Goal: Task Accomplishment & Management: Manage account settings

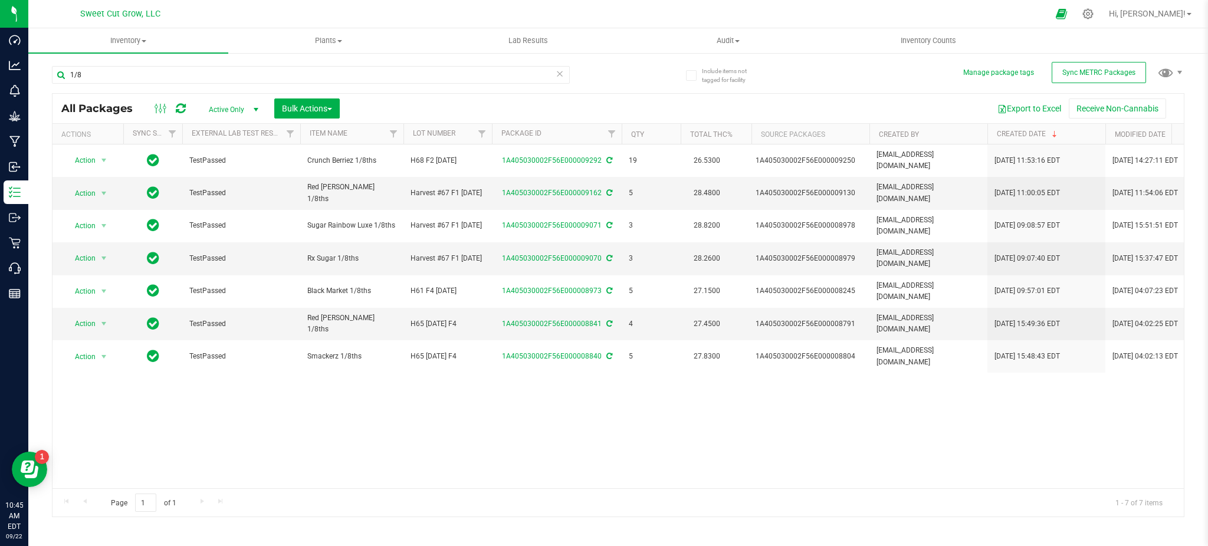
scroll to position [0, 22]
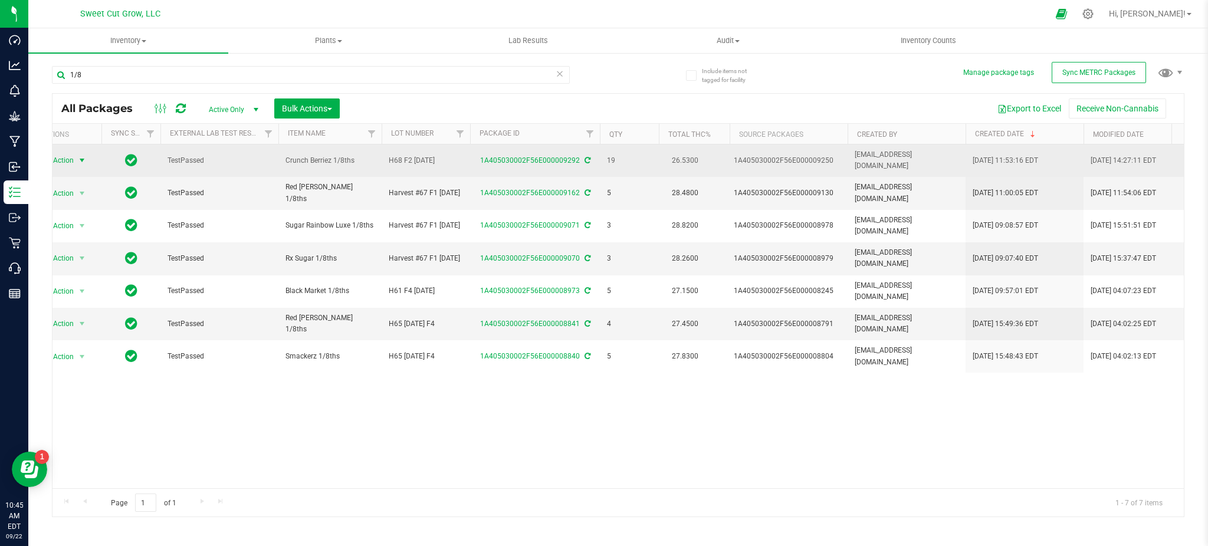
click at [81, 156] on span "select" at bounding box center [81, 160] width 9 height 9
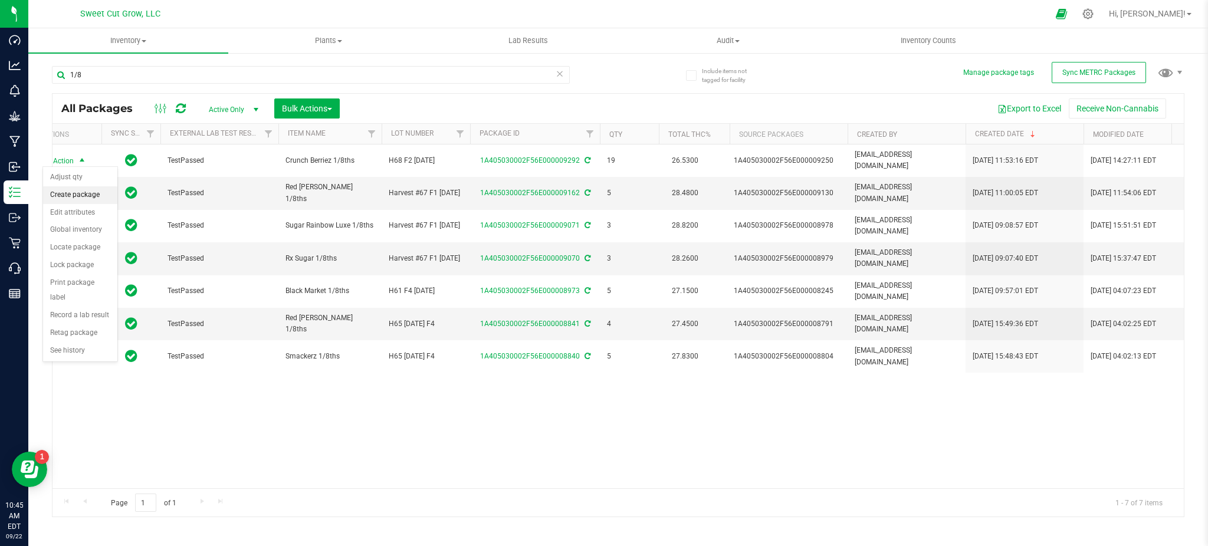
click at [79, 188] on li "Create package" at bounding box center [80, 195] width 74 height 18
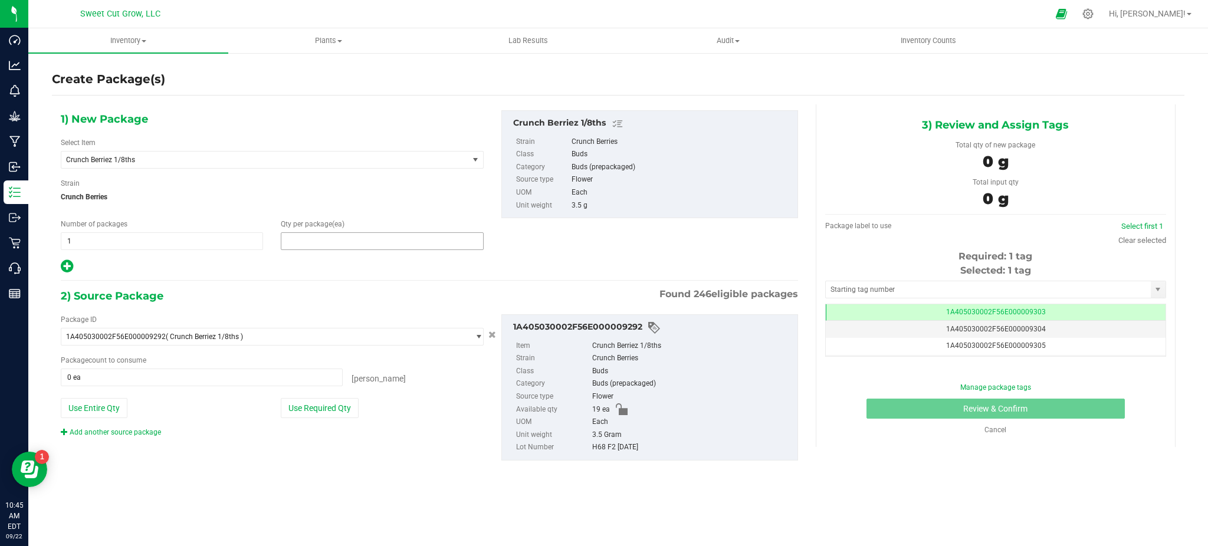
click at [347, 233] on span at bounding box center [382, 241] width 202 height 18
click at [347, 233] on input "text" at bounding box center [381, 241] width 201 height 17
type input "1"
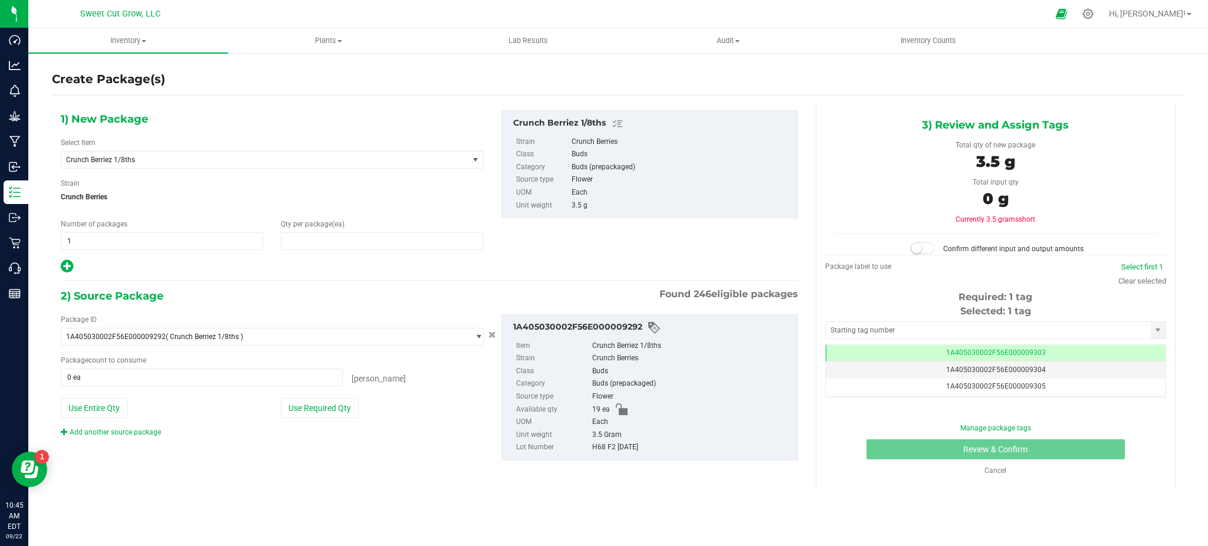
type input "1"
click at [295, 278] on div "1) New Package Select Item Crunch Berriez 1/8ths Banana Daddy Pre-Roll 1g Black…" at bounding box center [429, 294] width 755 height 381
click at [238, 369] on div "0 ea 0" at bounding box center [202, 378] width 282 height 18
click at [237, 374] on span at bounding box center [202, 378] width 282 height 18
type input "1"
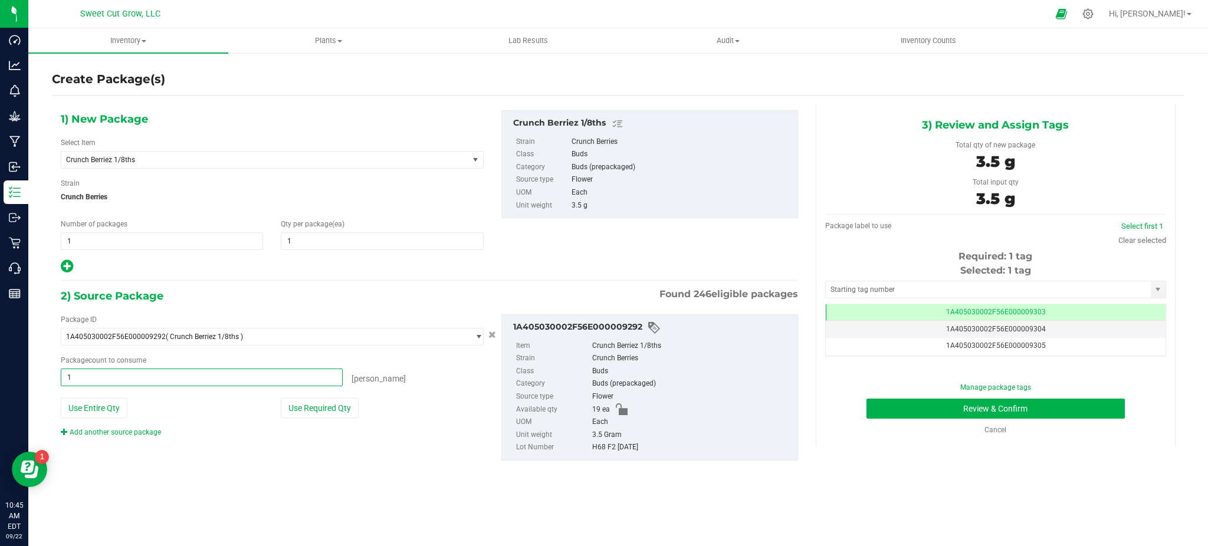
type input "1 ea"
click at [300, 509] on div "Inventory All packages All inventory Waste log Create inventory Plants All plan…" at bounding box center [618, 287] width 1180 height 518
click at [1036, 409] on button "Review & Confirm" at bounding box center [995, 409] width 258 height 20
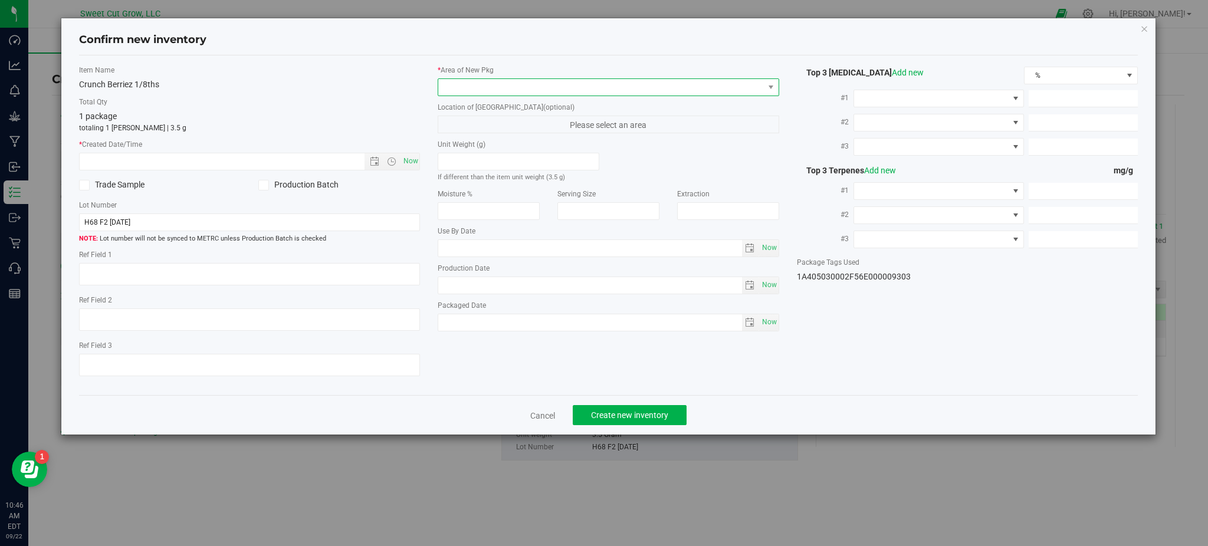
click at [757, 81] on span at bounding box center [600, 87] width 325 height 17
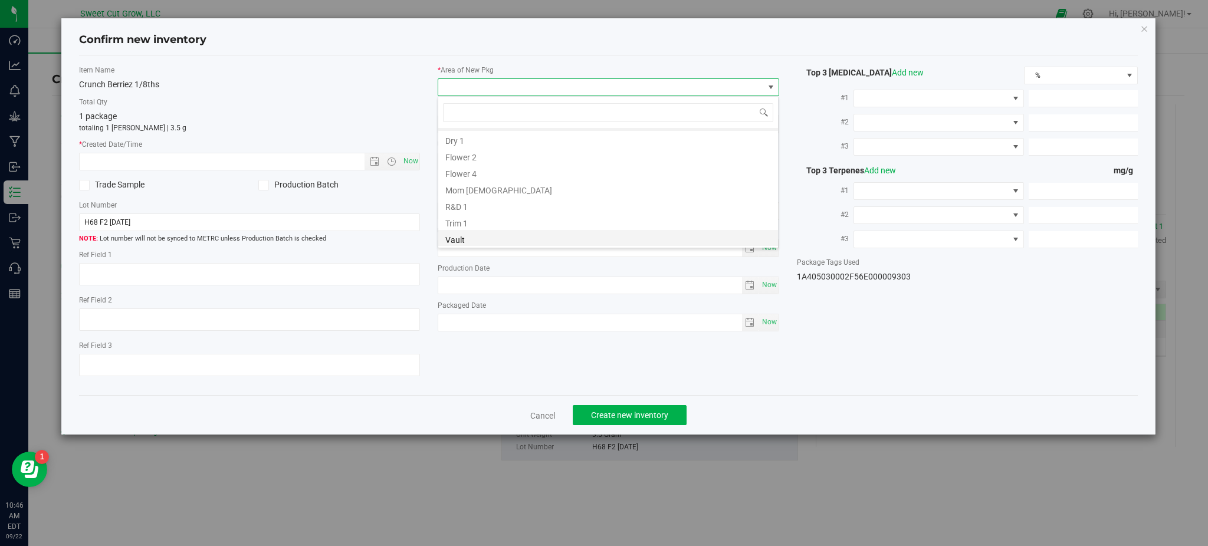
click at [533, 242] on li "Vault" at bounding box center [608, 238] width 340 height 17
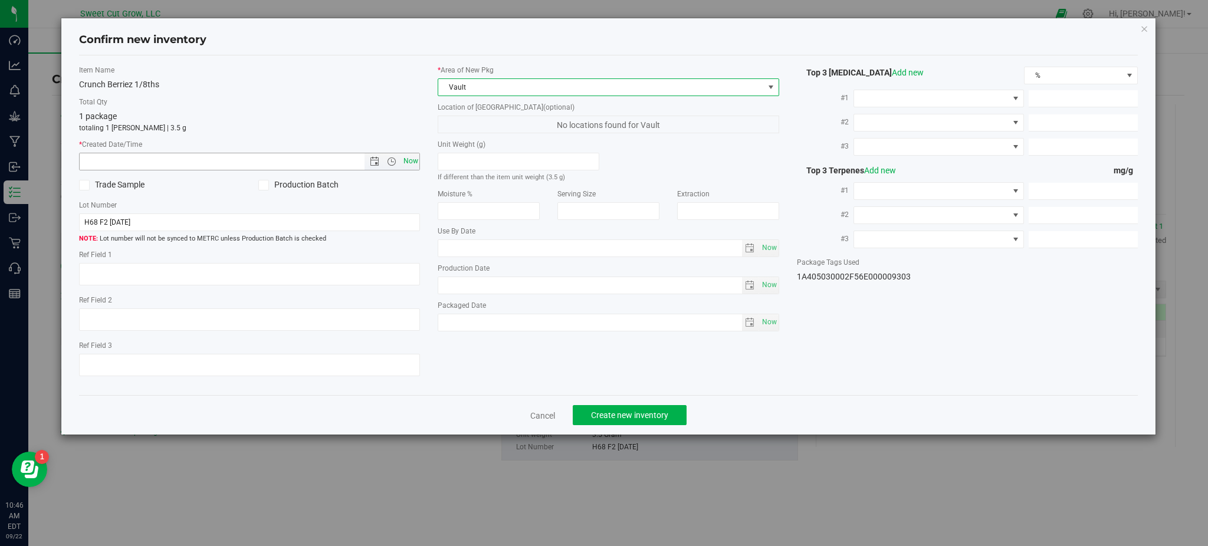
click at [402, 156] on span "Now" at bounding box center [410, 161] width 20 height 17
type input "[DATE] 10:46 AM"
click at [618, 416] on span "Create new inventory" at bounding box center [629, 415] width 77 height 9
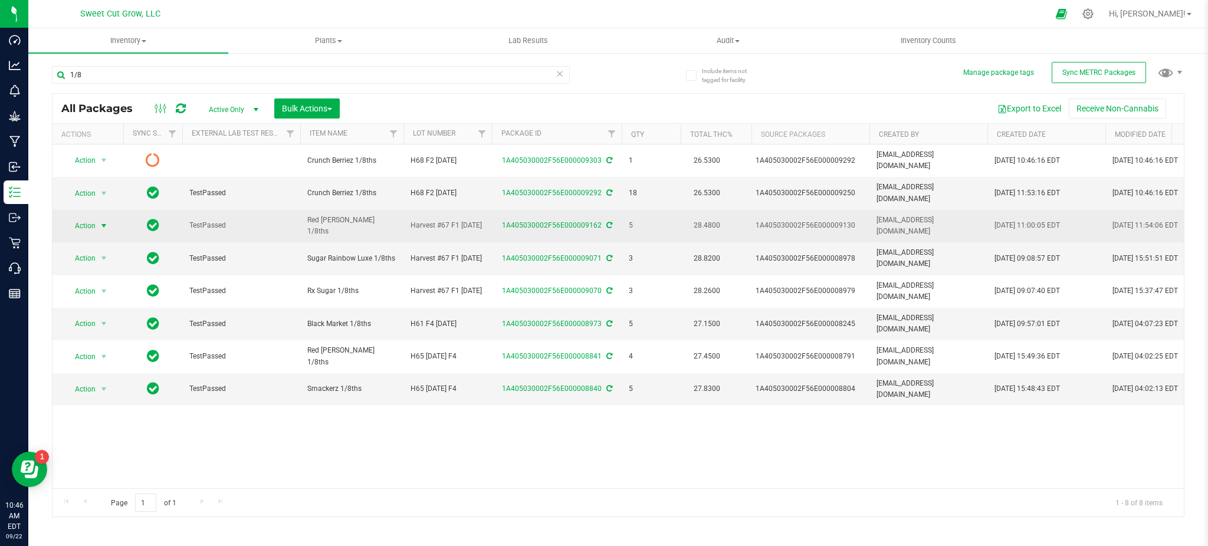
click at [97, 218] on span "select" at bounding box center [104, 226] width 15 height 17
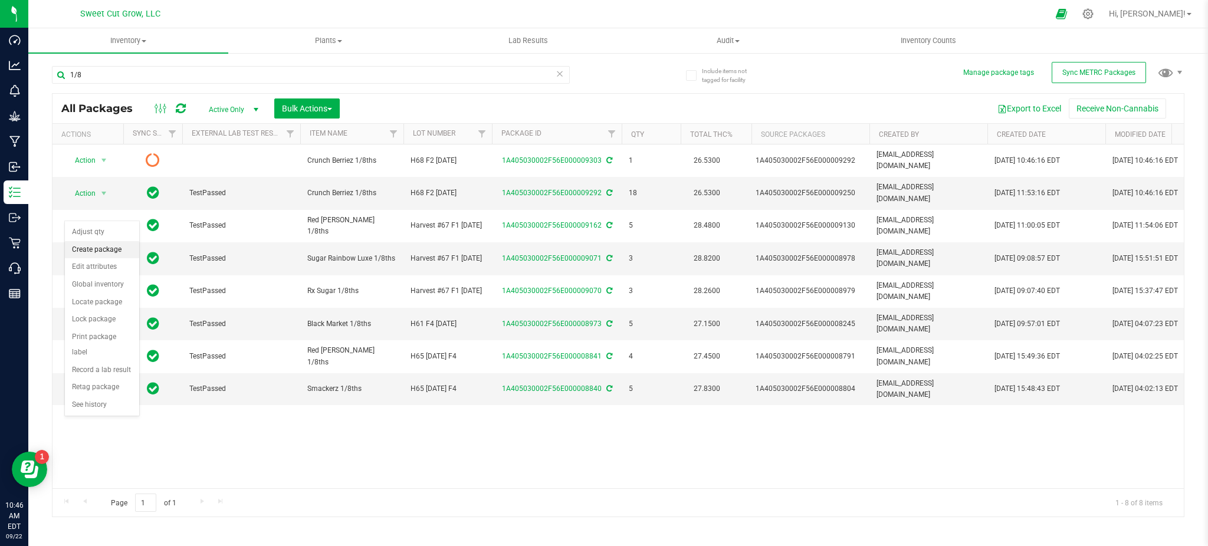
click at [103, 254] on li "Create package" at bounding box center [102, 250] width 74 height 18
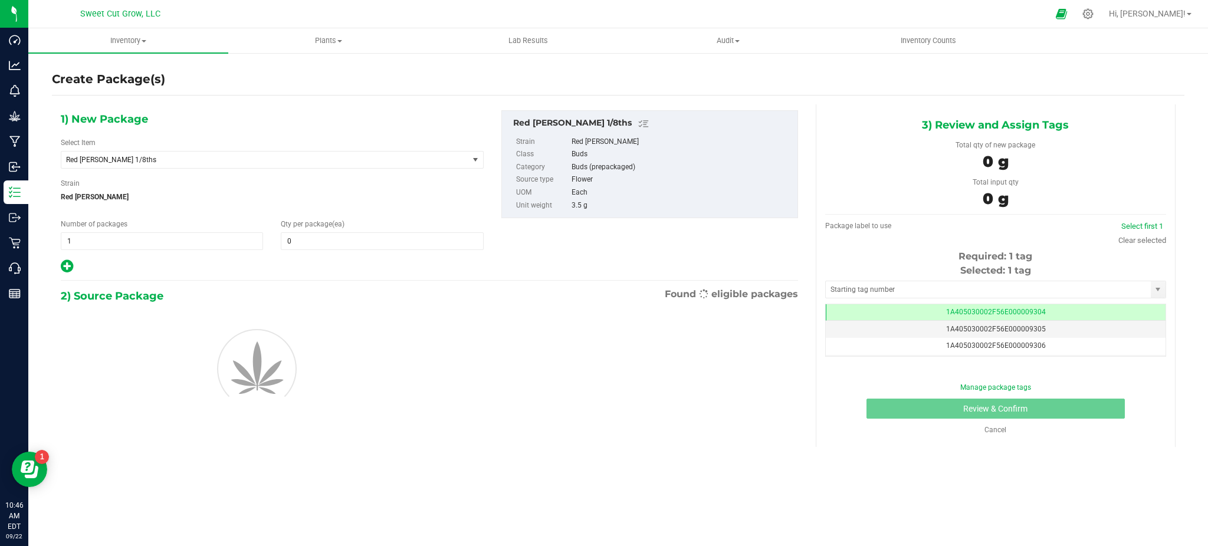
scroll to position [0, -1]
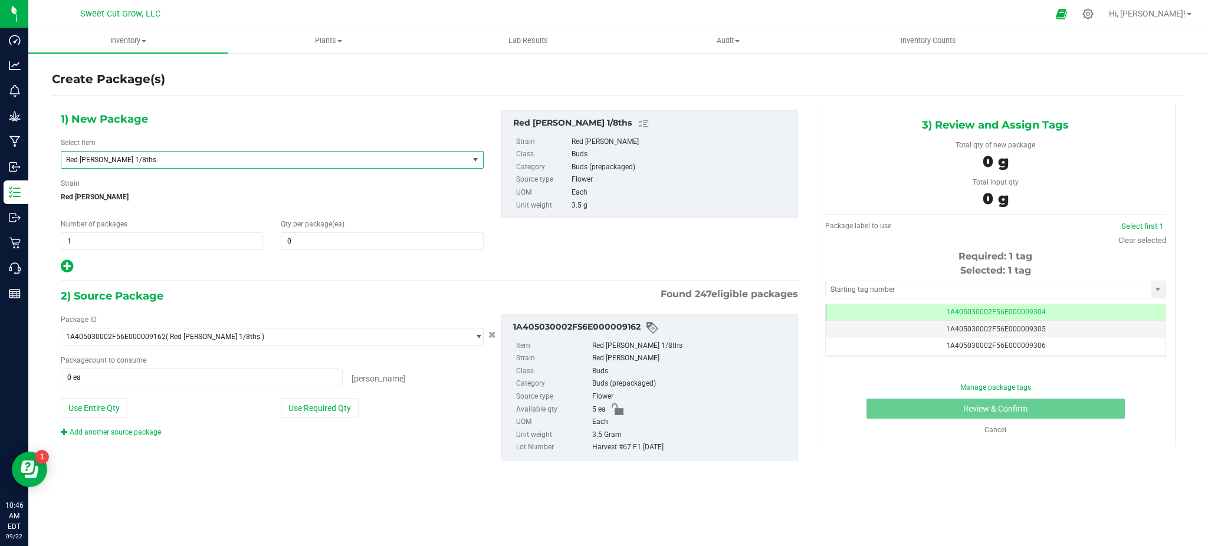
click at [392, 161] on span "Red [PERSON_NAME] 1/8ths" at bounding box center [257, 160] width 382 height 8
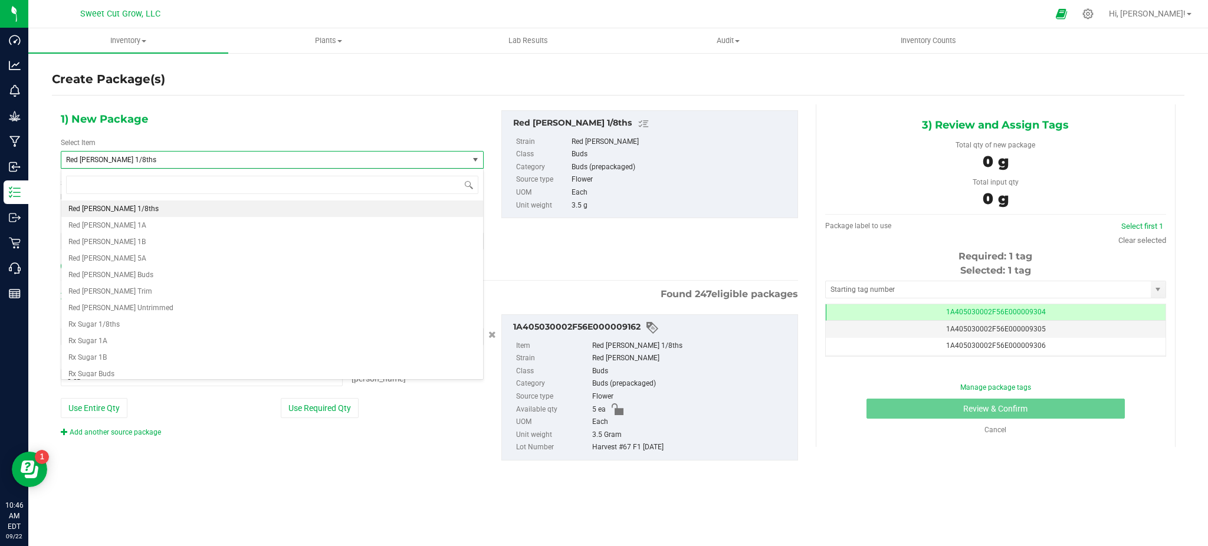
click at [465, 116] on div "1) New Package Select Item Red [PERSON_NAME] 1/8ths LLC OMT Oreoz x AK47 Pitted…" at bounding box center [272, 192] width 441 height 164
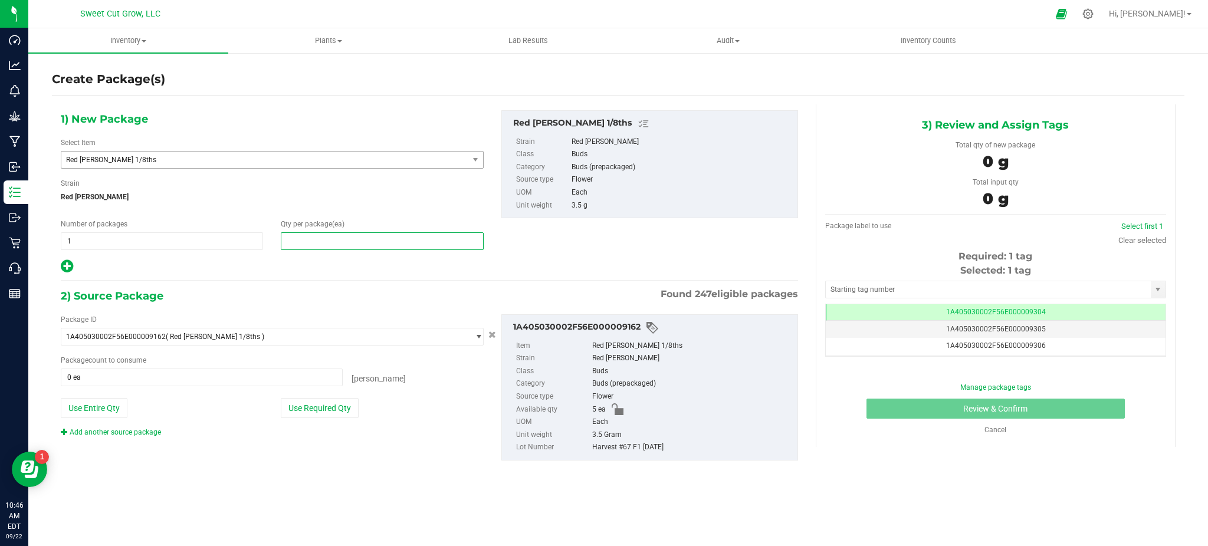
click at [394, 246] on span at bounding box center [382, 241] width 202 height 18
type input "1"
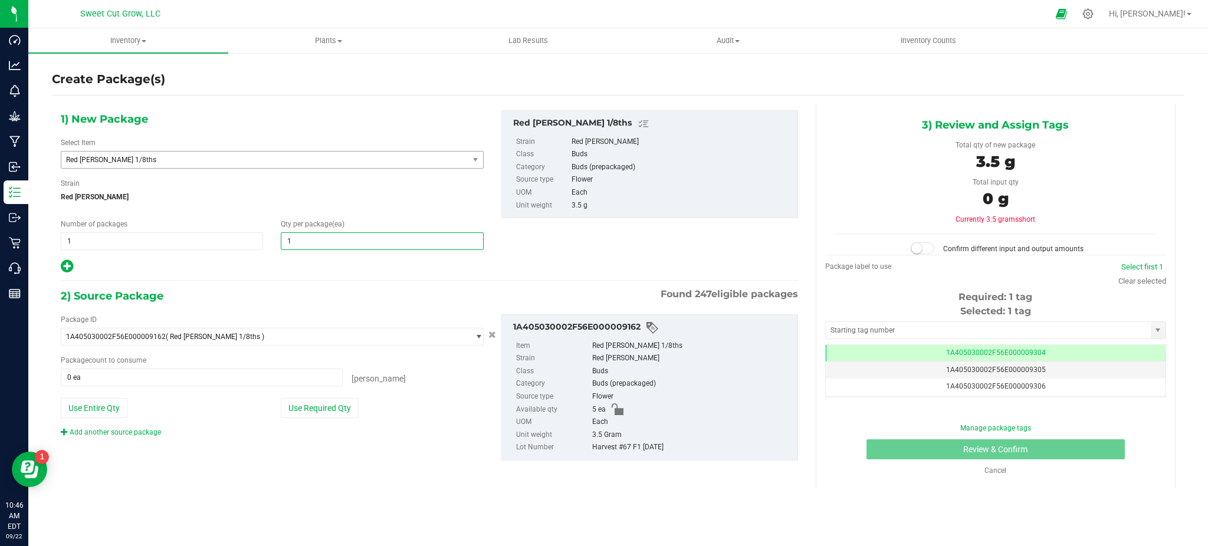
type input "1"
click at [327, 273] on div at bounding box center [272, 266] width 423 height 15
click at [280, 380] on span at bounding box center [202, 378] width 282 height 18
type input "1"
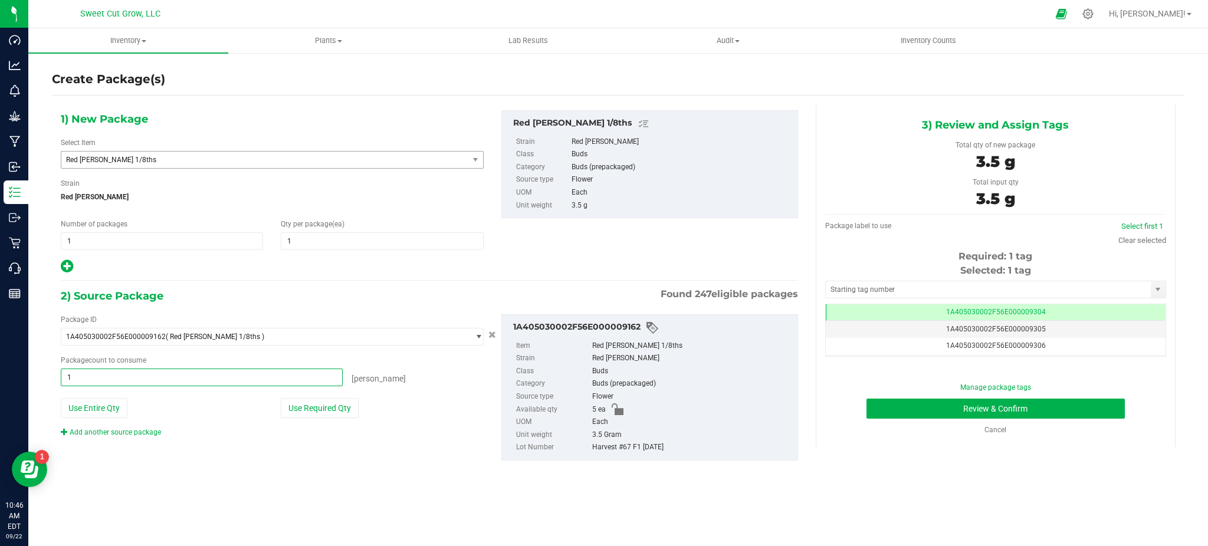
type input "1 ea"
click at [300, 422] on div "Package ID 1A405030002F56E000009162 ( Red [PERSON_NAME] 1/8ths ) 1A405030002F56…" at bounding box center [272, 375] width 441 height 123
click at [315, 406] on button "Use Required Qty" at bounding box center [320, 408] width 78 height 20
click at [892, 409] on button "Review & Confirm" at bounding box center [995, 409] width 258 height 20
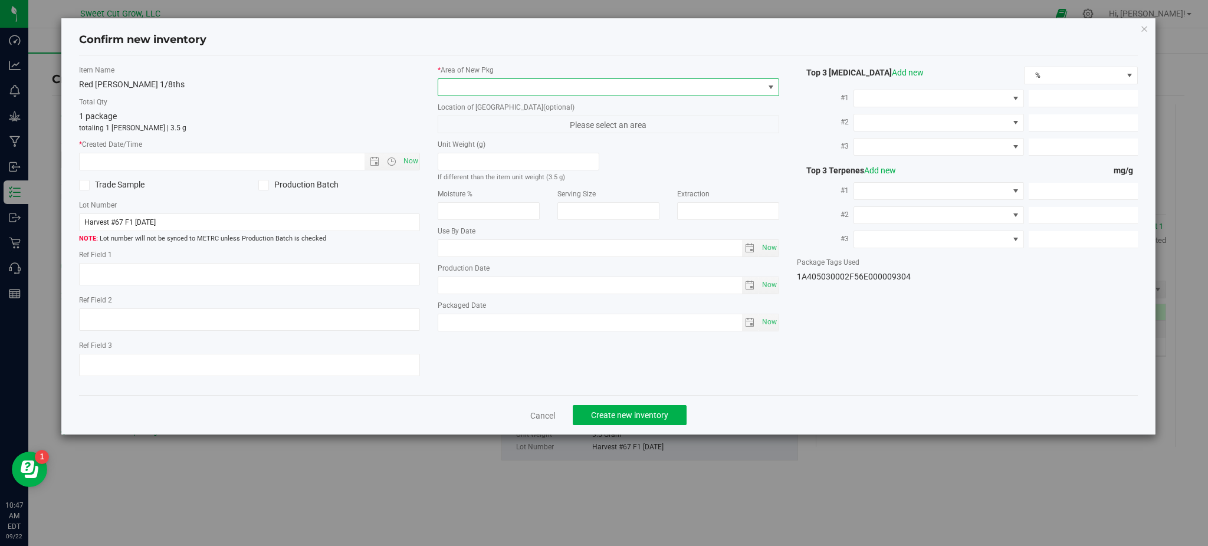
click at [756, 86] on span at bounding box center [600, 87] width 325 height 17
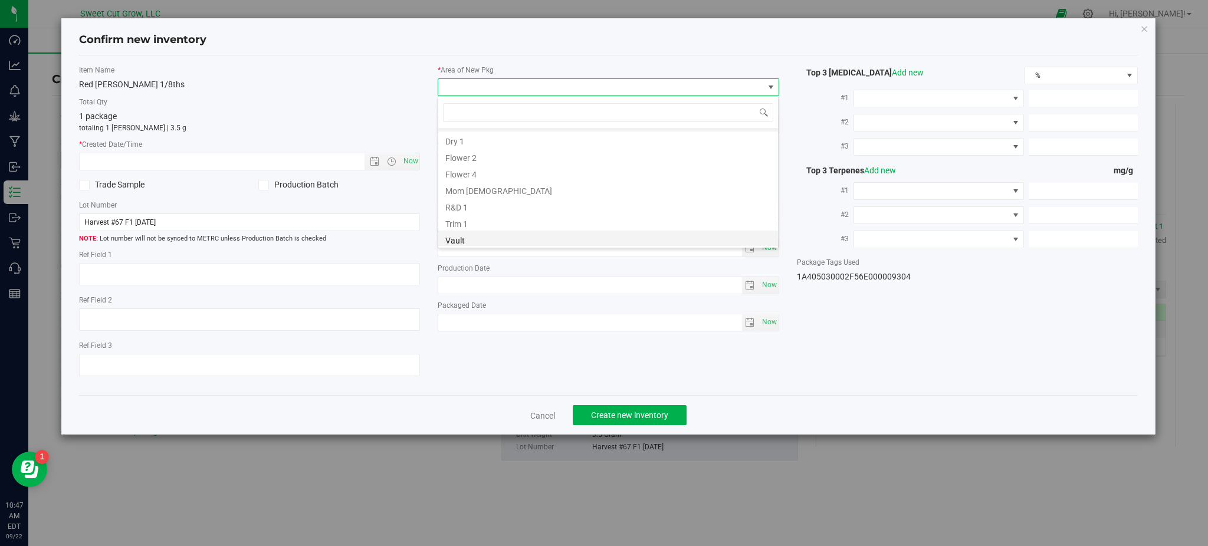
click at [531, 240] on li "Vault" at bounding box center [608, 239] width 340 height 17
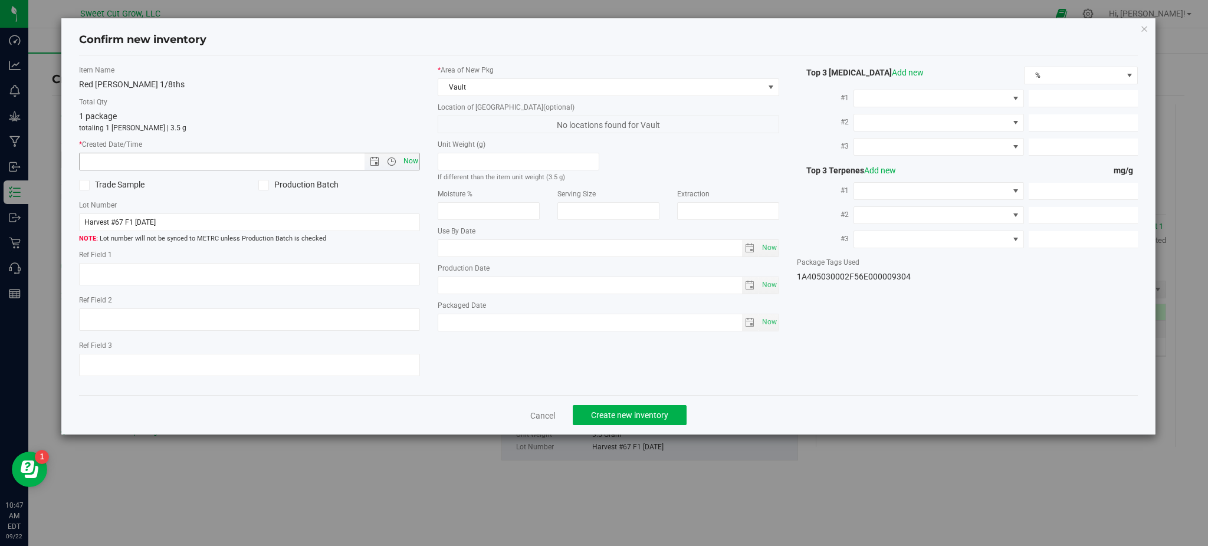
click at [413, 157] on span "Now" at bounding box center [410, 161] width 20 height 17
type input "[DATE] 10:47 AM"
click at [652, 409] on button "Create new inventory" at bounding box center [630, 415] width 114 height 20
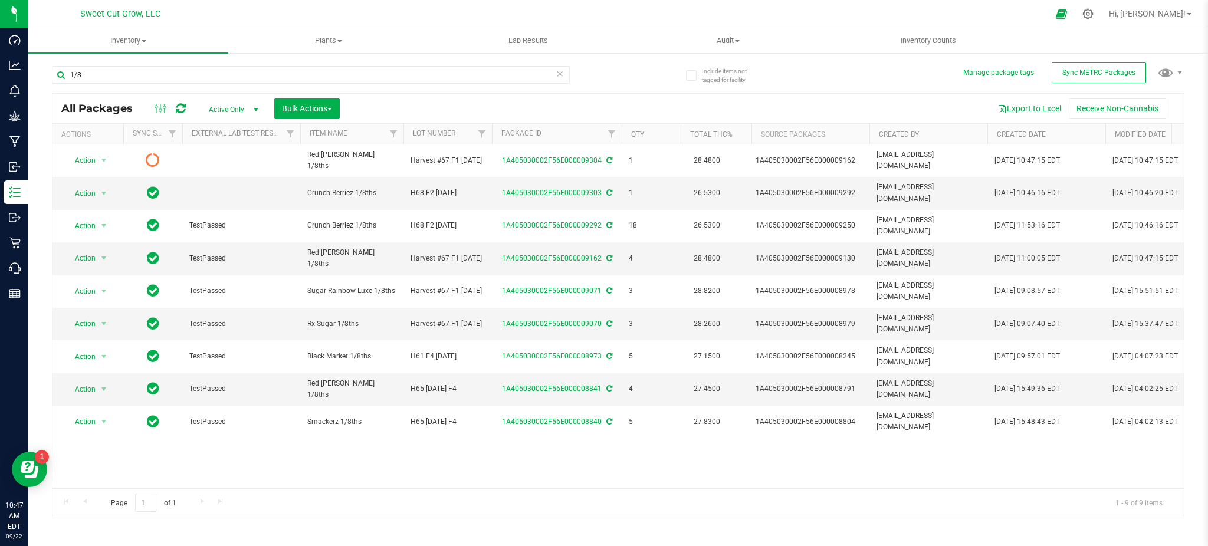
click at [374, 391] on div "Action Action Edit attributes Global inventory Lock package Print package label…" at bounding box center [617, 317] width 1131 height 344
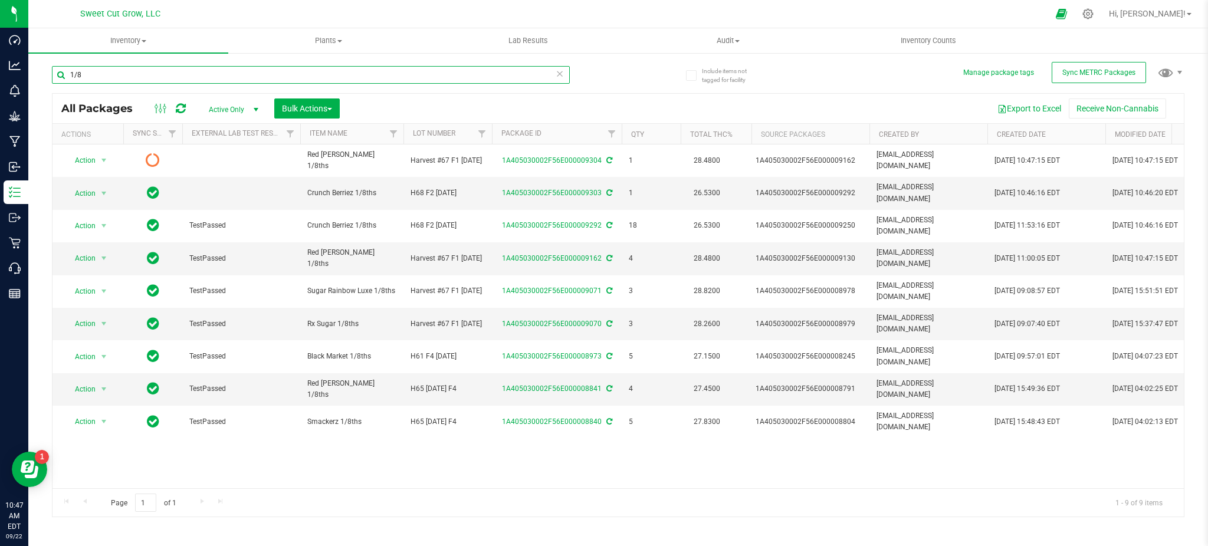
click at [205, 67] on input "1/8" at bounding box center [311, 75] width 518 height 18
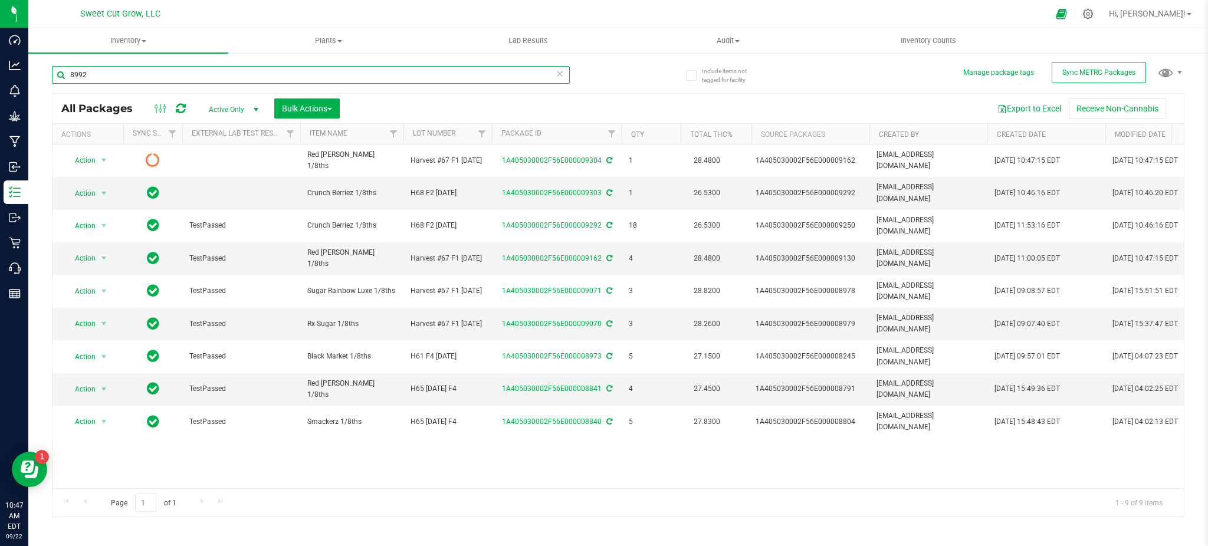
type input "8992"
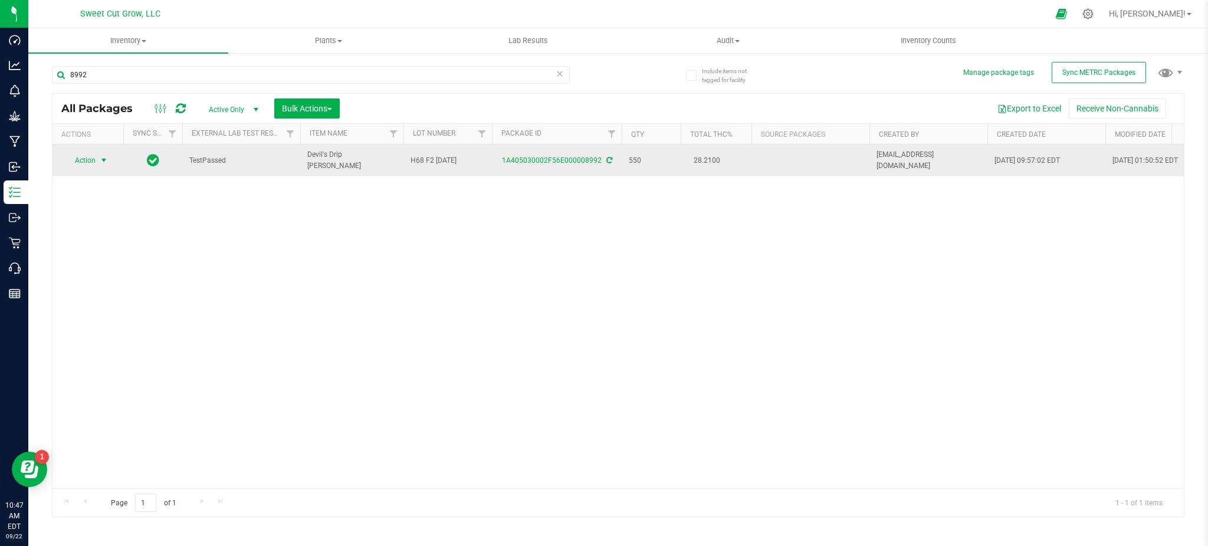
click at [100, 158] on span "select" at bounding box center [103, 160] width 9 height 9
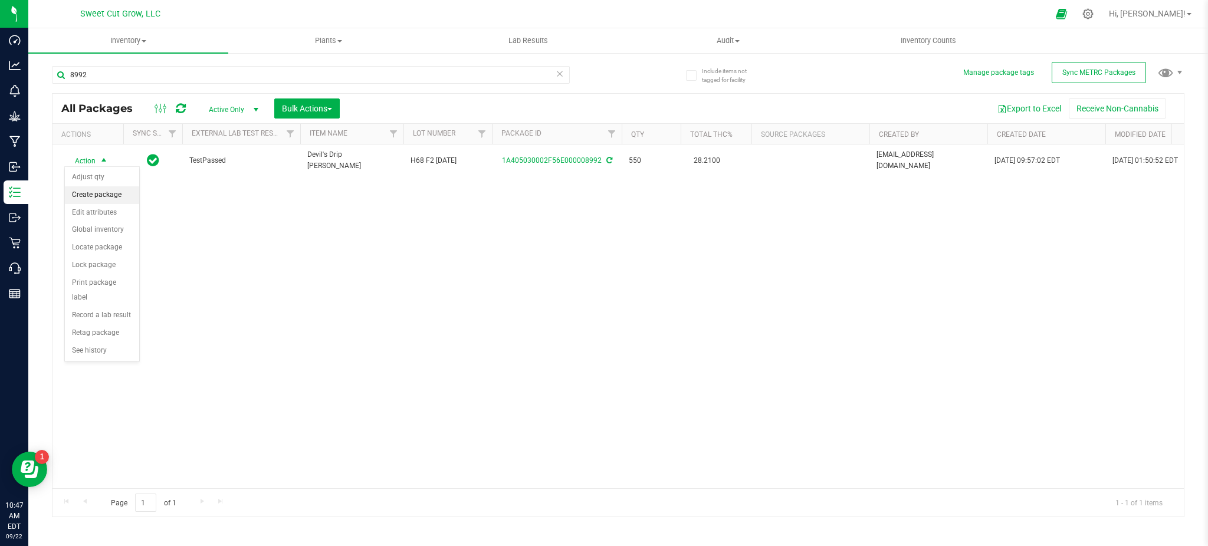
click at [109, 196] on li "Create package" at bounding box center [102, 195] width 74 height 18
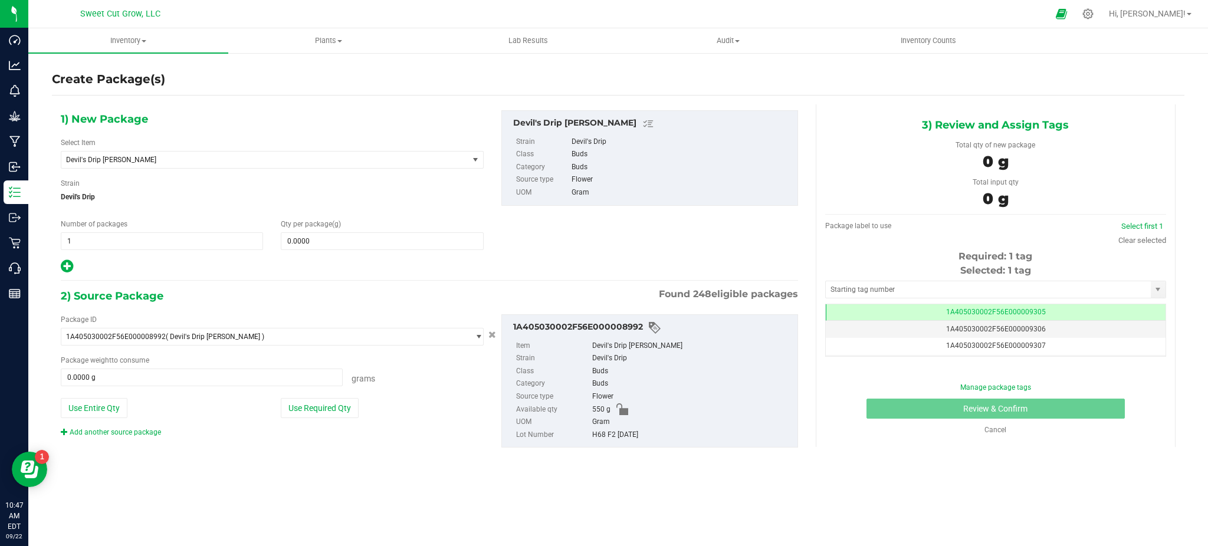
scroll to position [0, -1]
click at [281, 156] on span "Devil's Drip [PERSON_NAME]" at bounding box center [257, 160] width 382 height 8
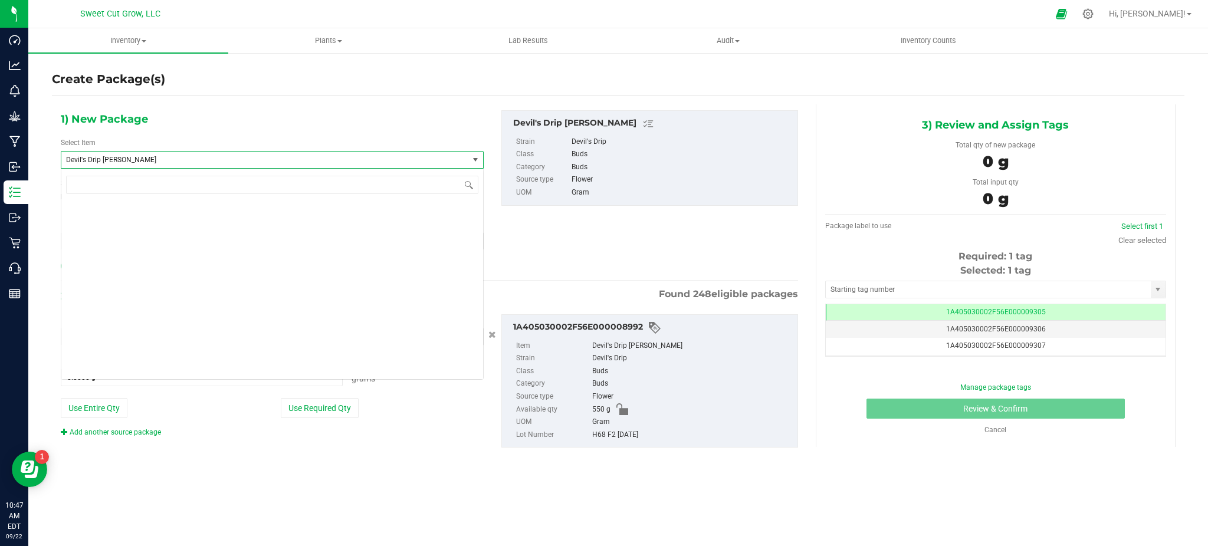
scroll to position [842, 0]
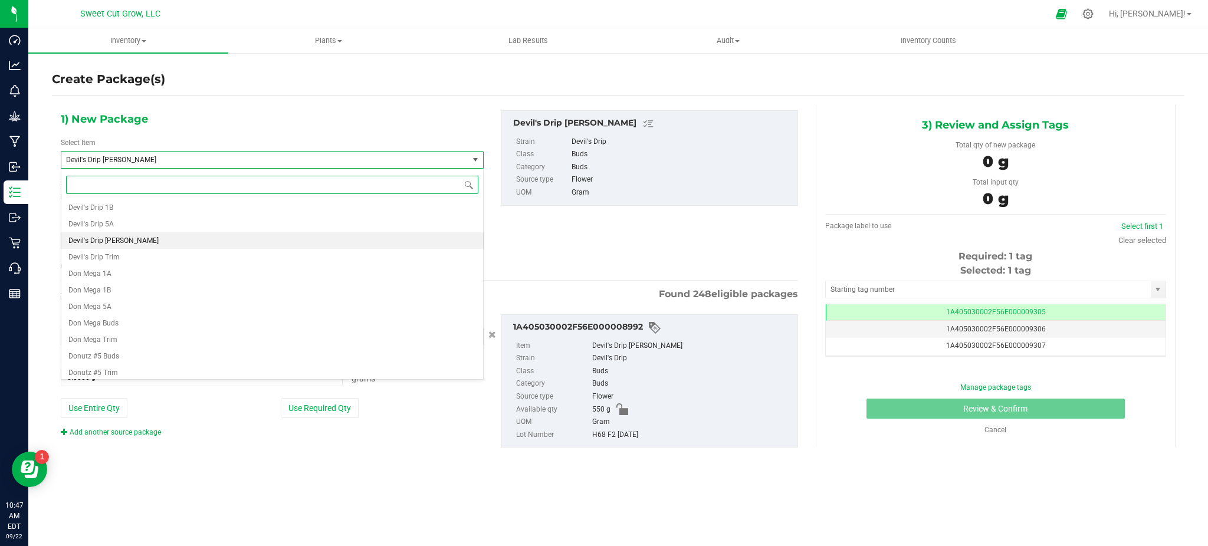
click at [178, 241] on li "Devil's Drip [PERSON_NAME]" at bounding box center [272, 240] width 422 height 17
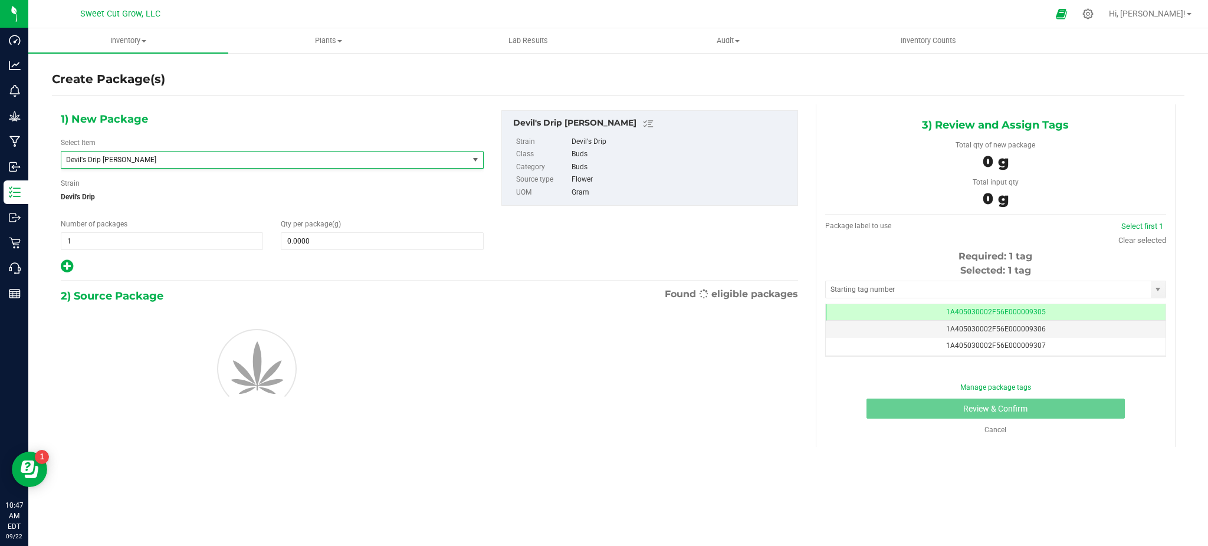
type input "0.0000"
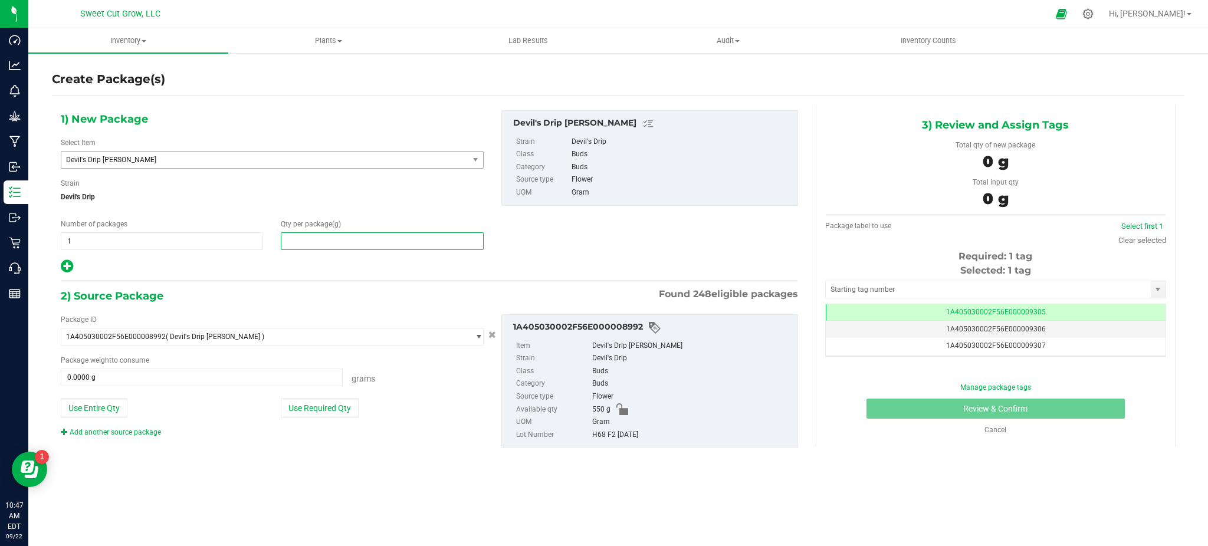
click at [371, 235] on span at bounding box center [382, 241] width 202 height 18
click at [337, 282] on div "1) New Package Select Item Devil's Drip Buds Candy Cake Cap Junky Cherry Cheese…" at bounding box center [429, 288] width 755 height 369
click at [287, 165] on span "Devil's Drip [PERSON_NAME]" at bounding box center [264, 160] width 407 height 17
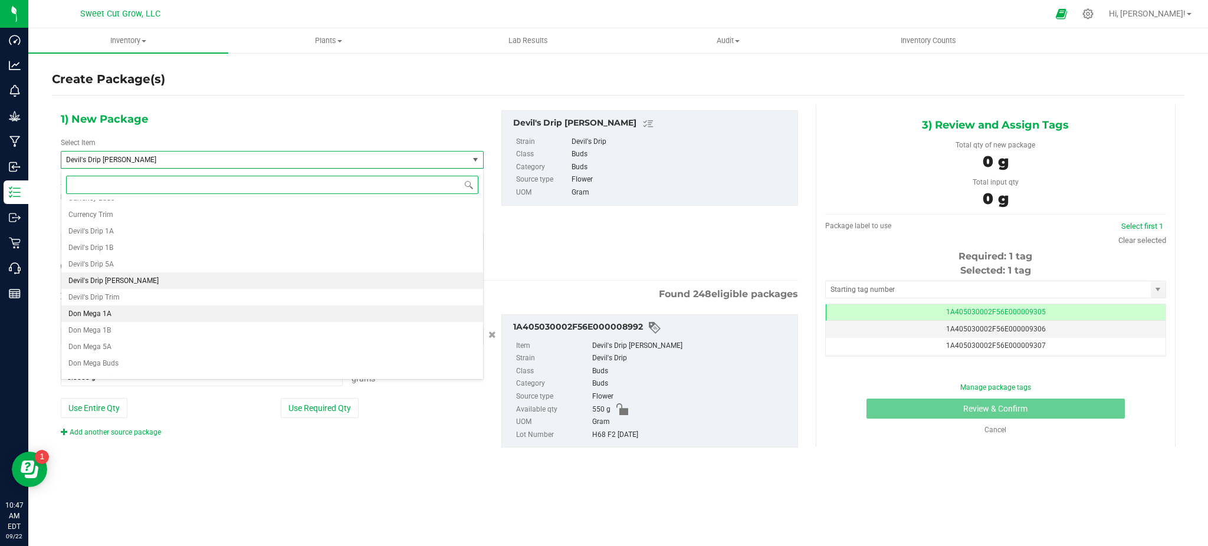
click at [290, 272] on li "Devil's Drip [PERSON_NAME]" at bounding box center [272, 280] width 422 height 17
type input "0.0000"
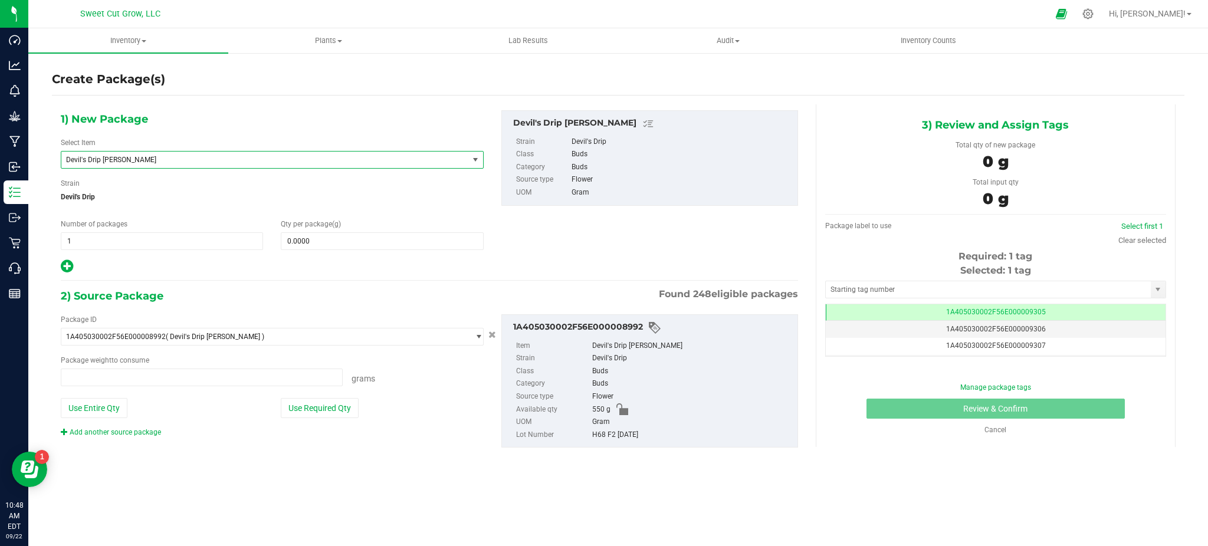
type input "0.0000 g"
click at [353, 98] on div "1) New Package Select Item Devil's Drip Buds Candy Cake Cap Junky Cherry Cheese…" at bounding box center [618, 289] width 1132 height 386
click at [347, 165] on span "Devil's Drip [PERSON_NAME]" at bounding box center [264, 160] width 407 height 17
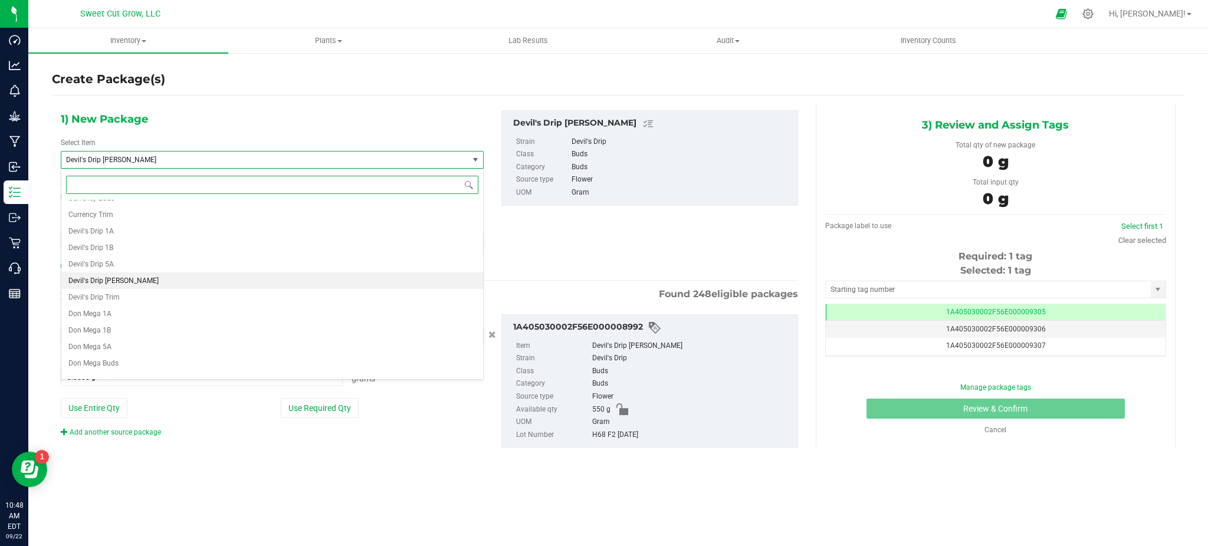
click at [234, 281] on li "Devil's Drip [PERSON_NAME]" at bounding box center [272, 280] width 422 height 17
type input "0.0000"
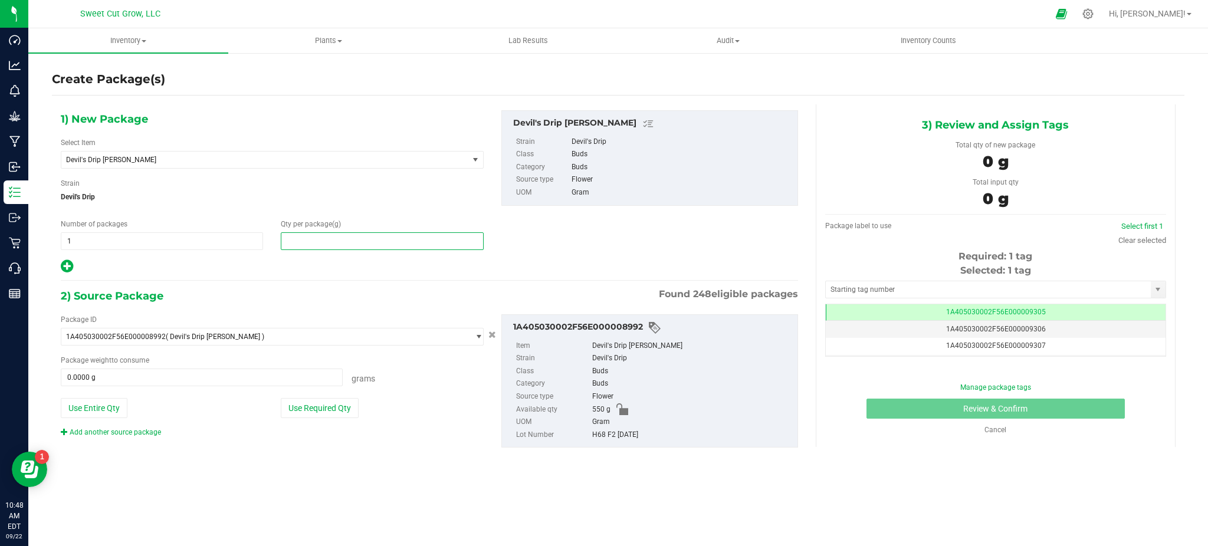
click at [305, 234] on span at bounding box center [382, 241] width 202 height 18
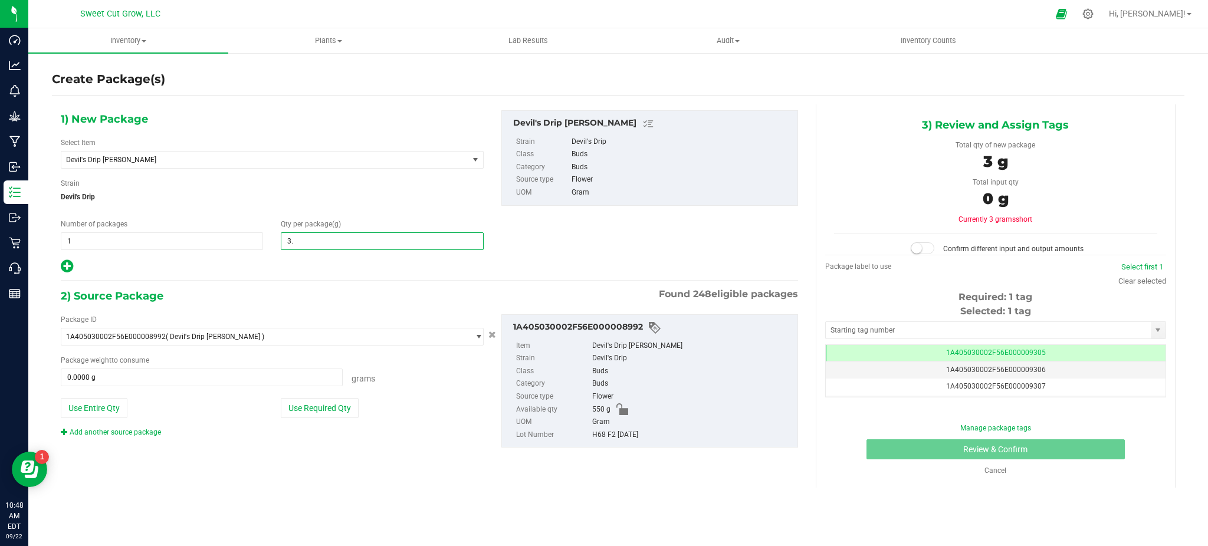
type input "3.5"
type input "3.5000"
click at [303, 271] on div at bounding box center [272, 266] width 423 height 15
click at [323, 303] on div "2) Source Package Found 248 eligible packages" at bounding box center [429, 296] width 737 height 18
click at [1093, 13] on icon at bounding box center [1087, 13] width 11 height 11
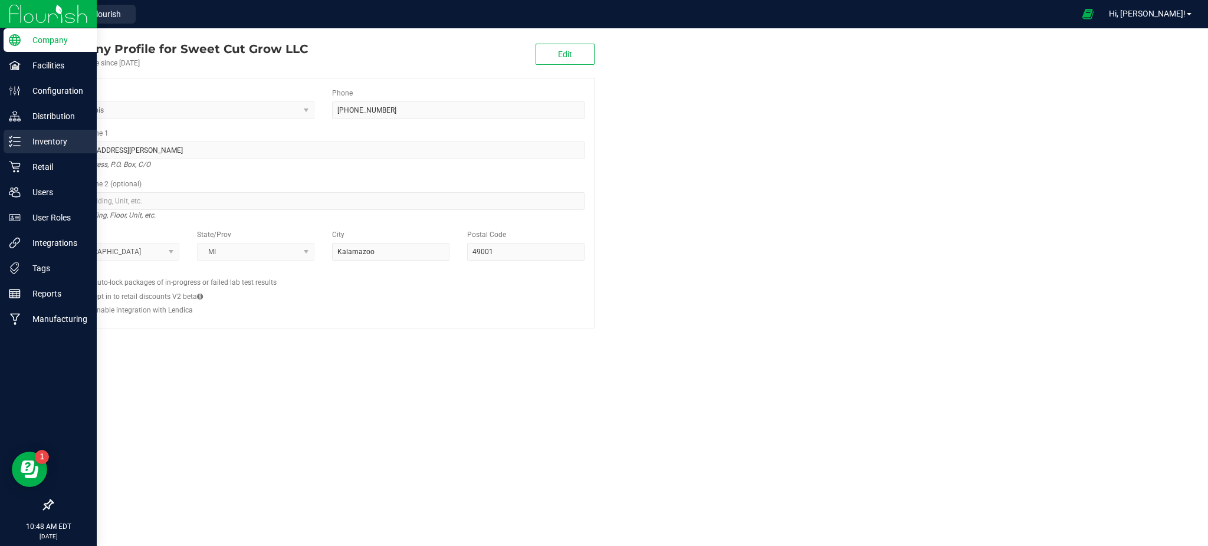
click at [54, 136] on p "Inventory" at bounding box center [56, 141] width 71 height 14
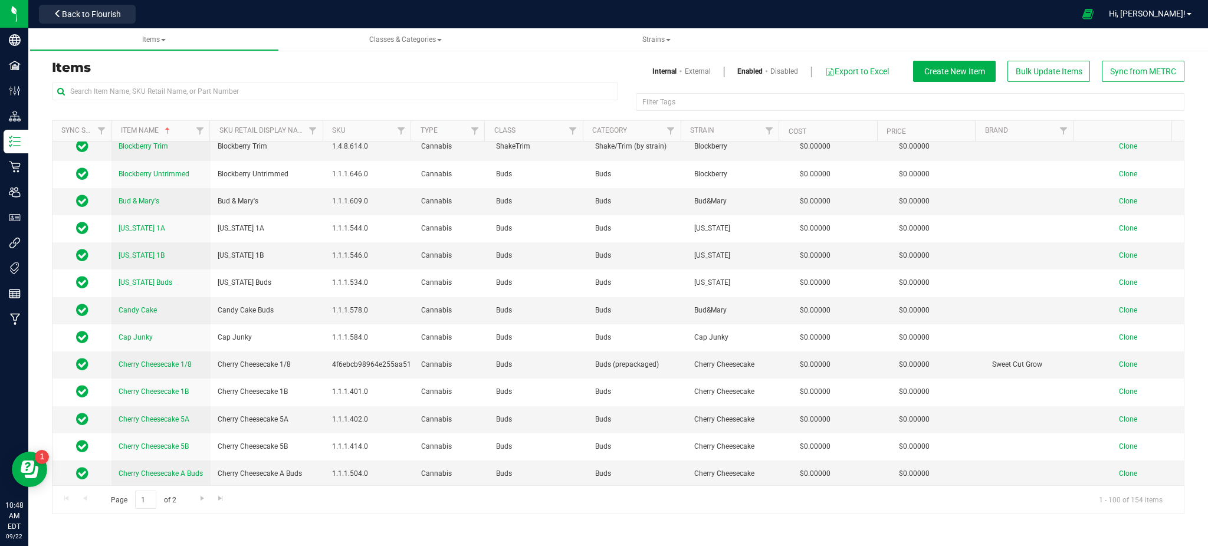
scroll to position [472, 0]
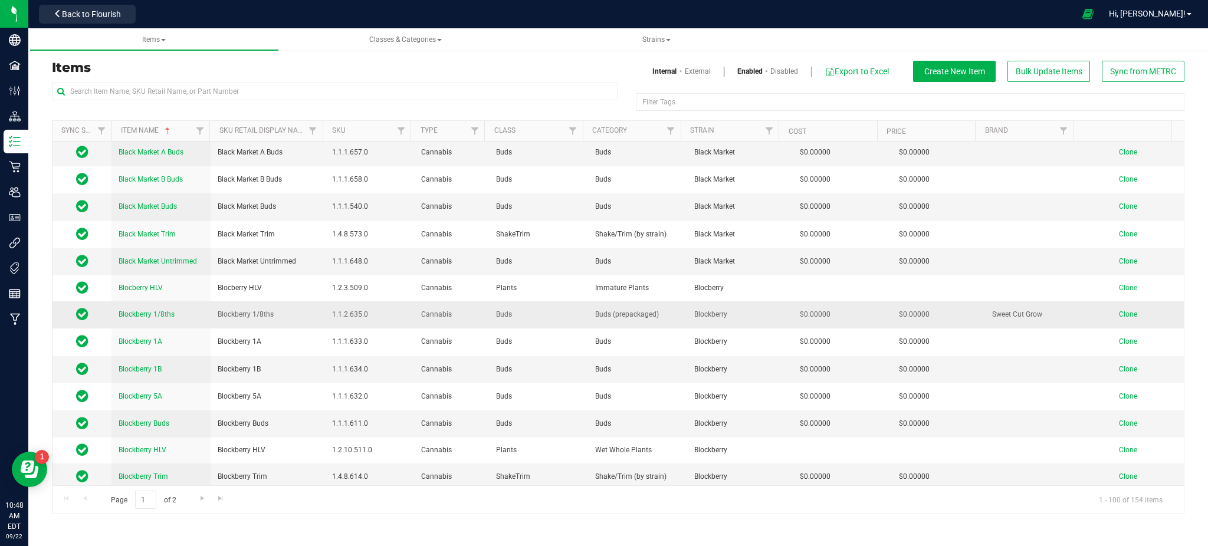
click at [164, 310] on span "Blockberry 1/8ths" at bounding box center [147, 314] width 56 height 8
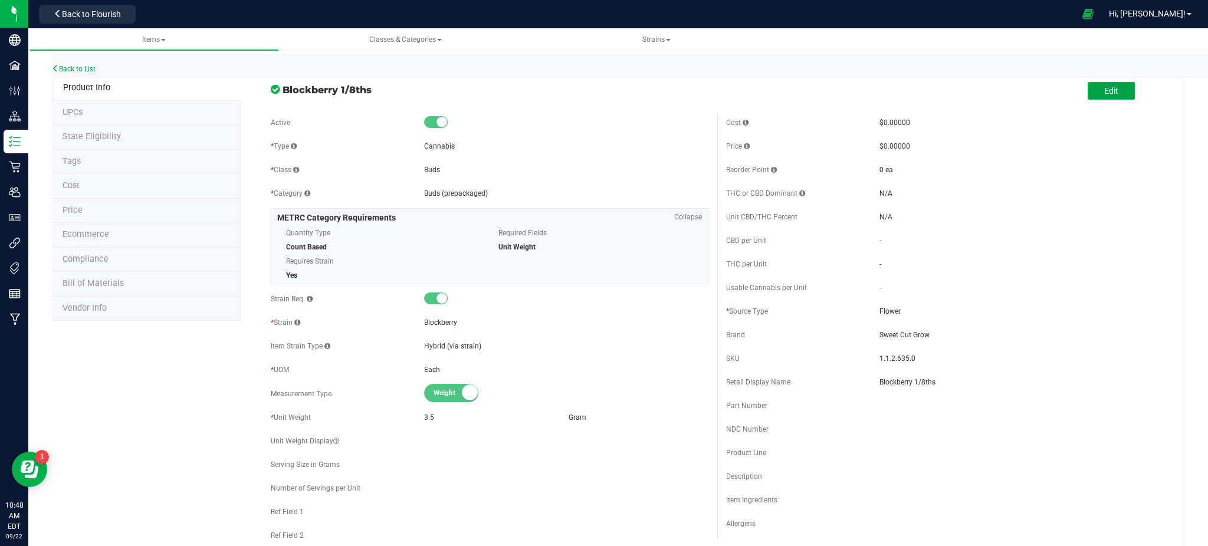
click at [1088, 96] on button "Edit" at bounding box center [1111, 91] width 47 height 18
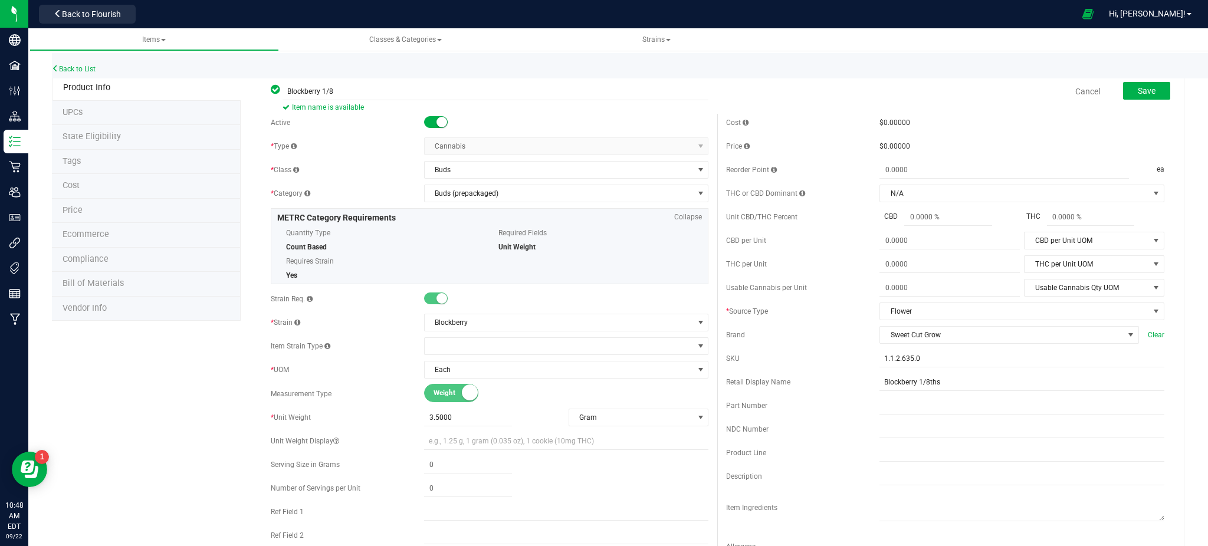
type input "Blockberry 1/8"
click at [1138, 92] on span "Save" at bounding box center [1147, 90] width 18 height 9
click at [1075, 86] on link "Cancel" at bounding box center [1087, 92] width 25 height 12
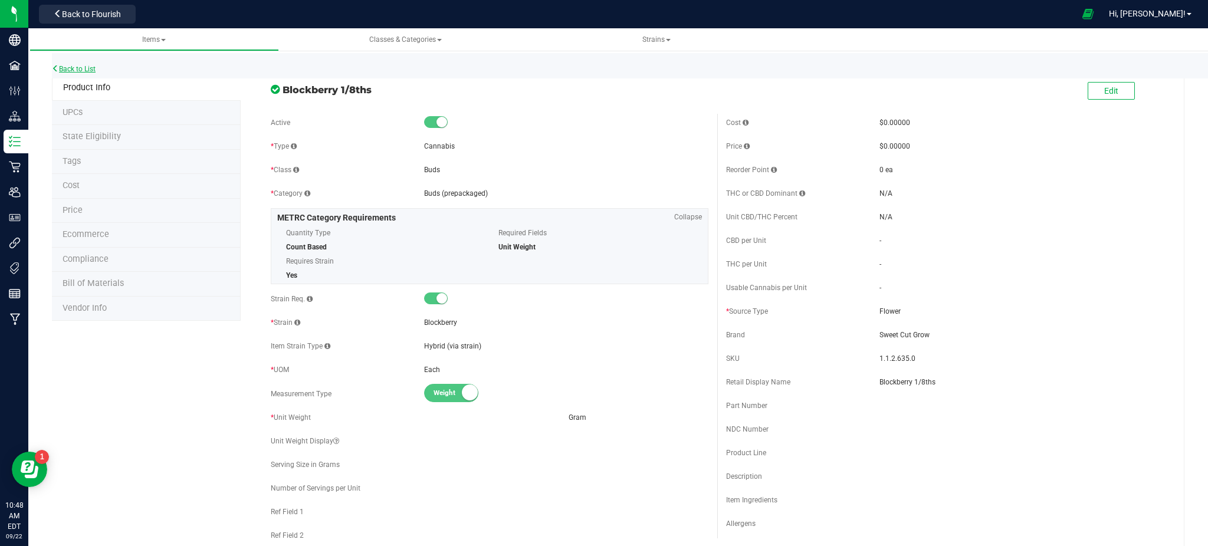
click at [85, 67] on link "Back to List" at bounding box center [74, 69] width 44 height 8
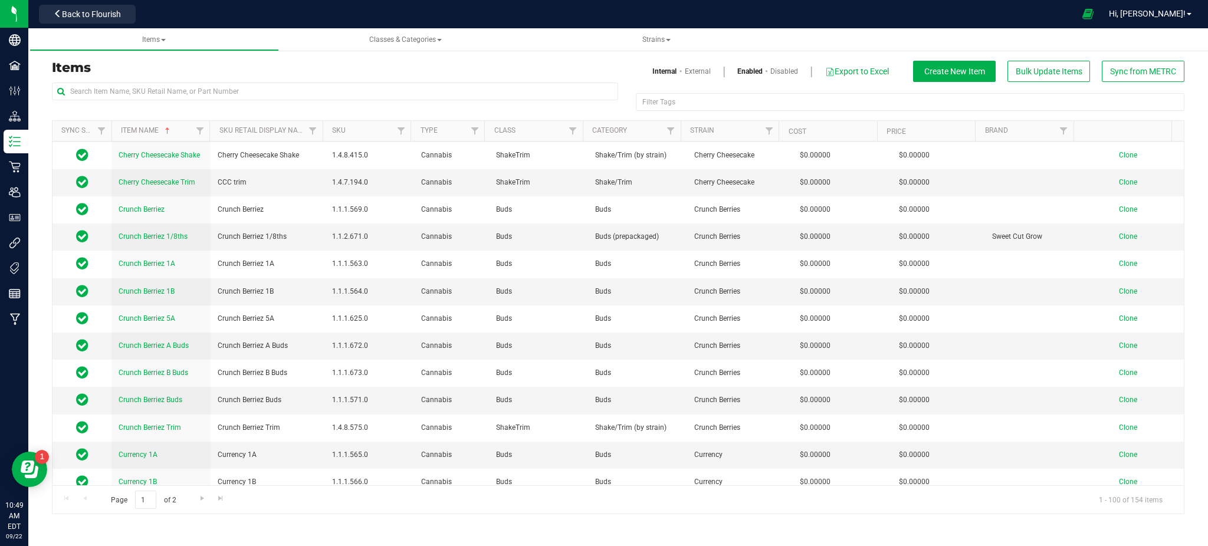
scroll to position [866, 0]
click at [1119, 241] on span "Clone" at bounding box center [1128, 238] width 18 height 8
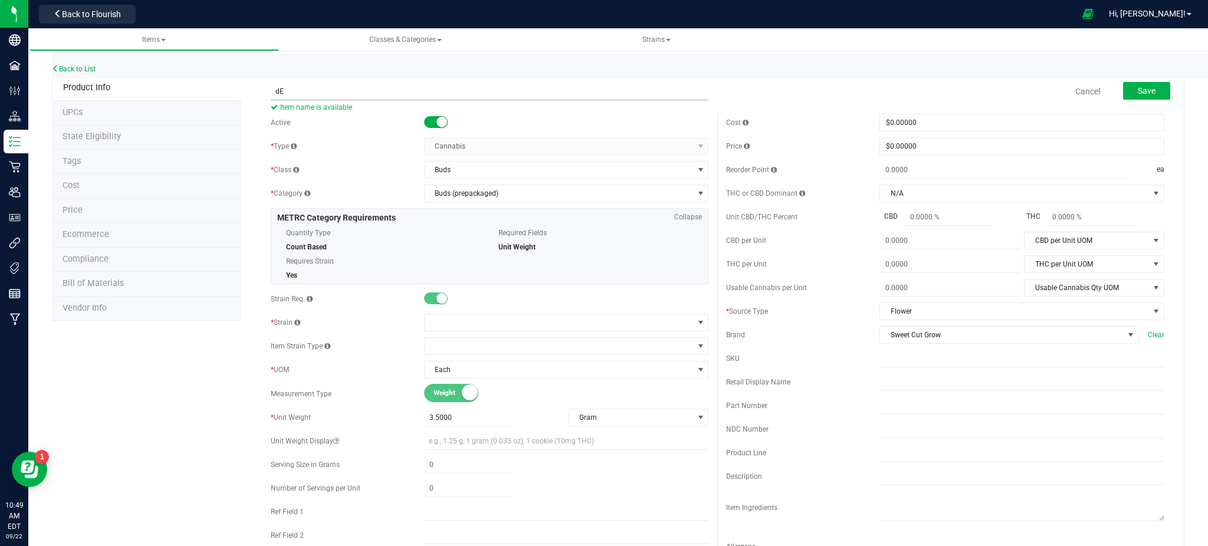
type input "d"
type input "Devil's Drip 1/8"
click at [555, 324] on span at bounding box center [559, 322] width 269 height 17
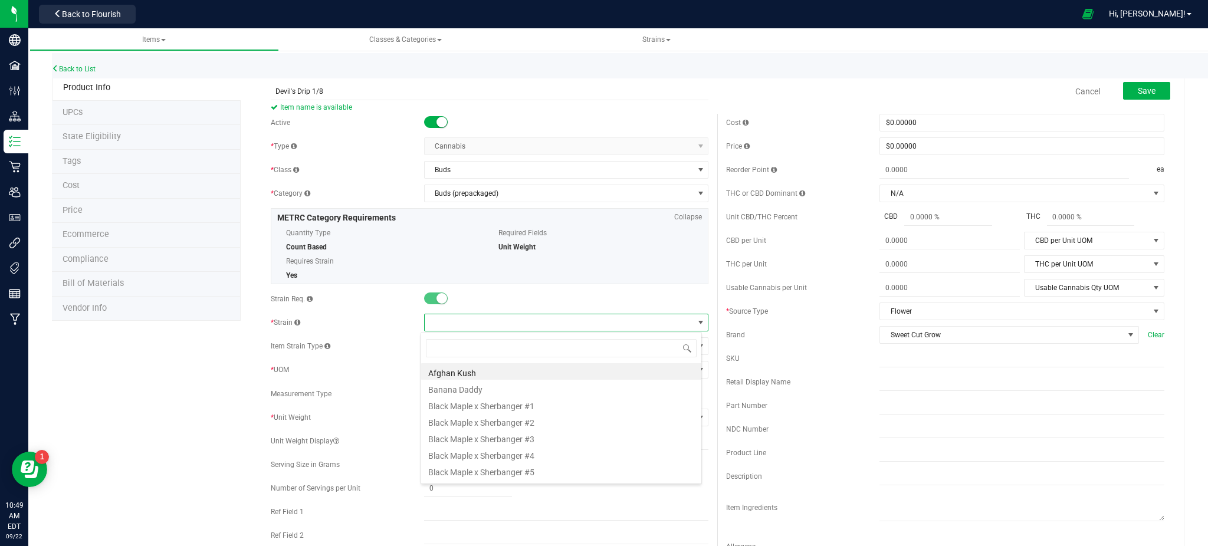
scroll to position [18, 281]
type input "dev"
click at [536, 366] on li "Devil's Drip" at bounding box center [561, 371] width 280 height 17
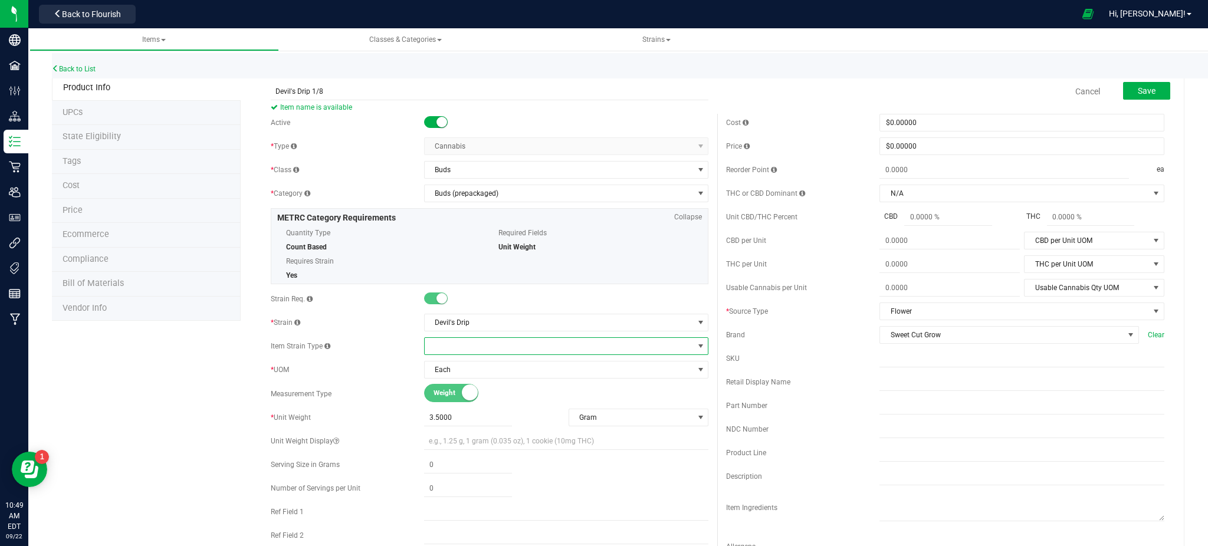
click at [538, 343] on span at bounding box center [559, 346] width 269 height 17
type input "d"
type input "hy"
click at [527, 400] on li "Hybrid" at bounding box center [561, 395] width 280 height 17
click at [1144, 92] on button "Save" at bounding box center [1146, 91] width 47 height 18
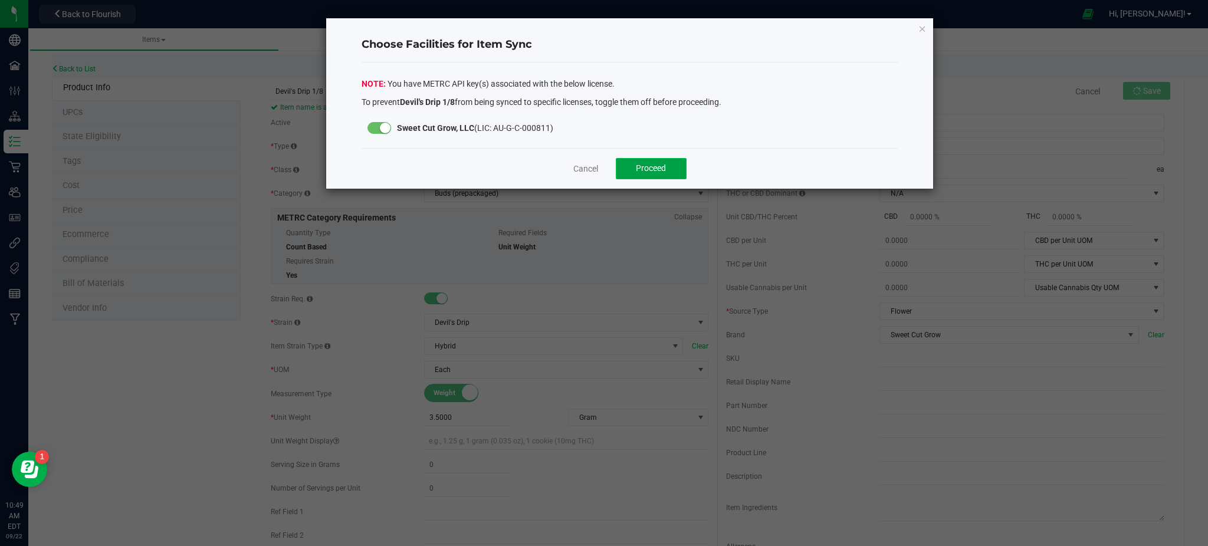
click at [657, 165] on span "Proceed" at bounding box center [651, 167] width 30 height 9
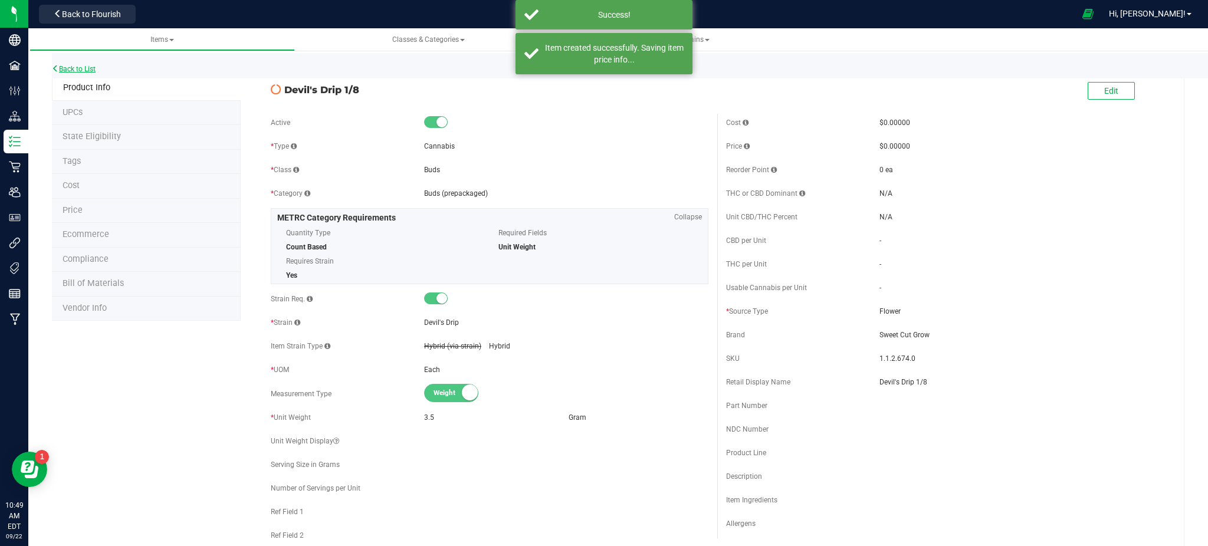
click at [81, 69] on link "Back to List" at bounding box center [74, 69] width 44 height 8
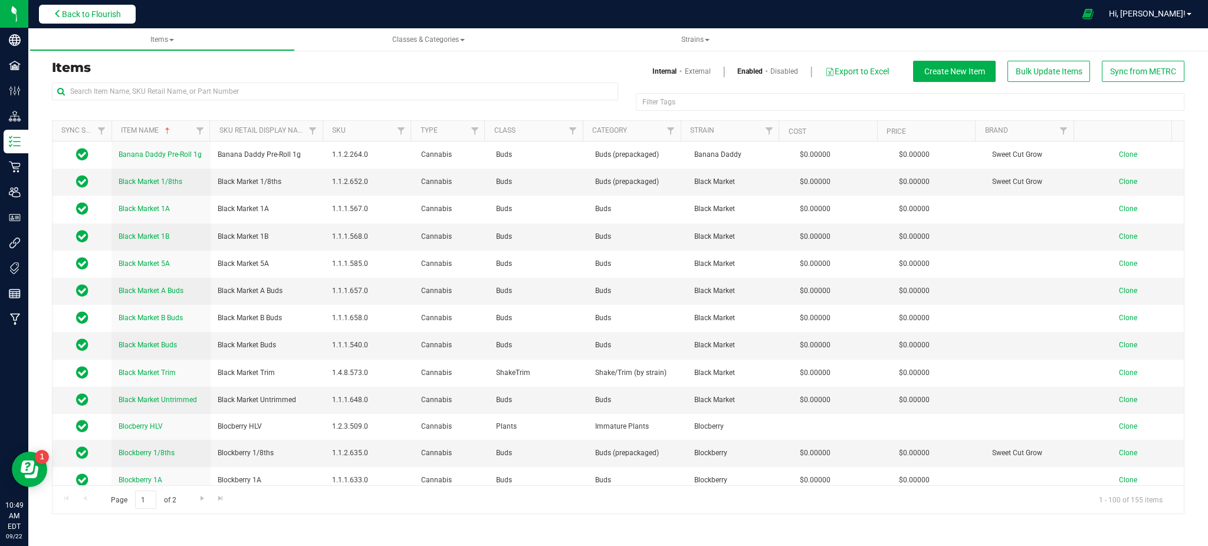
click at [105, 8] on button "Back to Flourish" at bounding box center [87, 14] width 97 height 19
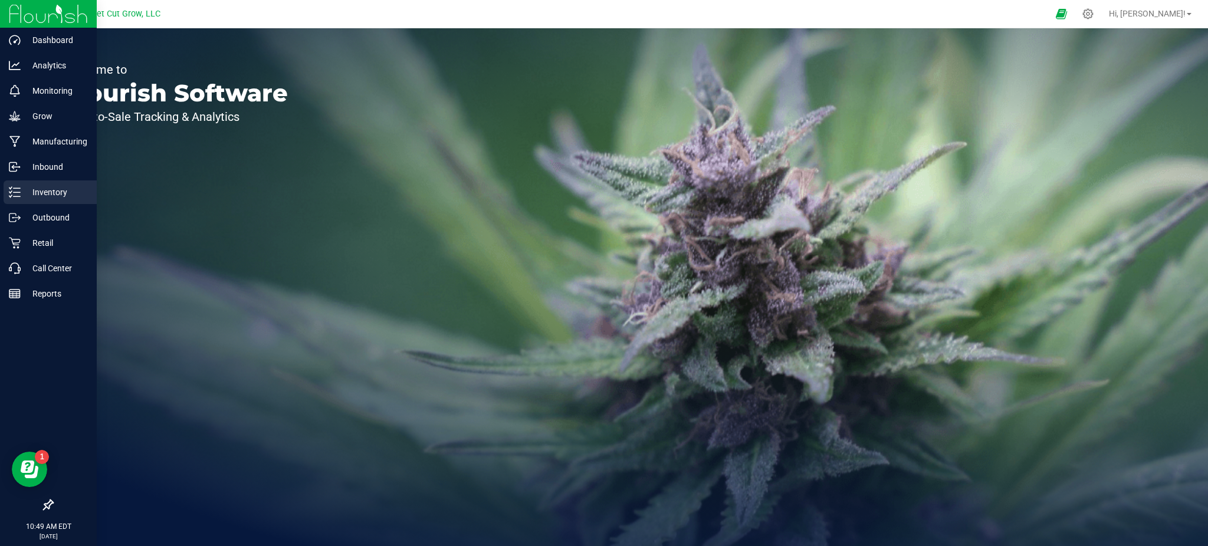
click at [32, 186] on p "Inventory" at bounding box center [56, 192] width 71 height 14
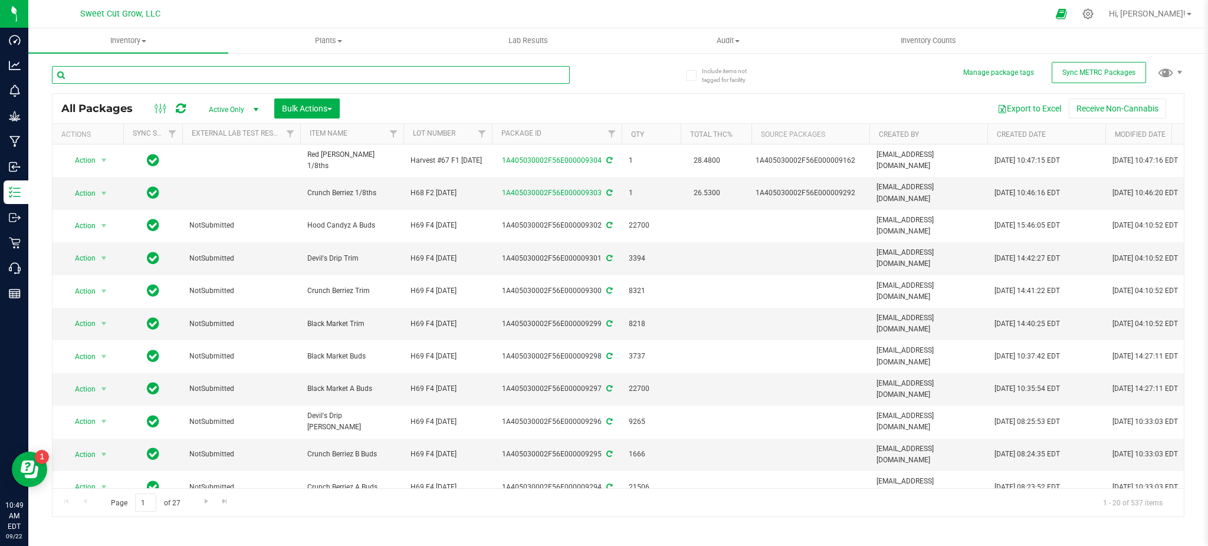
click at [442, 74] on input "text" at bounding box center [311, 75] width 518 height 18
type input "d"
type input "8992"
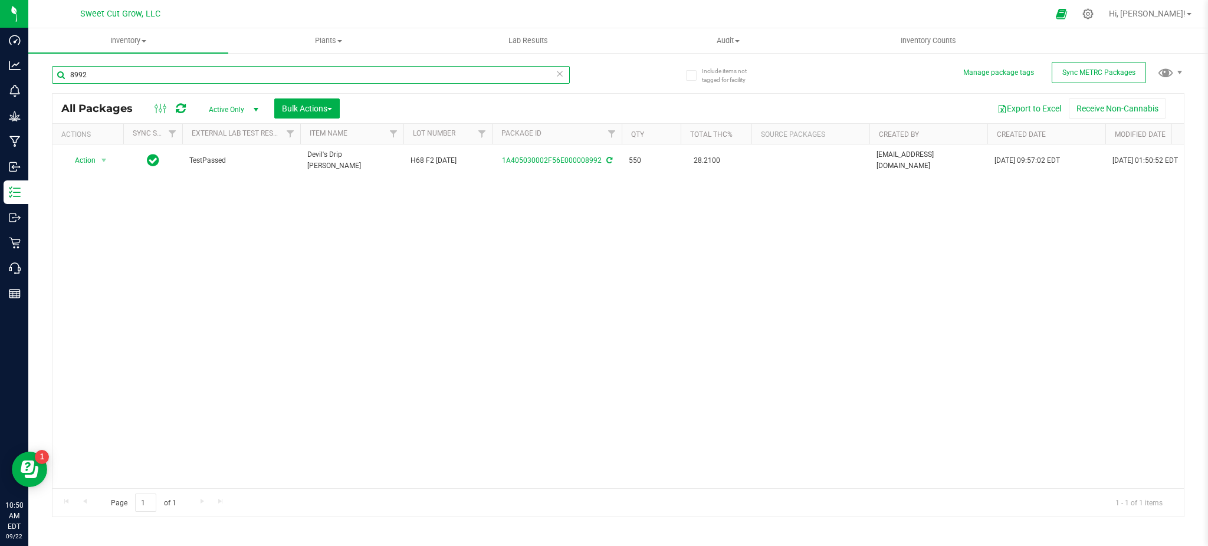
click at [442, 74] on input "8992" at bounding box center [311, 75] width 518 height 18
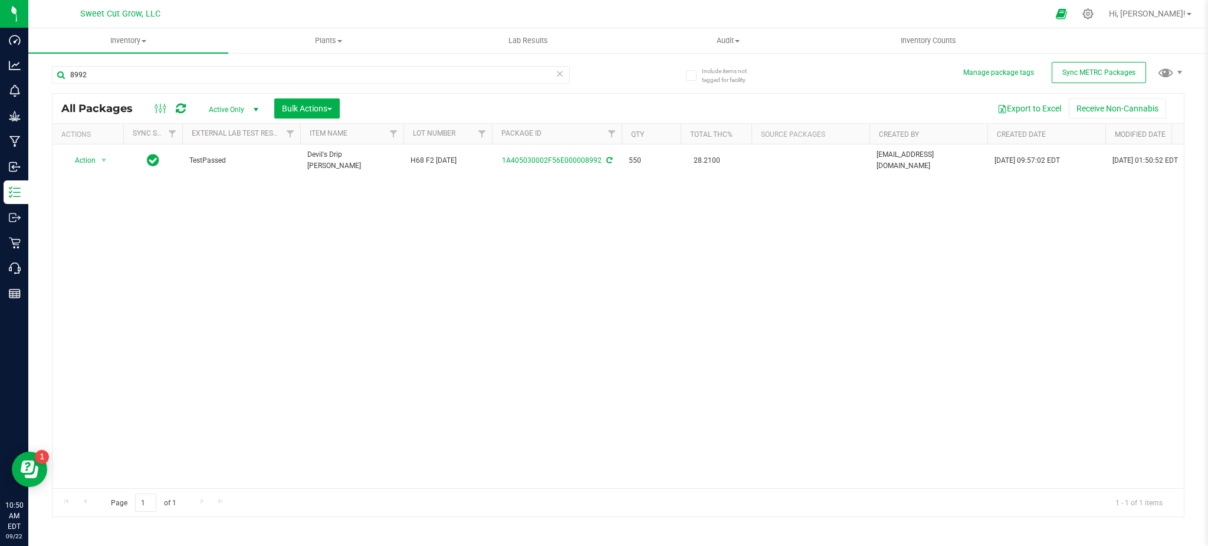
click at [229, 211] on div "Action Action Adjust qty Create package Edit attributes Global inventory Locate…" at bounding box center [617, 317] width 1131 height 344
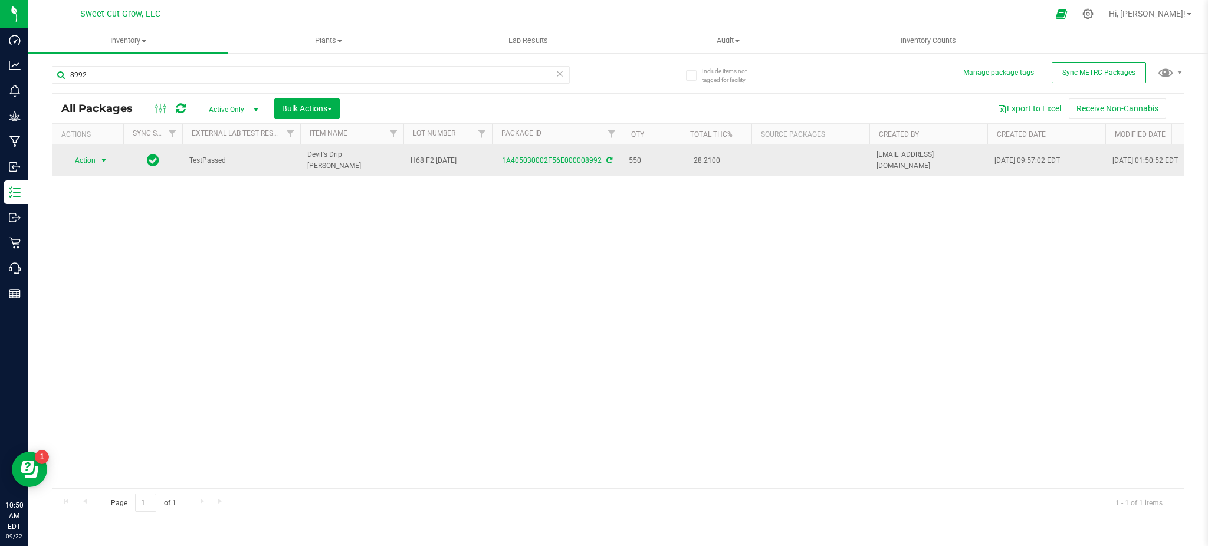
click at [99, 157] on span "select" at bounding box center [103, 160] width 9 height 9
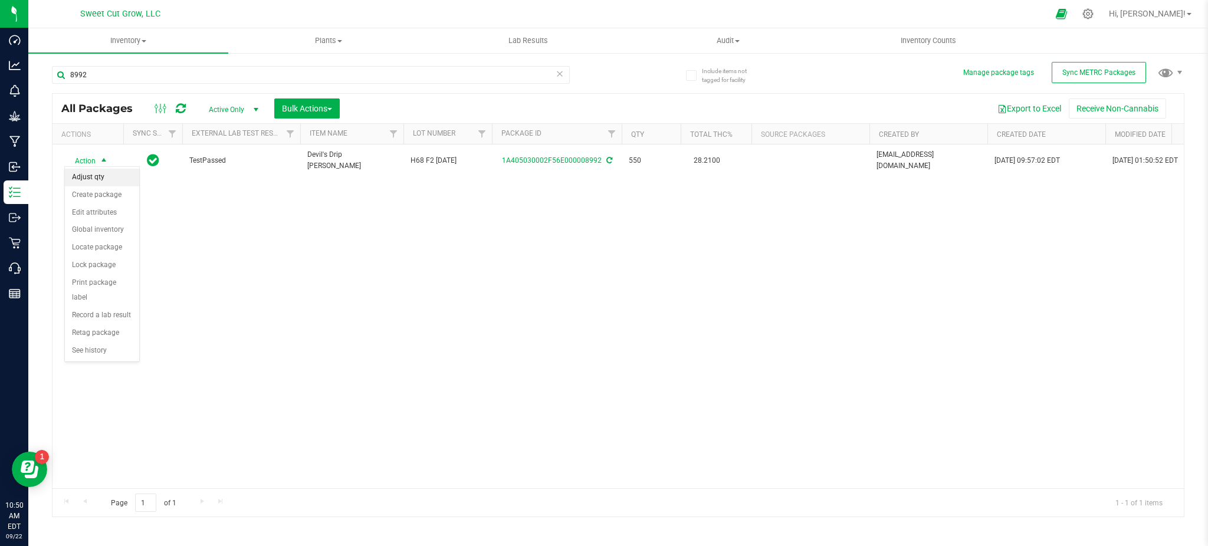
click at [90, 185] on li "Adjust qty" at bounding box center [102, 178] width 74 height 18
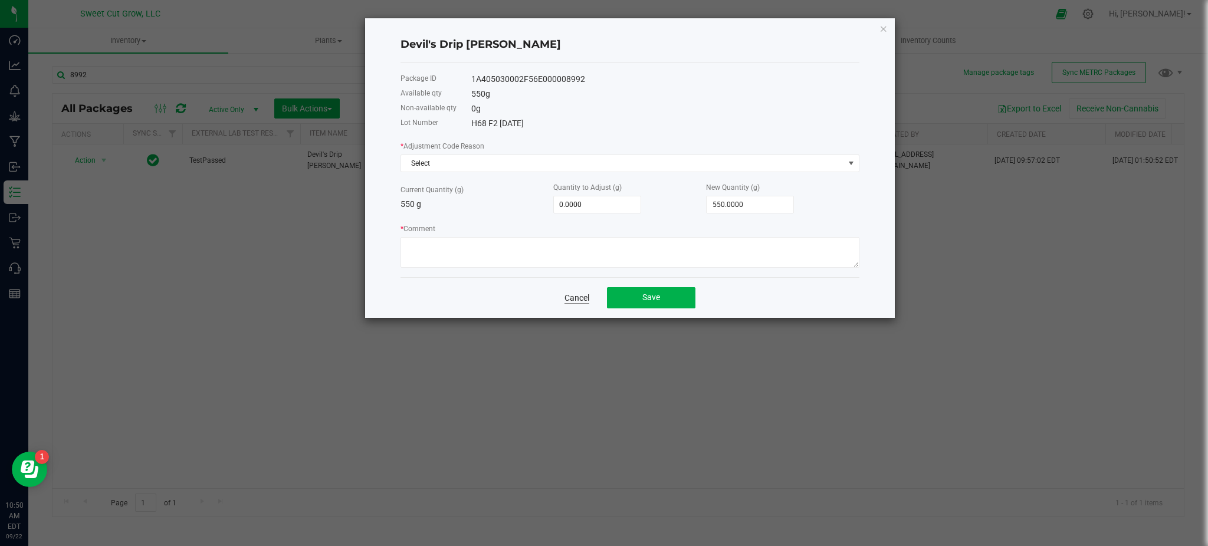
click at [568, 295] on link "Cancel" at bounding box center [576, 298] width 25 height 12
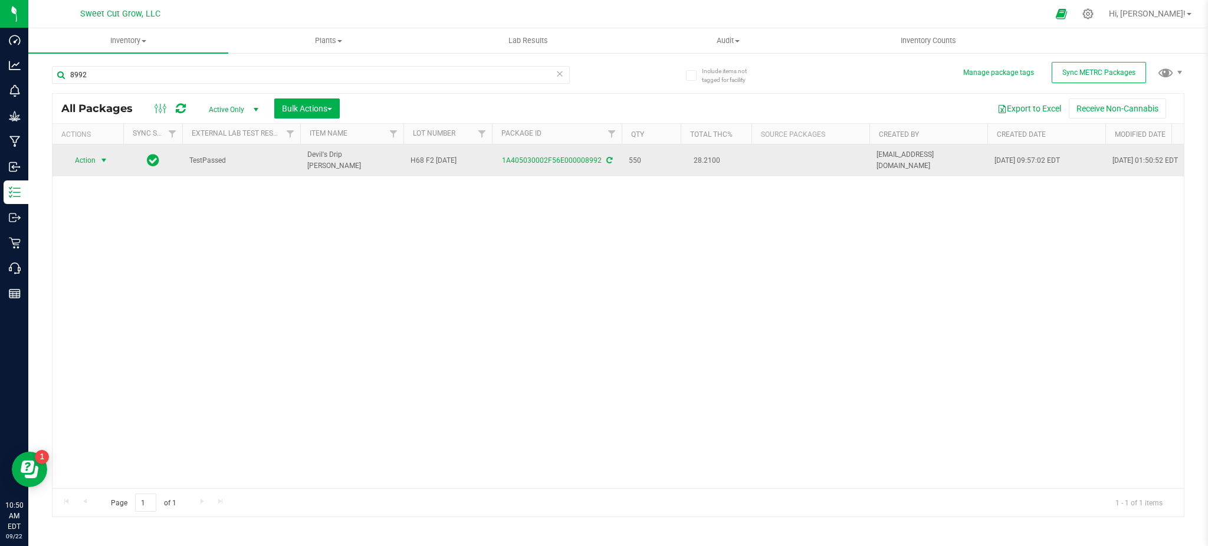
click at [97, 158] on span "select" at bounding box center [104, 160] width 15 height 17
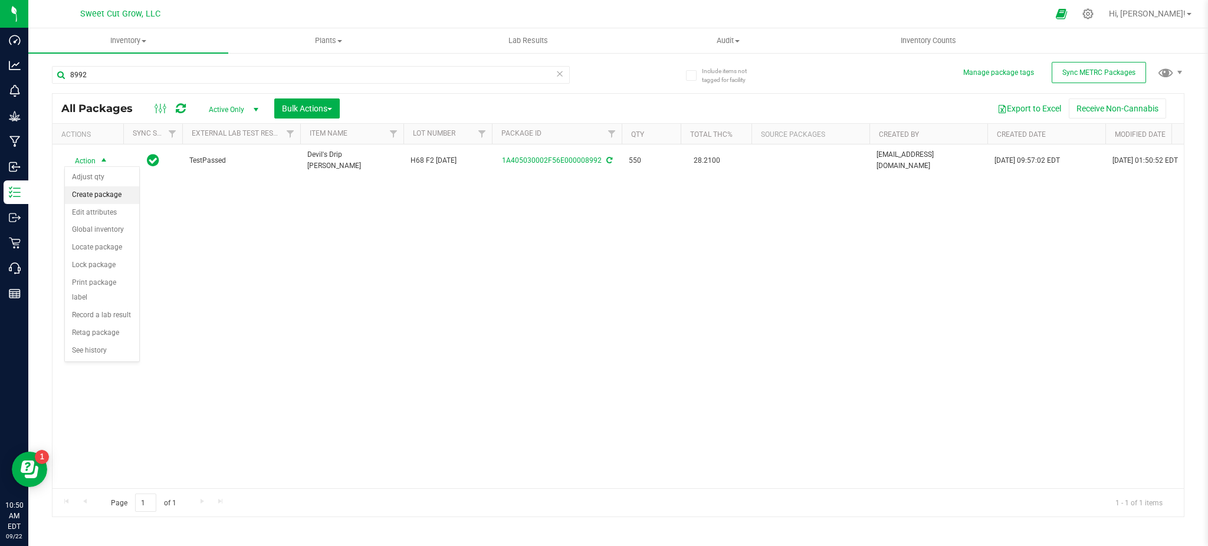
click at [92, 188] on li "Create package" at bounding box center [102, 195] width 74 height 18
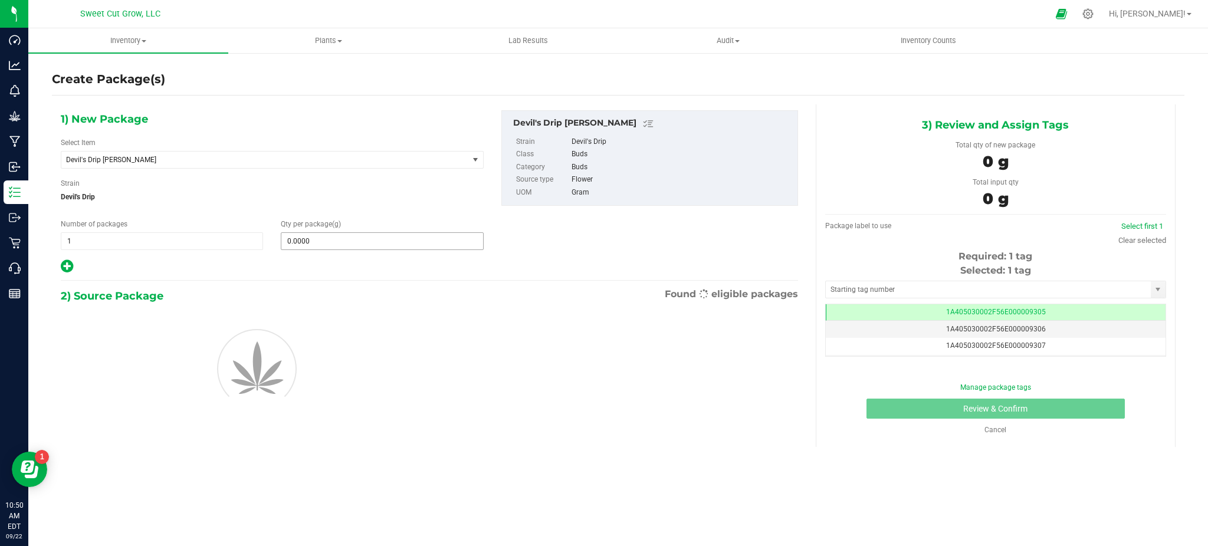
scroll to position [0, -1]
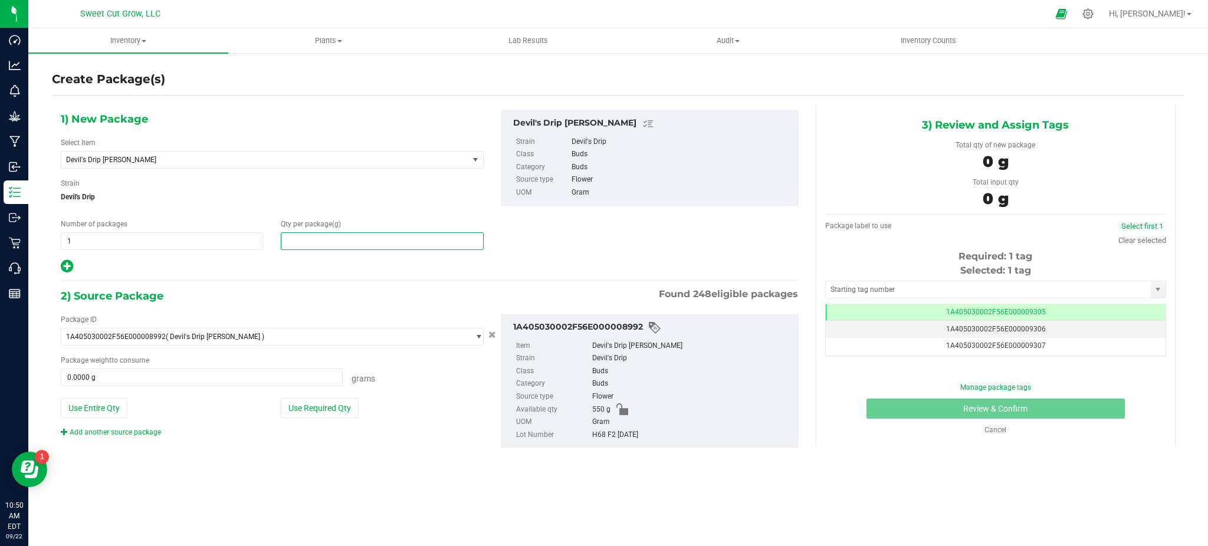
click at [376, 232] on span at bounding box center [382, 241] width 202 height 18
type input "1"
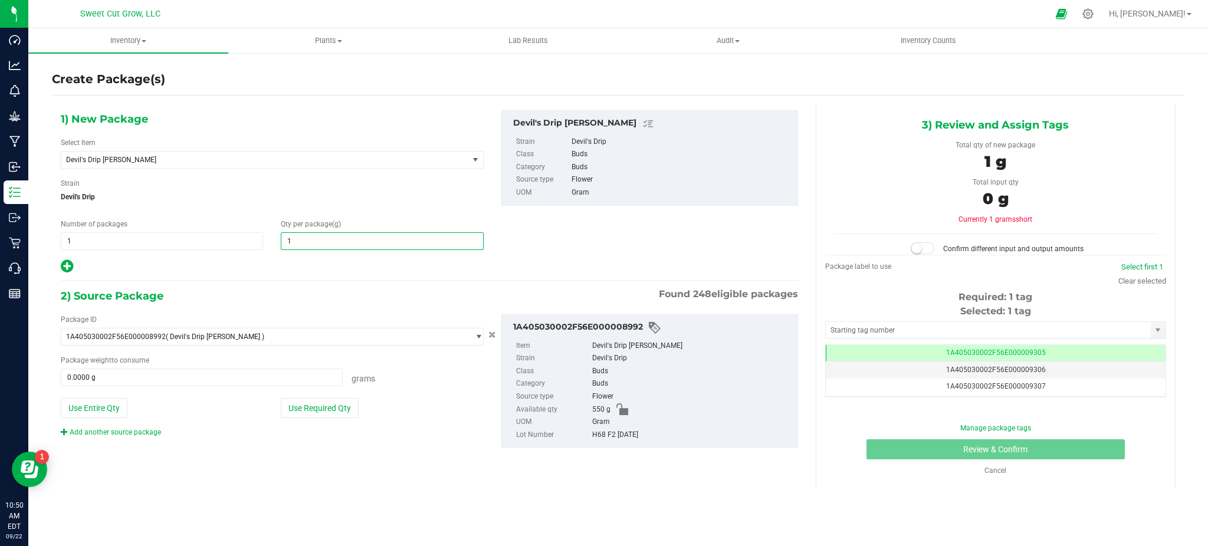
type input "1.0000"
click at [288, 274] on div "1) New Package Select Item Devil's Drip Buds Banana Daddy Pre-Roll 1g Black Mar…" at bounding box center [429, 288] width 755 height 369
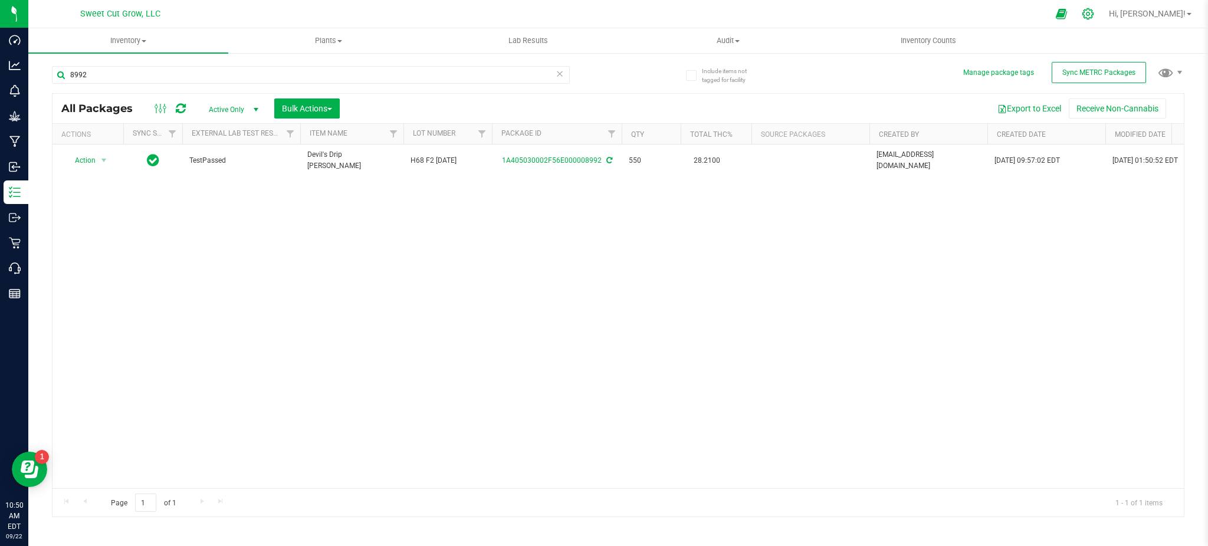
click at [1094, 11] on icon at bounding box center [1088, 14] width 12 height 12
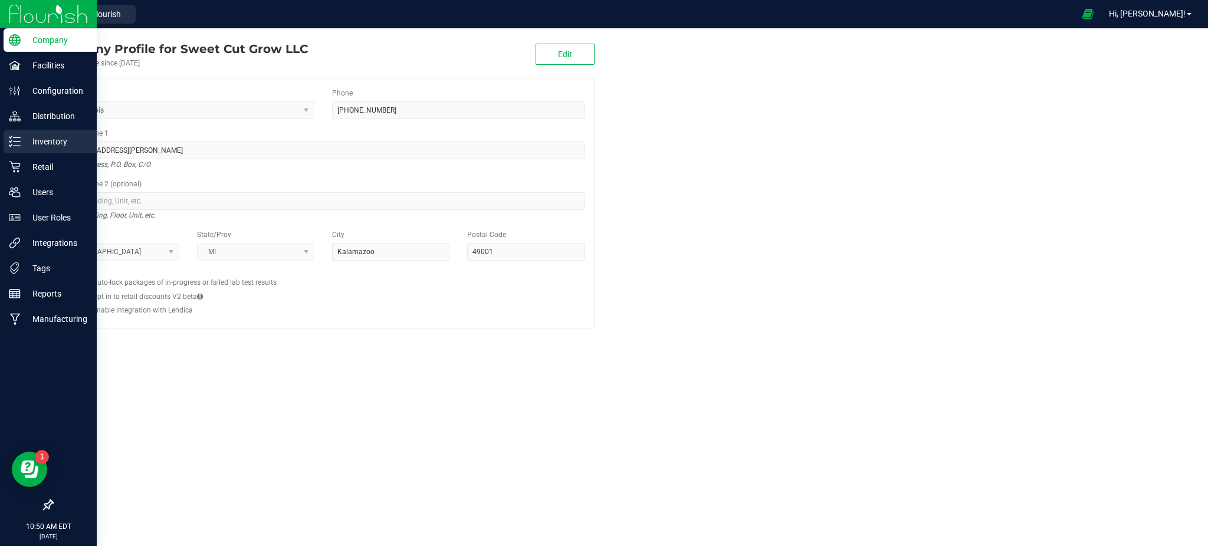
click at [23, 137] on p "Inventory" at bounding box center [56, 141] width 71 height 14
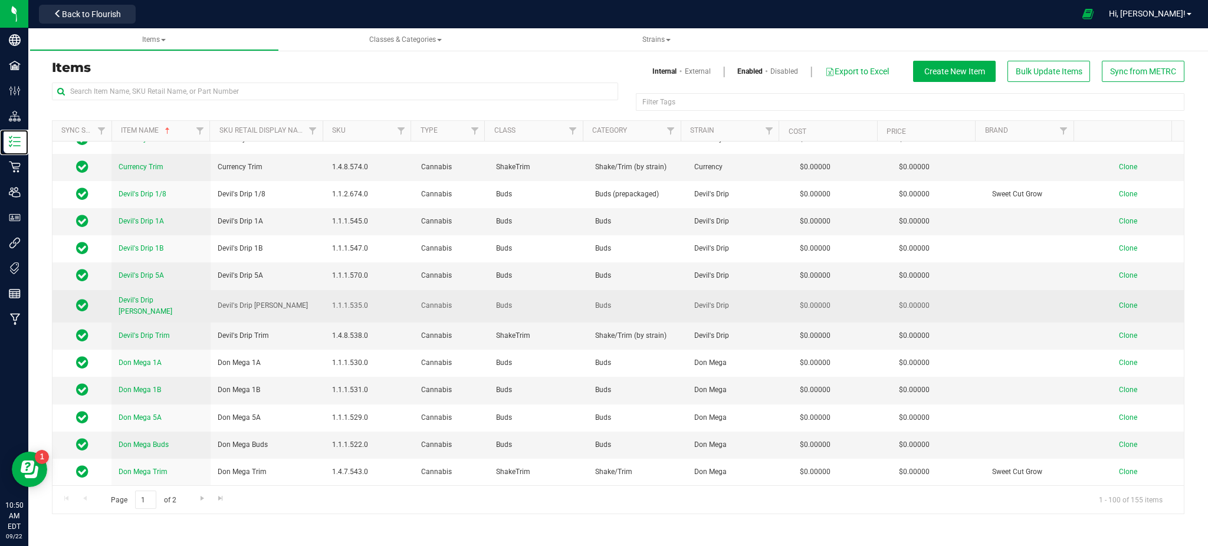
scroll to position [1262, 0]
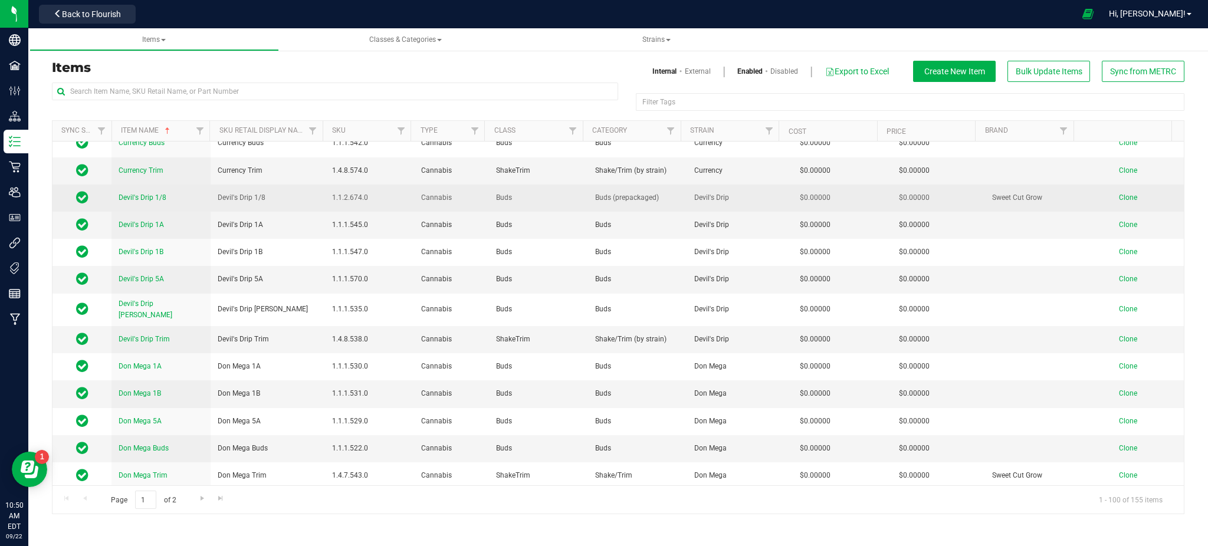
click at [153, 201] on span "Devil's Drip 1/8" at bounding box center [143, 197] width 48 height 8
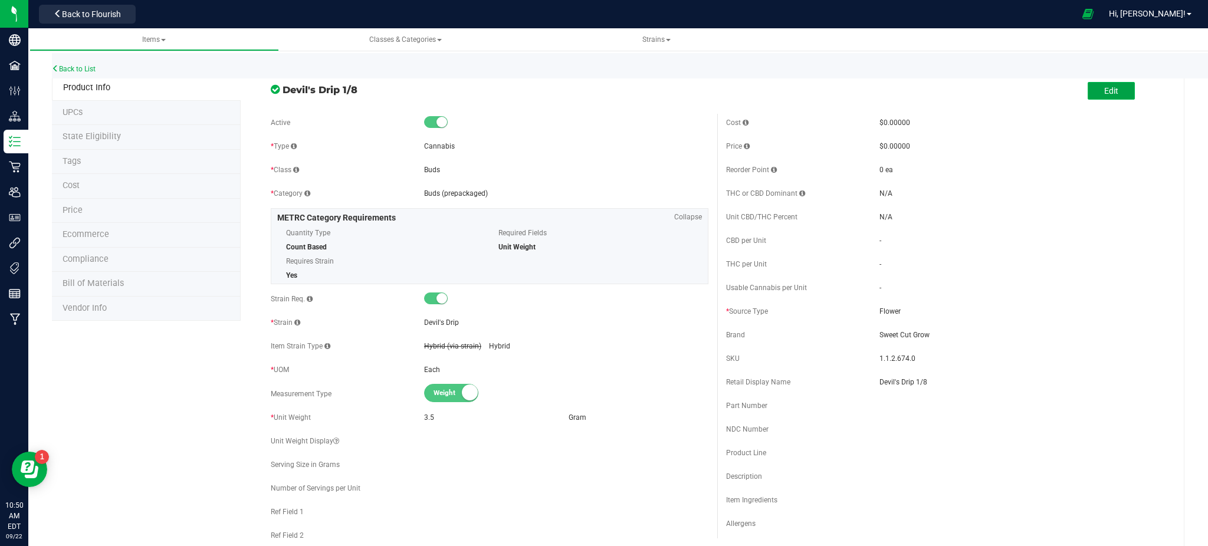
click at [1105, 91] on span "Edit" at bounding box center [1111, 90] width 14 height 9
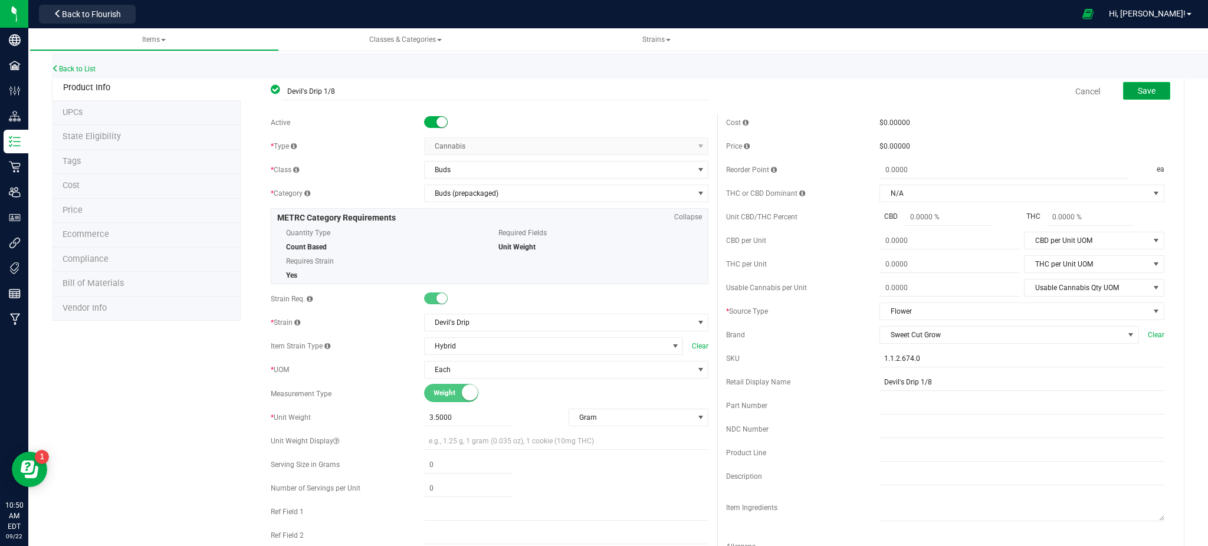
click at [1138, 88] on span "Save" at bounding box center [1147, 90] width 18 height 9
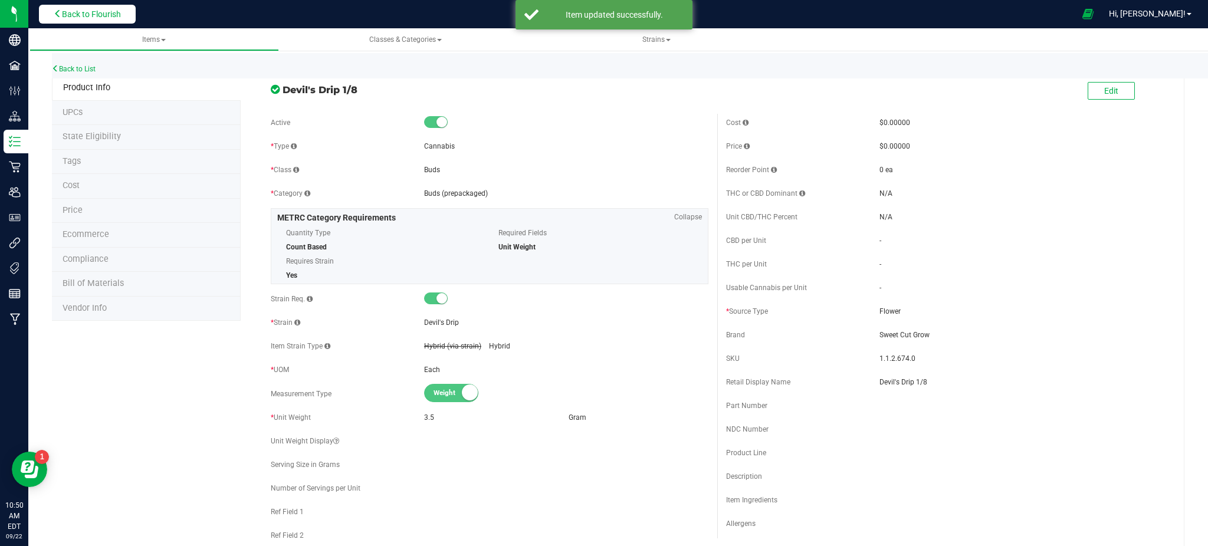
click at [55, 9] on icon at bounding box center [58, 13] width 8 height 8
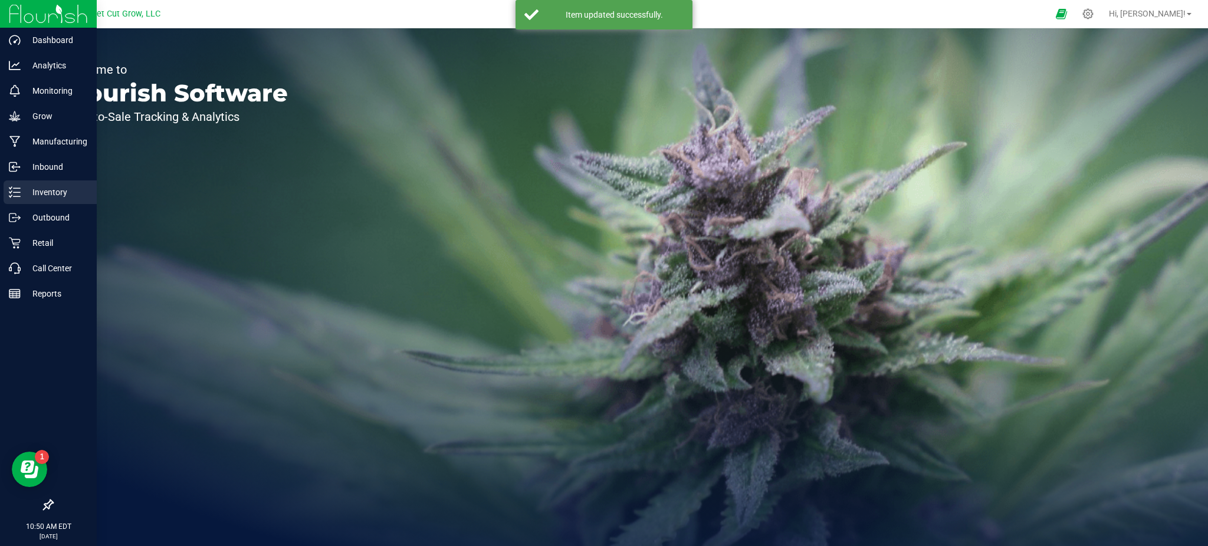
click at [40, 189] on p "Inventory" at bounding box center [56, 192] width 71 height 14
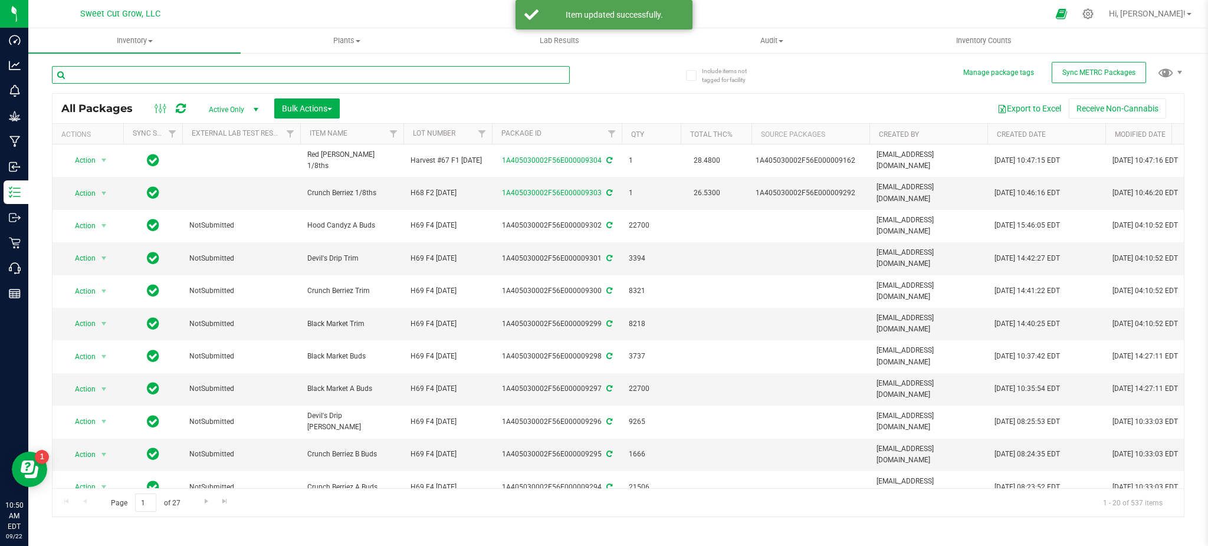
click at [304, 74] on input "text" at bounding box center [311, 75] width 518 height 18
type input "8992"
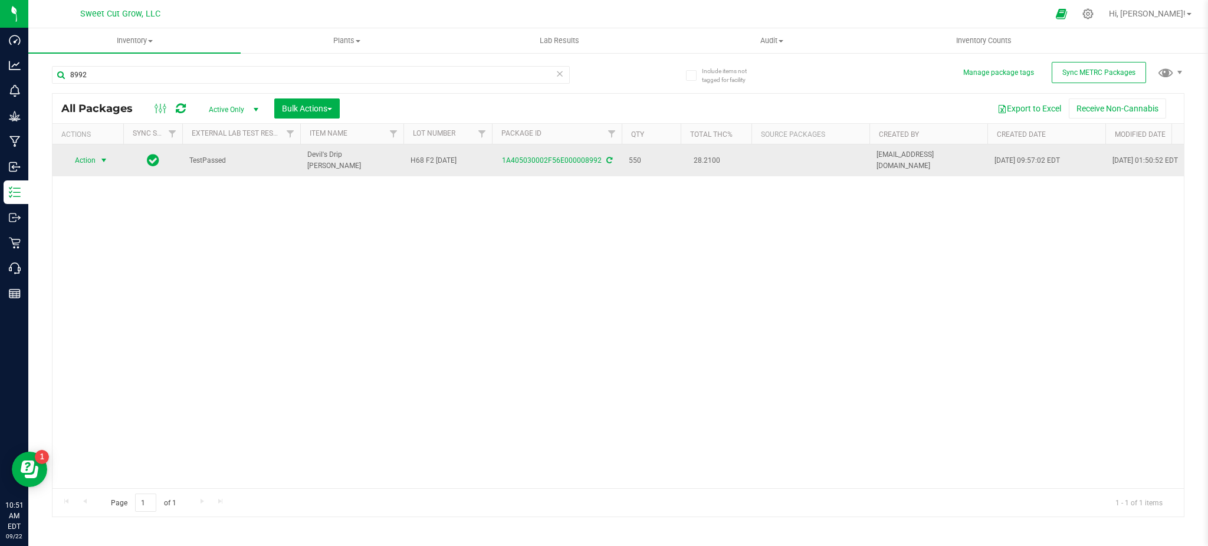
click at [100, 156] on span "select" at bounding box center [103, 160] width 9 height 9
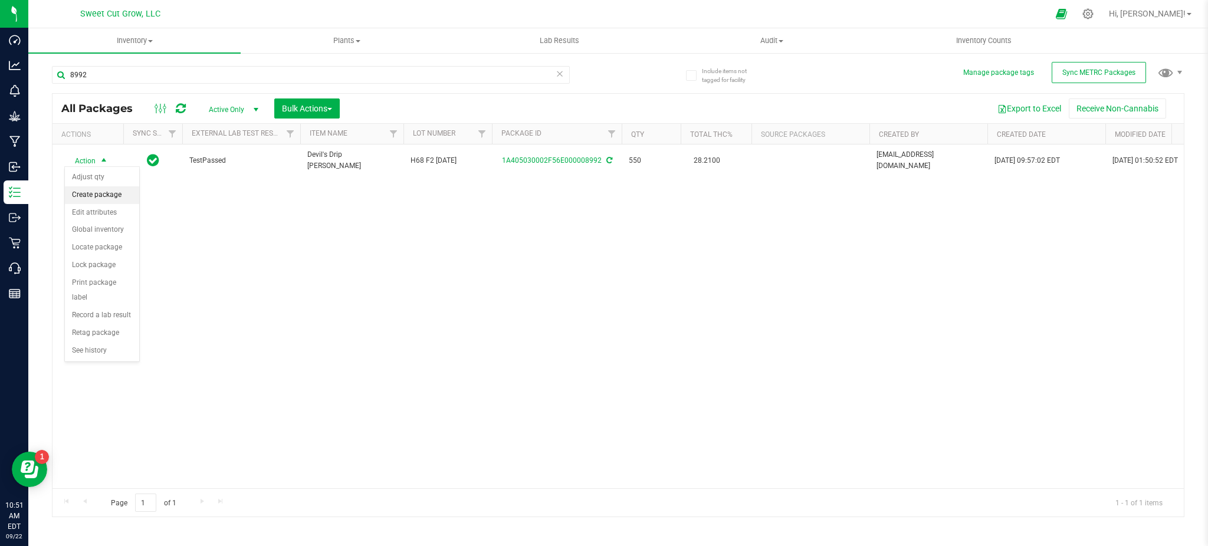
click at [109, 201] on li "Create package" at bounding box center [102, 195] width 74 height 18
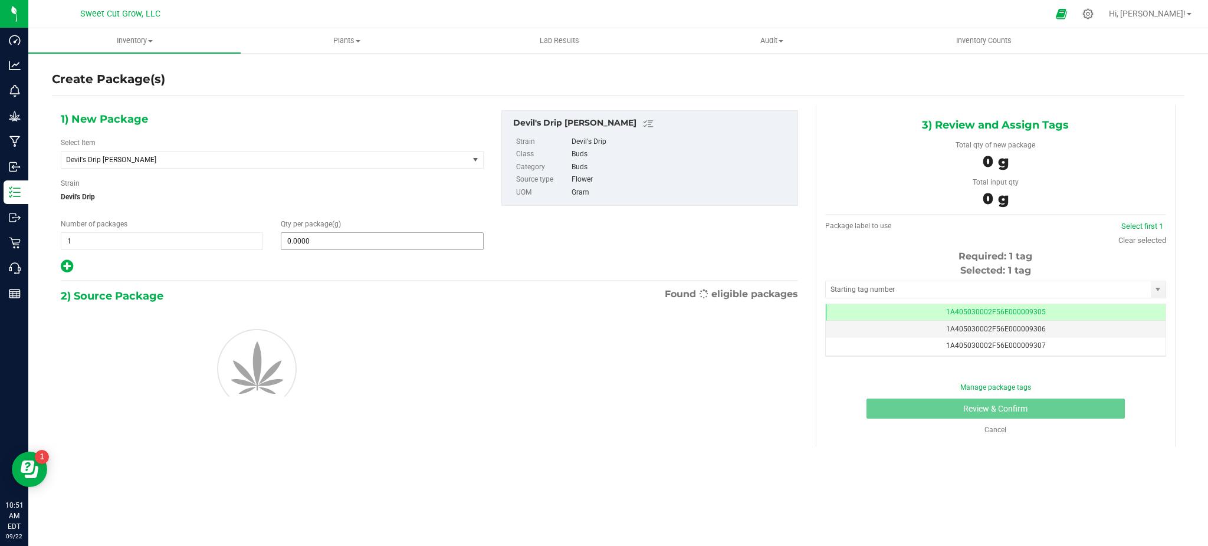
scroll to position [0, -1]
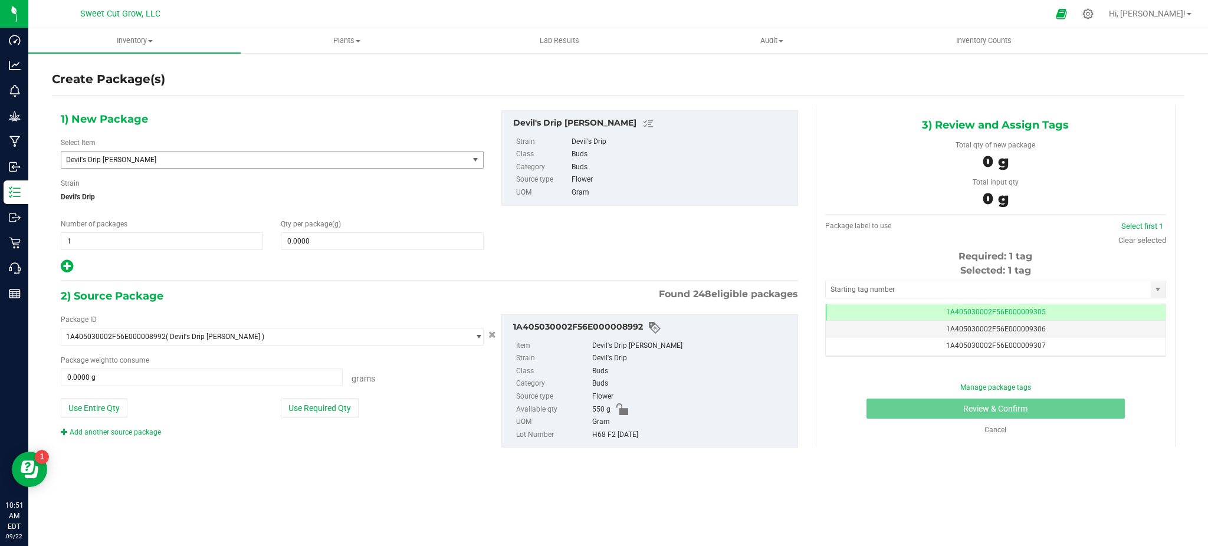
click at [263, 160] on span "Devil's Drip [PERSON_NAME]" at bounding box center [257, 160] width 382 height 8
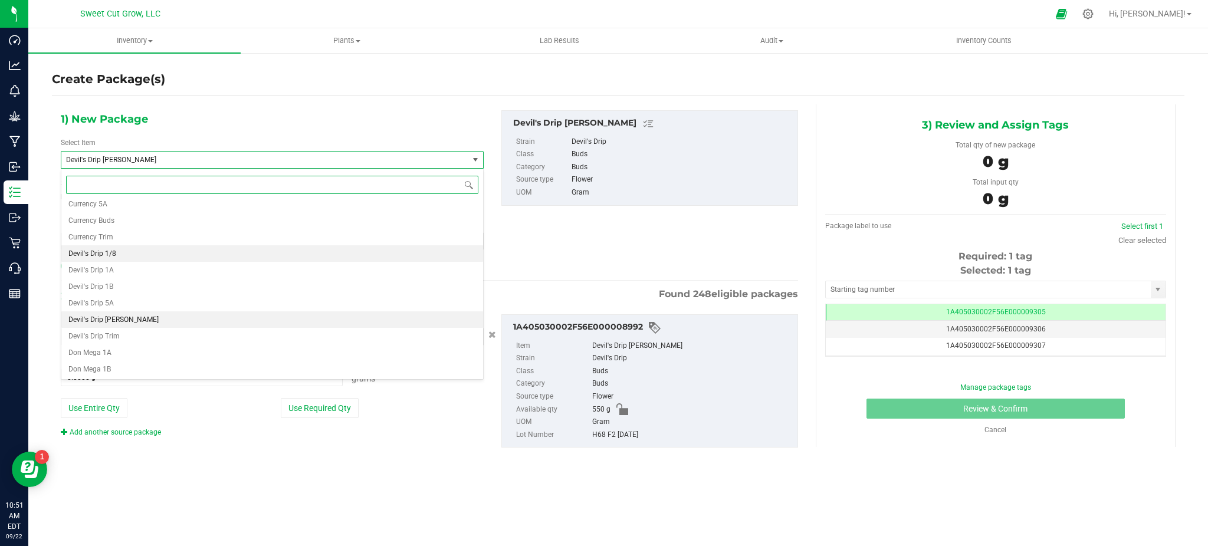
click at [168, 256] on li "Devil's Drip 1/8" at bounding box center [272, 253] width 422 height 17
type input "0"
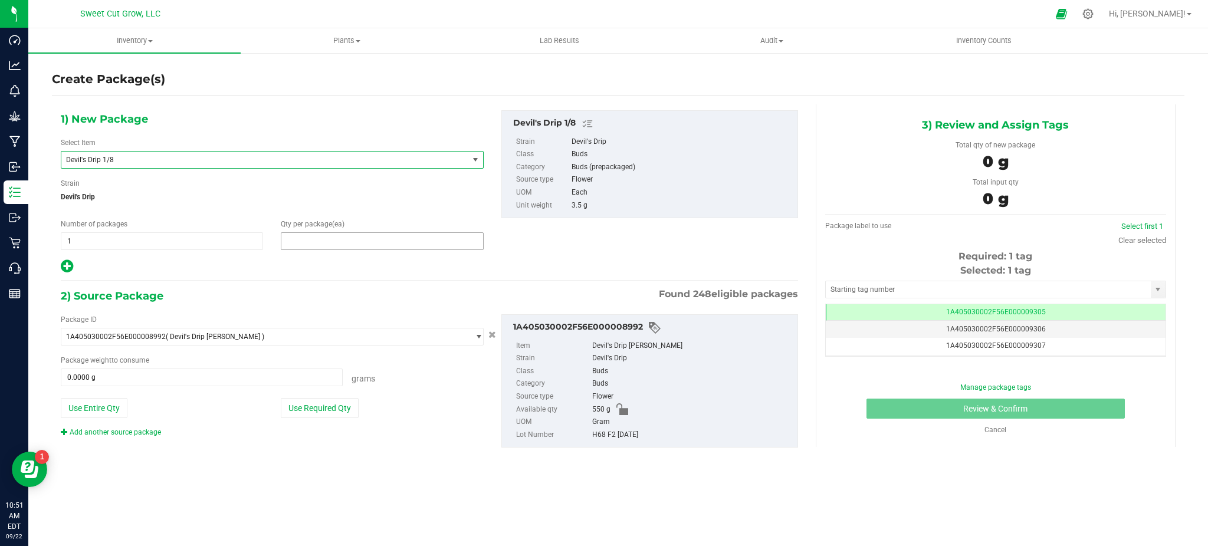
click at [331, 236] on span at bounding box center [382, 241] width 202 height 18
type input "1"
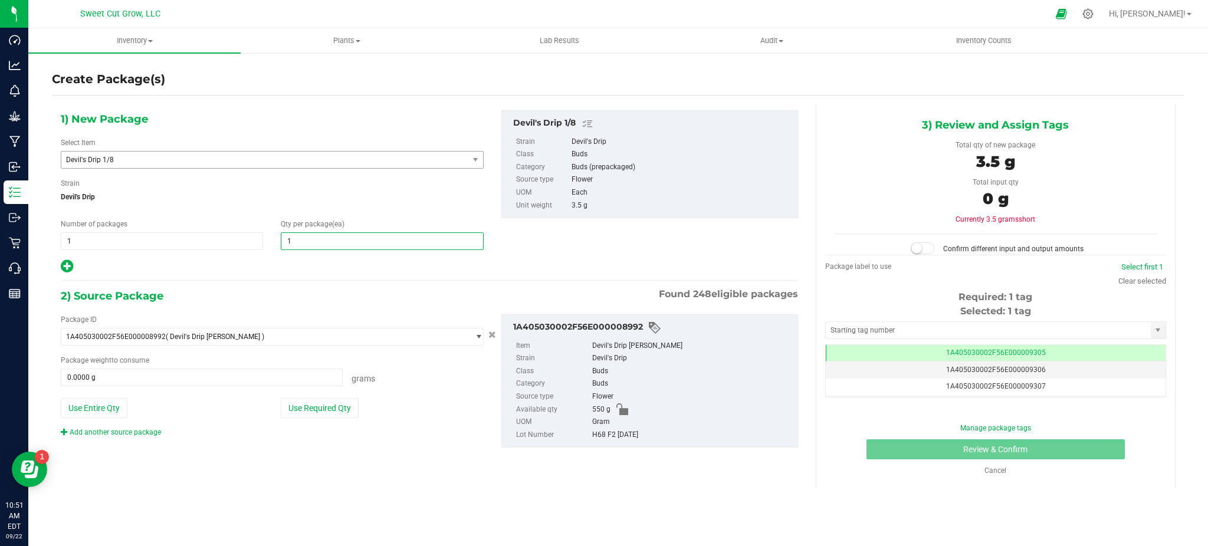
type input "1"
click at [310, 256] on div "1) New Package Select Item Devil's Drip 1/8 Cap Junky Cherry Cheesecake 1/8 Che…" at bounding box center [272, 192] width 441 height 164
click at [262, 374] on span at bounding box center [202, 378] width 282 height 18
type input "3.5"
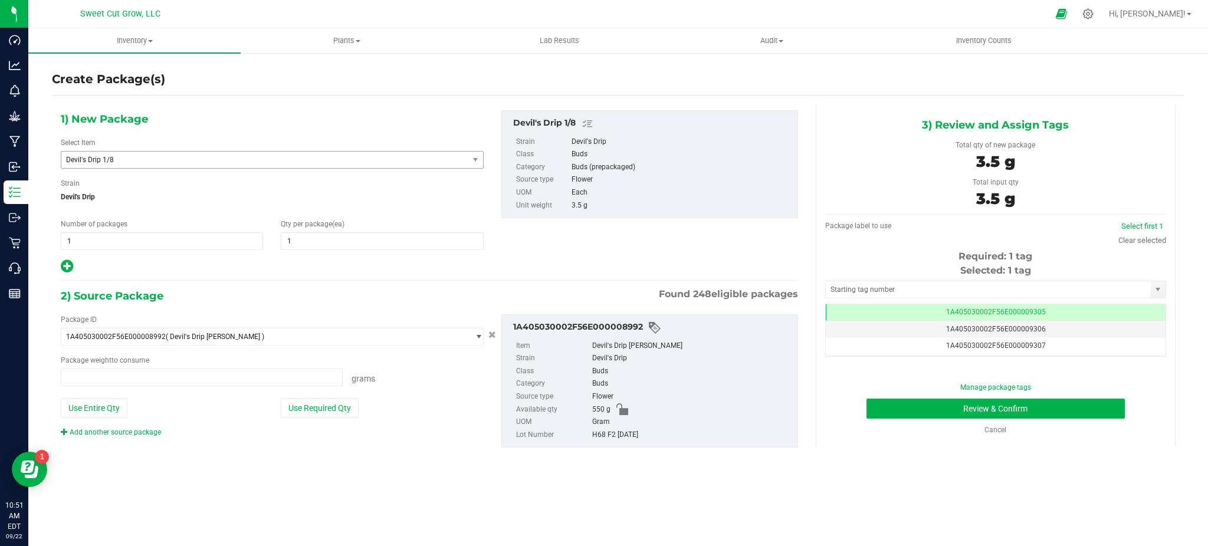
type input "3.5000 g"
click at [261, 479] on div "1) New Package Select Item Devil's Drip 1/8 Cap Junky Cherry Cheesecake 1/8 Che…" at bounding box center [618, 289] width 1132 height 386
click at [309, 413] on button "Use Required Qty" at bounding box center [320, 408] width 78 height 20
click at [930, 404] on button "Review & Confirm" at bounding box center [995, 409] width 258 height 20
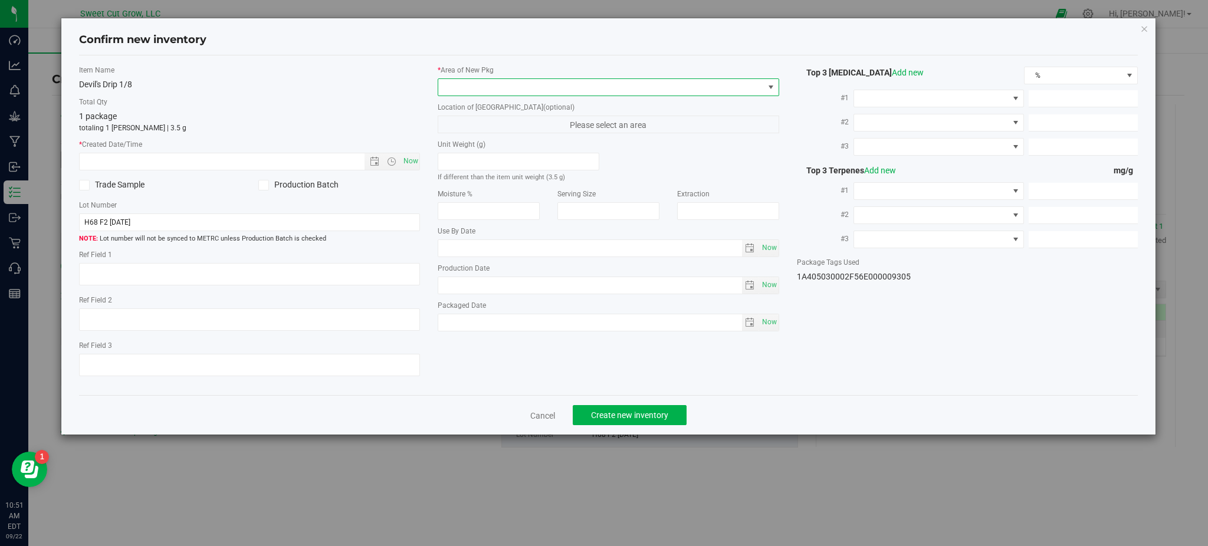
click at [764, 93] on span at bounding box center [770, 87] width 15 height 17
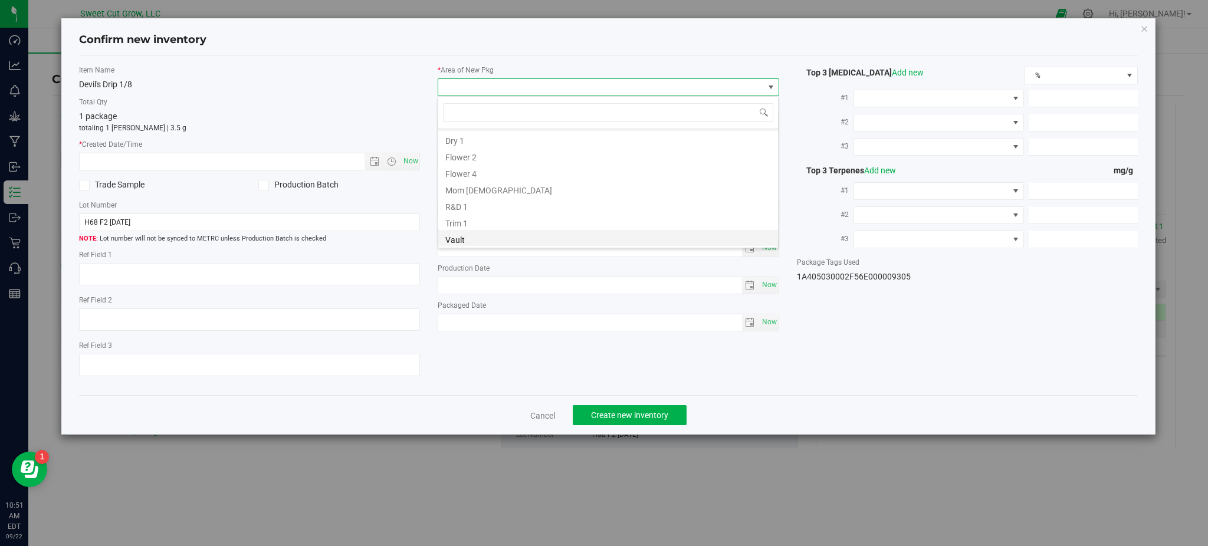
click at [558, 237] on li "Vault" at bounding box center [608, 238] width 340 height 17
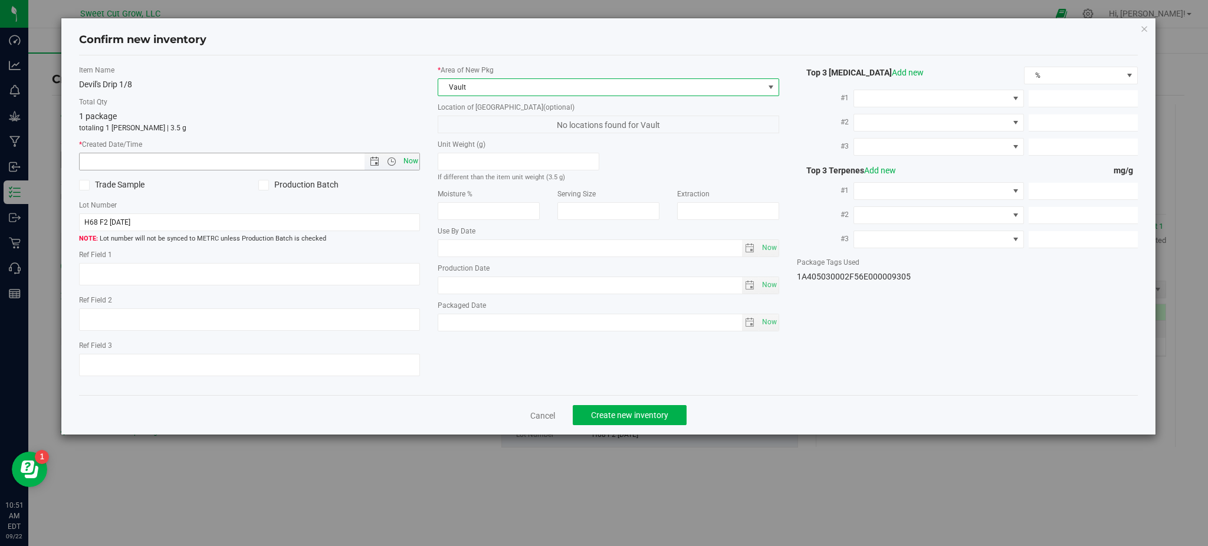
click at [406, 163] on span "Now" at bounding box center [410, 161] width 20 height 17
type input "[DATE] 10:51 AM"
click at [657, 412] on button "Create new inventory" at bounding box center [630, 415] width 114 height 20
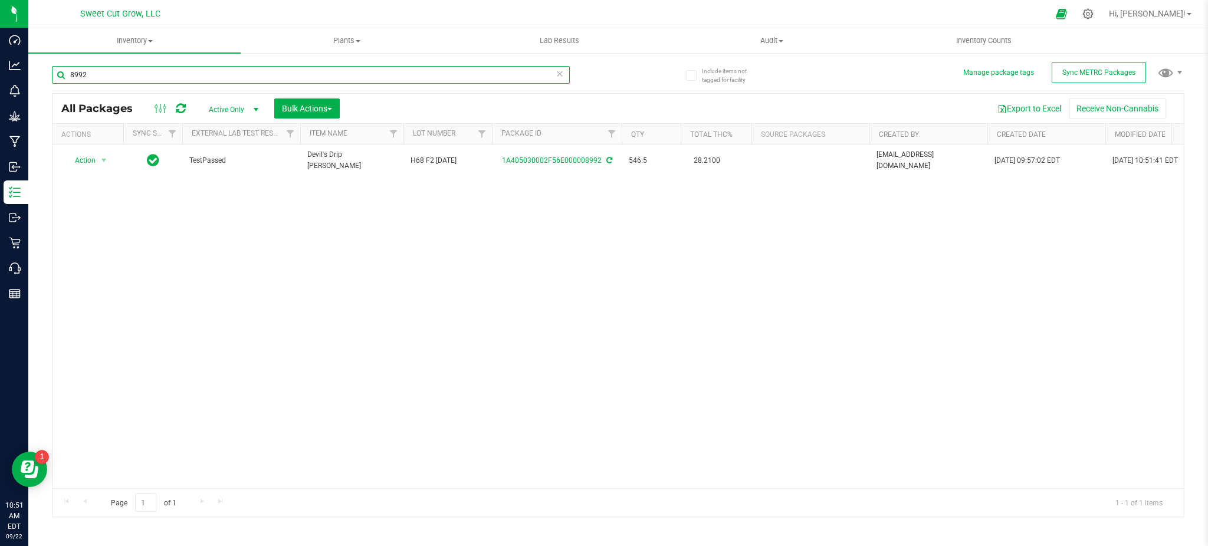
click at [468, 71] on input "8992" at bounding box center [311, 75] width 518 height 18
type input "8996"
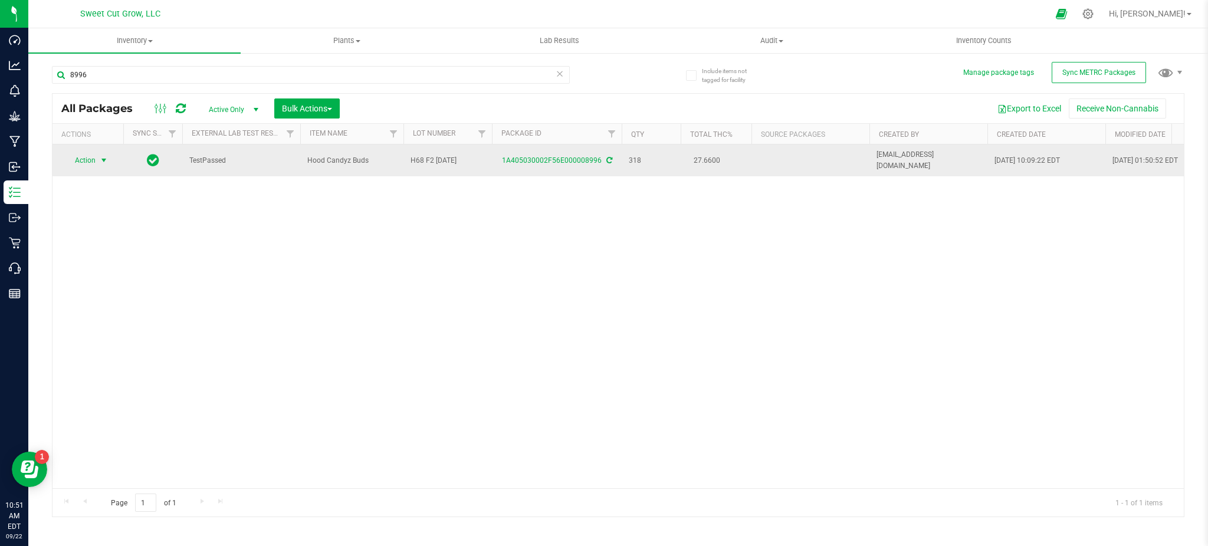
click at [99, 152] on span "select" at bounding box center [104, 160] width 15 height 17
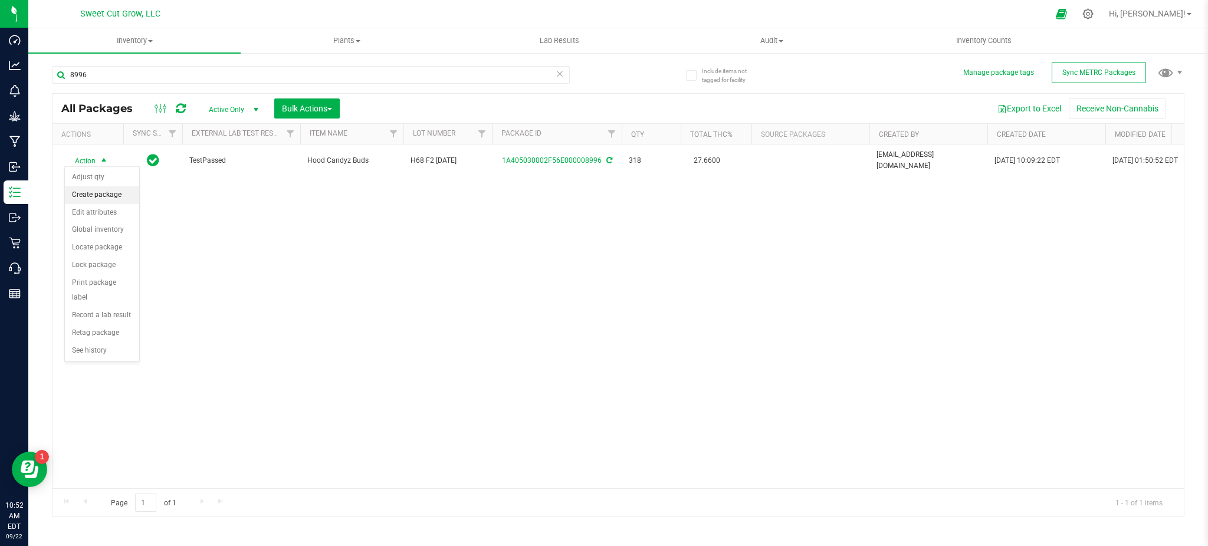
click at [99, 199] on li "Create package" at bounding box center [102, 195] width 74 height 18
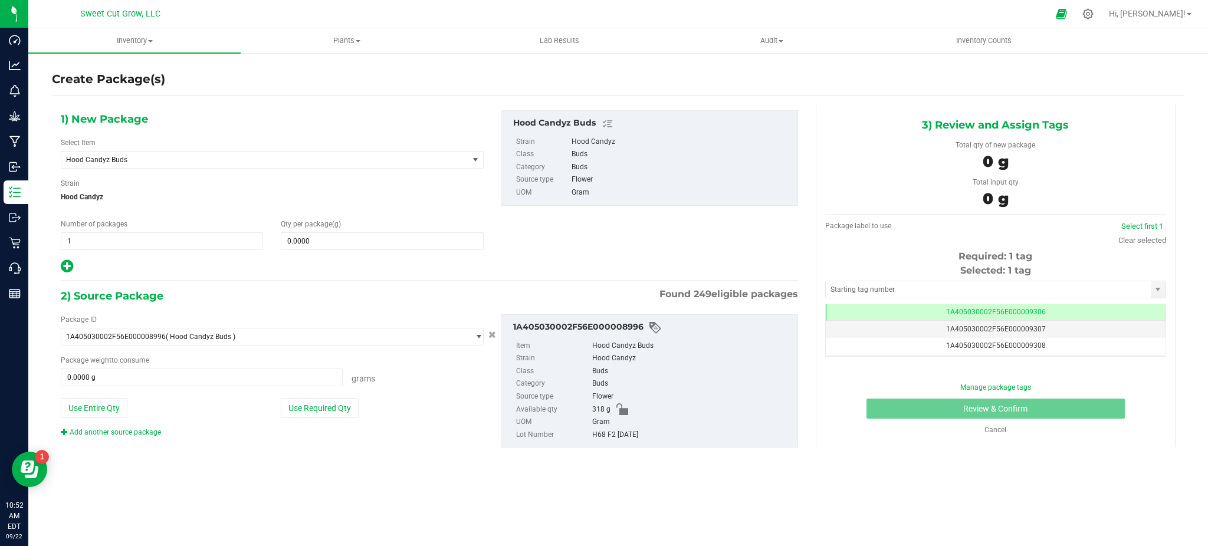
scroll to position [0, -1]
click at [324, 160] on span "Hood Candyz Buds" at bounding box center [257, 160] width 382 height 8
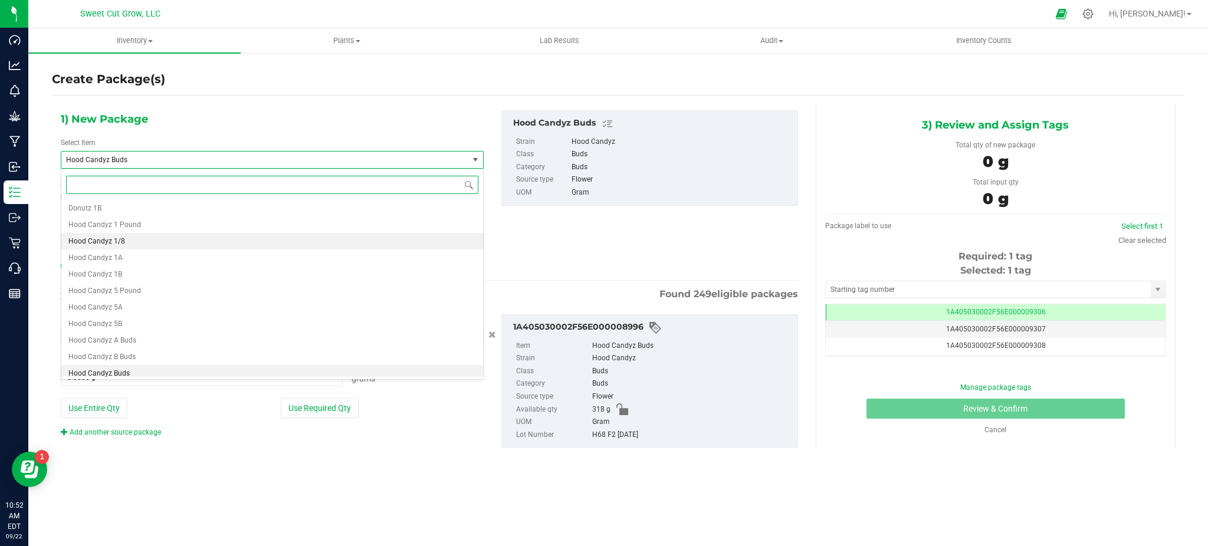
click at [234, 245] on li "Hood Candyz 1/8" at bounding box center [272, 241] width 422 height 17
type input "0"
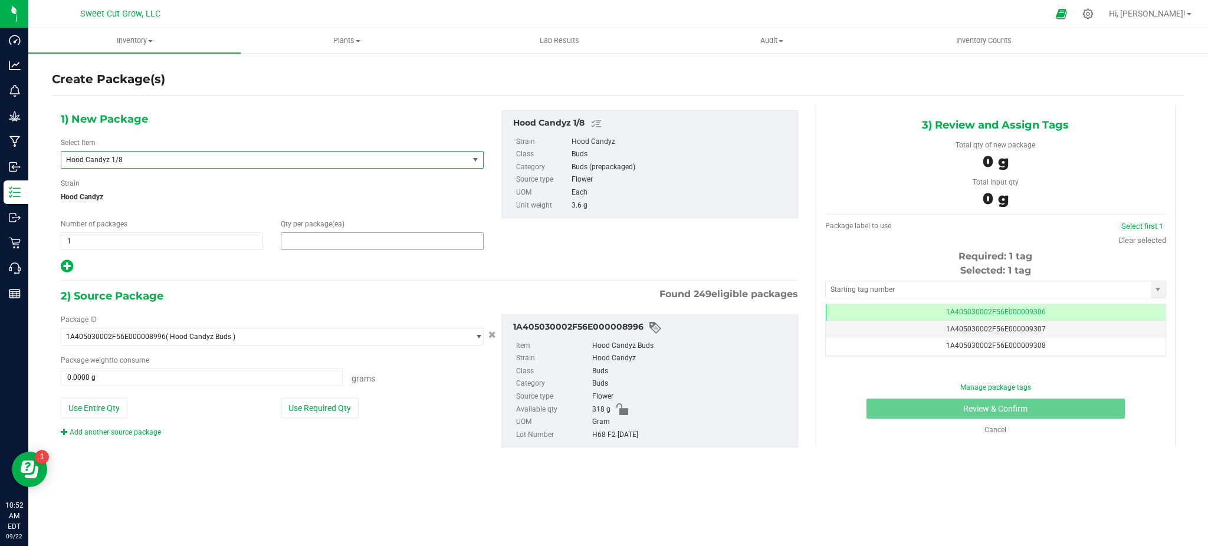
click at [340, 245] on span at bounding box center [382, 241] width 202 height 18
type input "1"
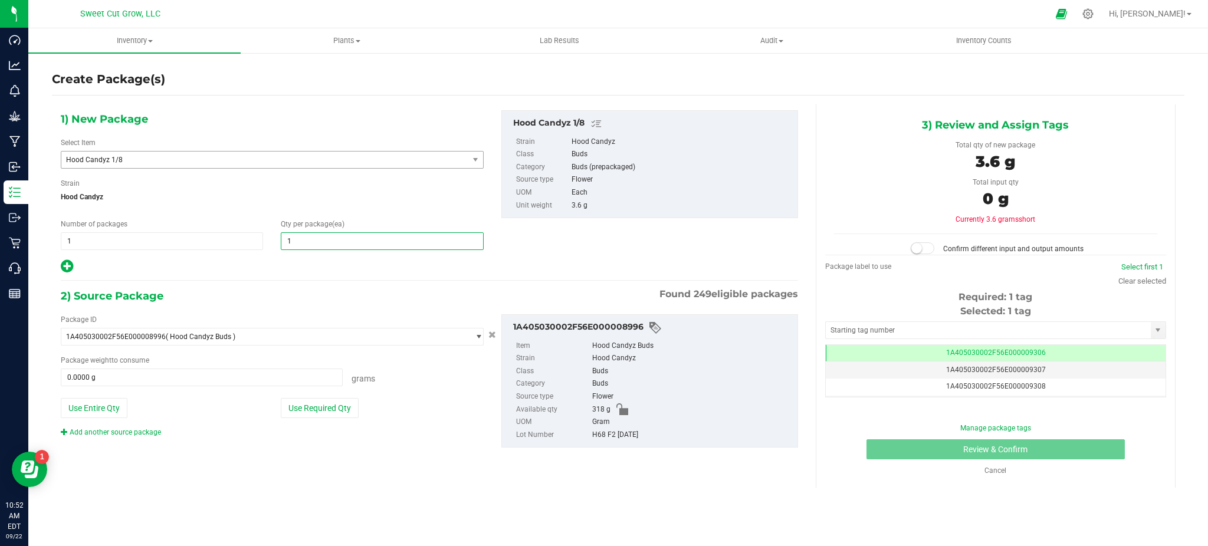
type input "1"
click at [313, 277] on div "1) New Package Select Item Hood Candyz 1/8 Currency 1A Currency 1B Currency 5A …" at bounding box center [429, 288] width 755 height 369
click at [310, 400] on button "Use Required Qty" at bounding box center [320, 408] width 78 height 20
type input "3.6000 g"
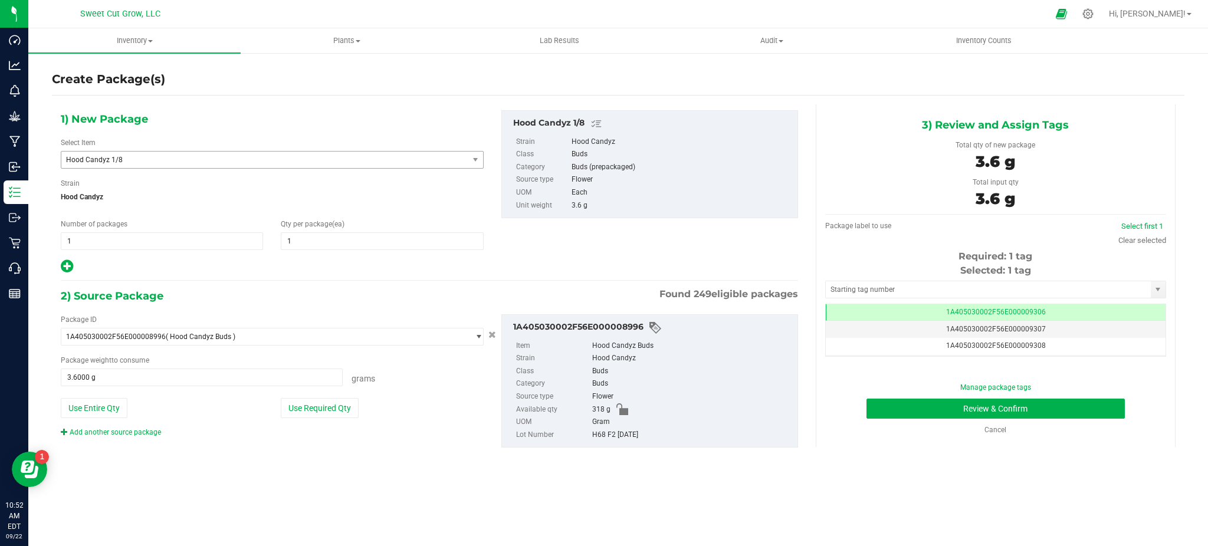
click at [433, 424] on div "Package ID 1A405030002F56E000008996 ( Hood Candyz Buds ) 1A405030002F56E0000026…" at bounding box center [272, 375] width 441 height 123
click at [937, 401] on button "Review & Confirm" at bounding box center [995, 409] width 258 height 20
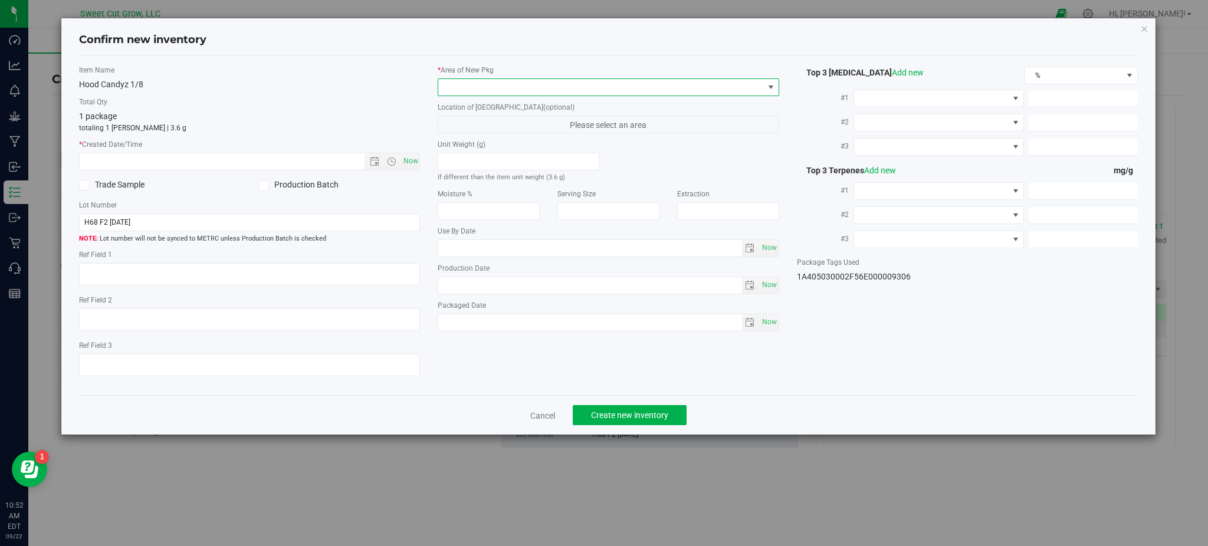
click at [754, 89] on span at bounding box center [600, 87] width 325 height 17
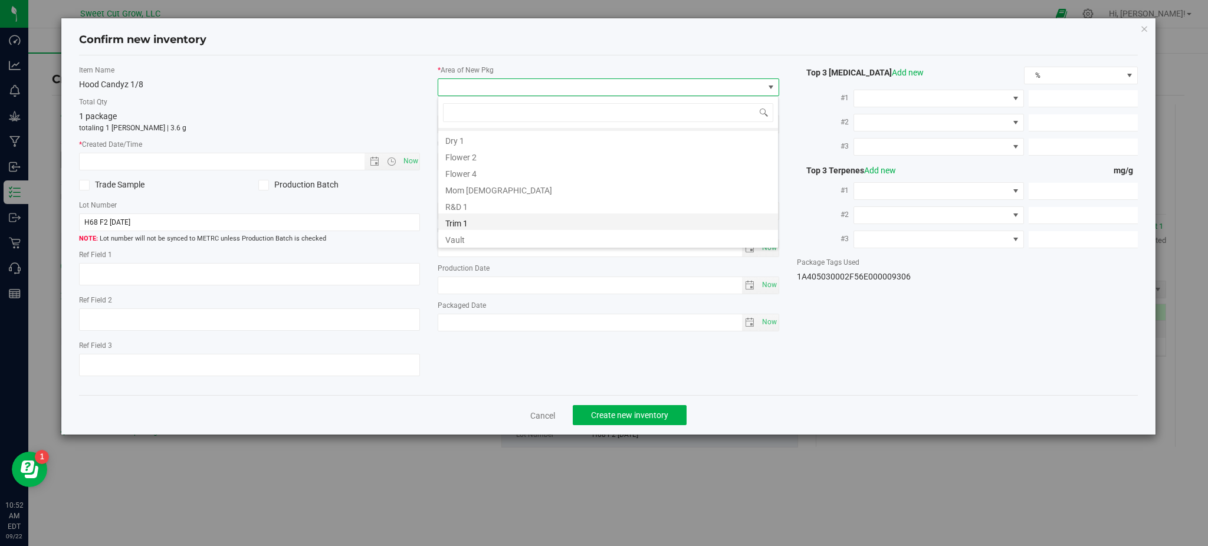
click at [641, 227] on li "Trim 1" at bounding box center [608, 222] width 340 height 17
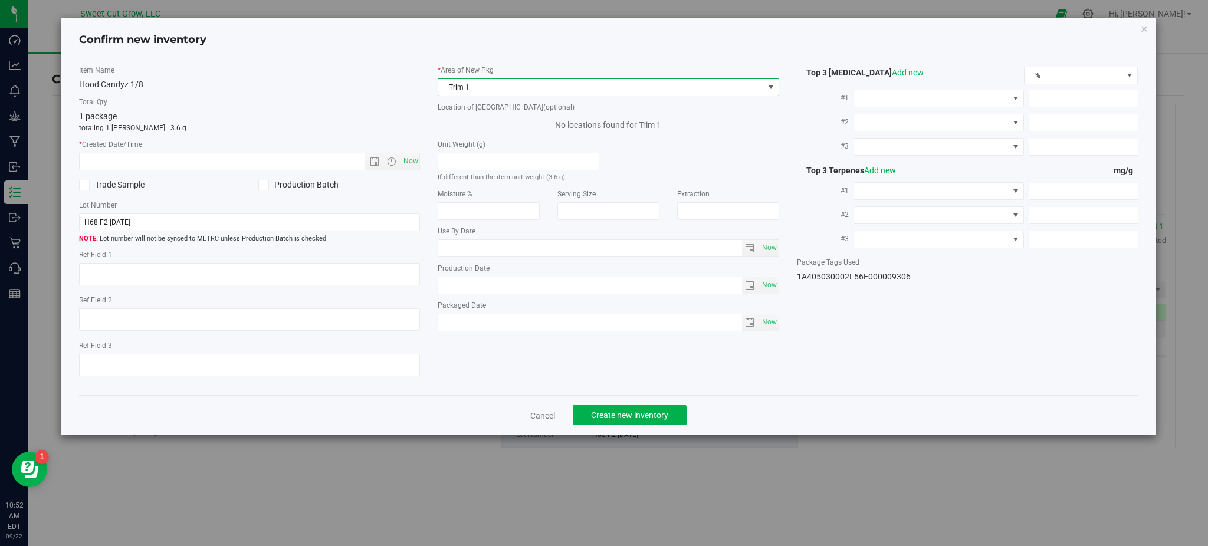
click at [688, 89] on span "Trim 1" at bounding box center [600, 87] width 325 height 17
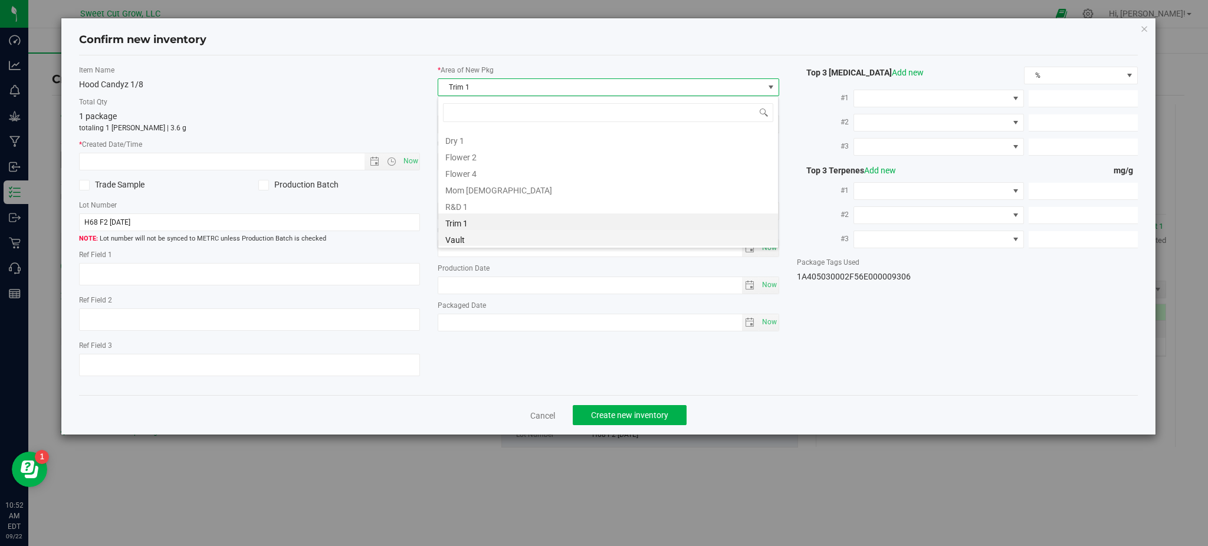
click at [612, 236] on li "Vault" at bounding box center [608, 238] width 340 height 17
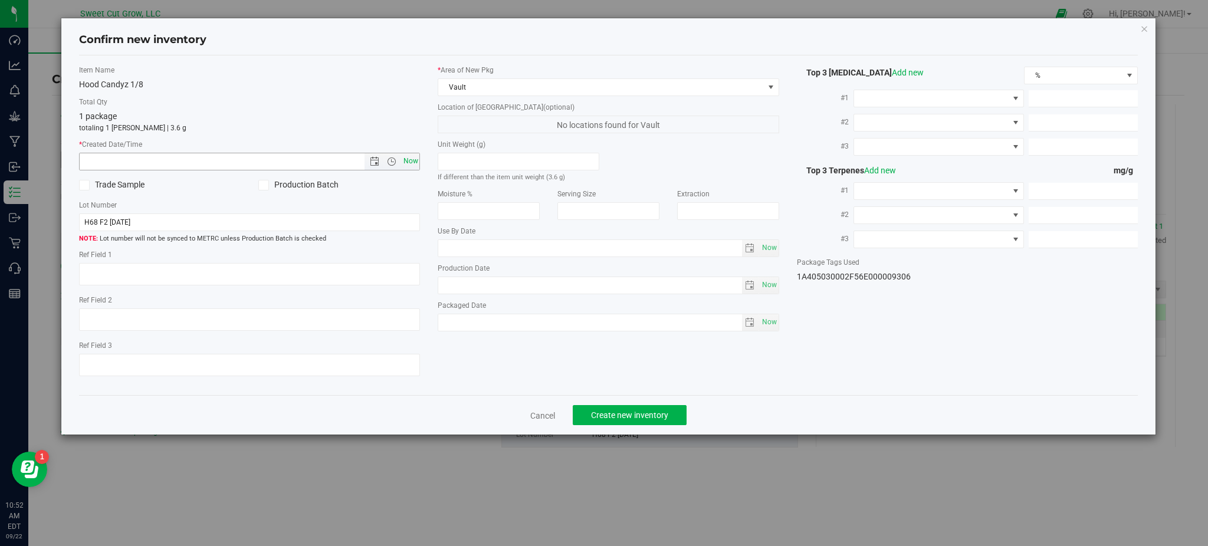
click at [413, 160] on span "Now" at bounding box center [410, 161] width 20 height 17
type input "[DATE] 10:52 AM"
click at [646, 405] on div "Cancel Create new inventory" at bounding box center [608, 415] width 1059 height 40
click at [645, 418] on span "Create new inventory" at bounding box center [629, 415] width 77 height 9
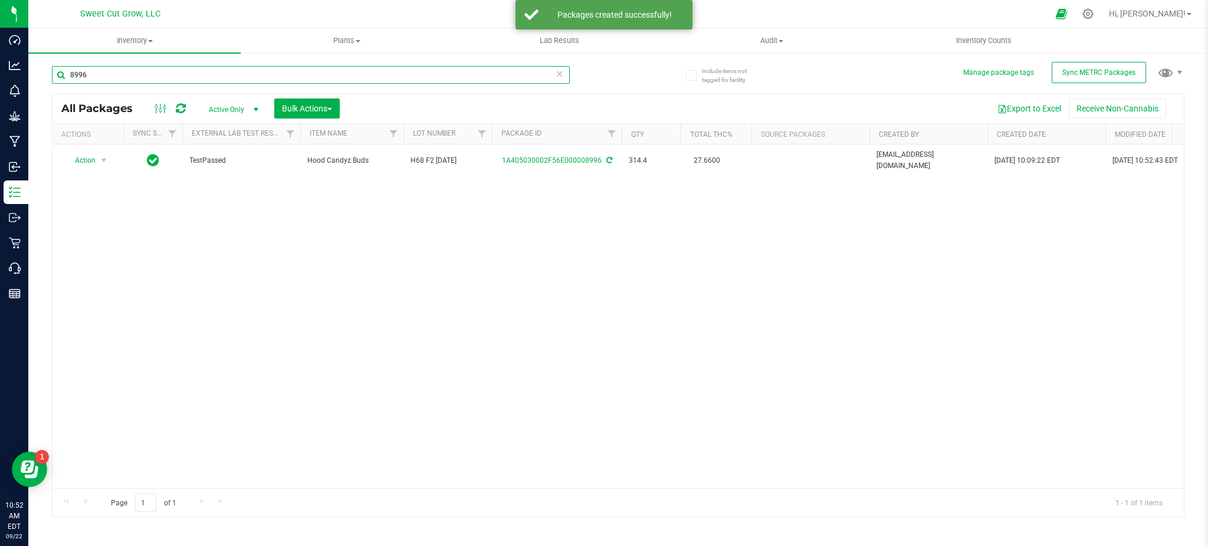
click at [364, 73] on input "8996" at bounding box center [311, 75] width 518 height 18
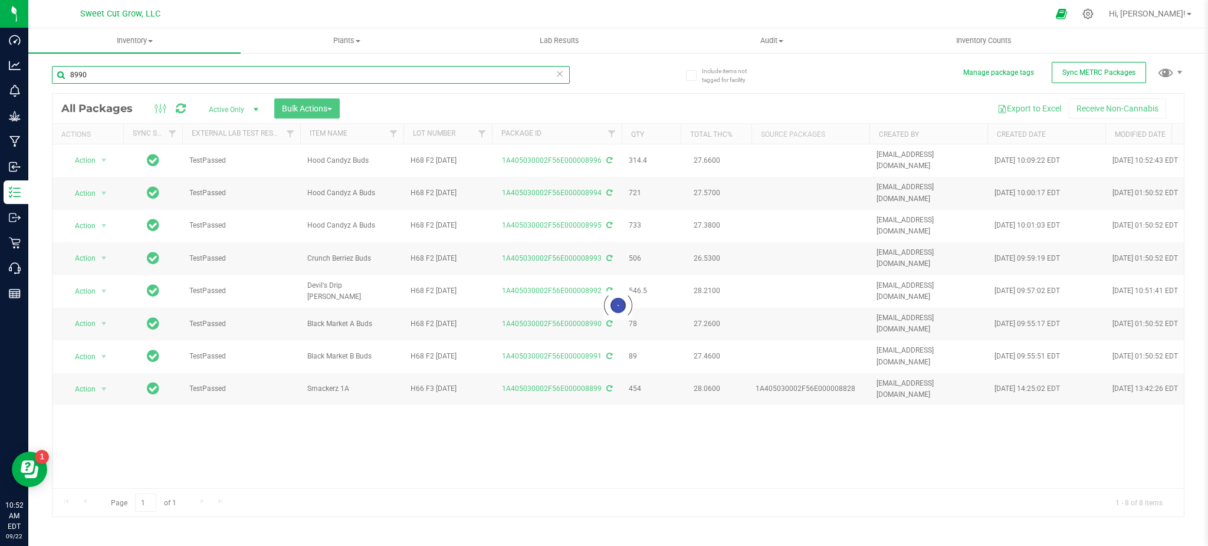
type input "8990"
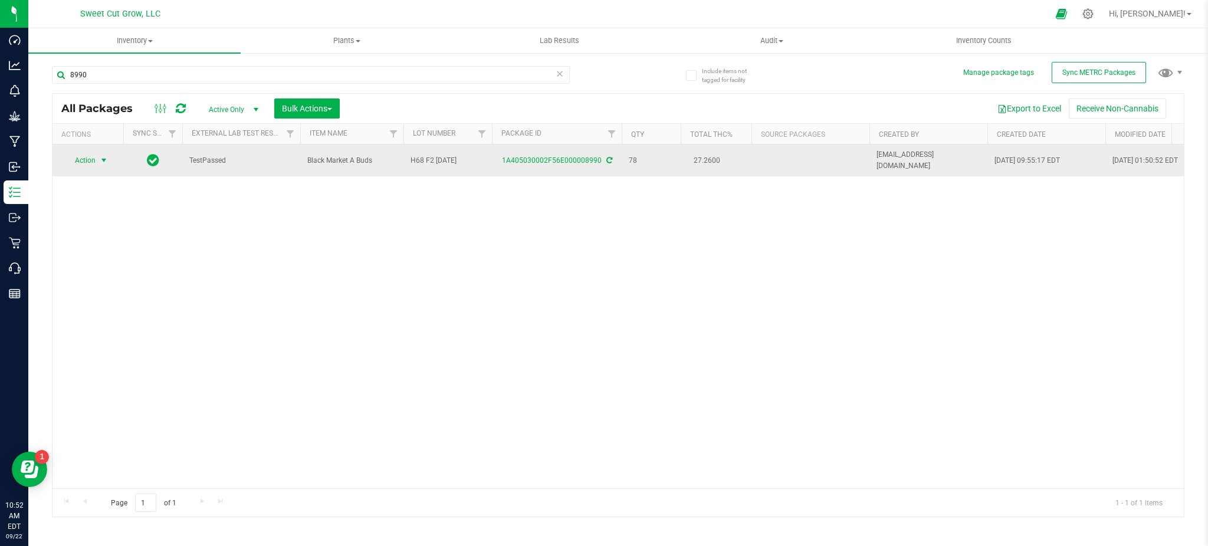
click at [89, 162] on span "Action" at bounding box center [80, 160] width 32 height 17
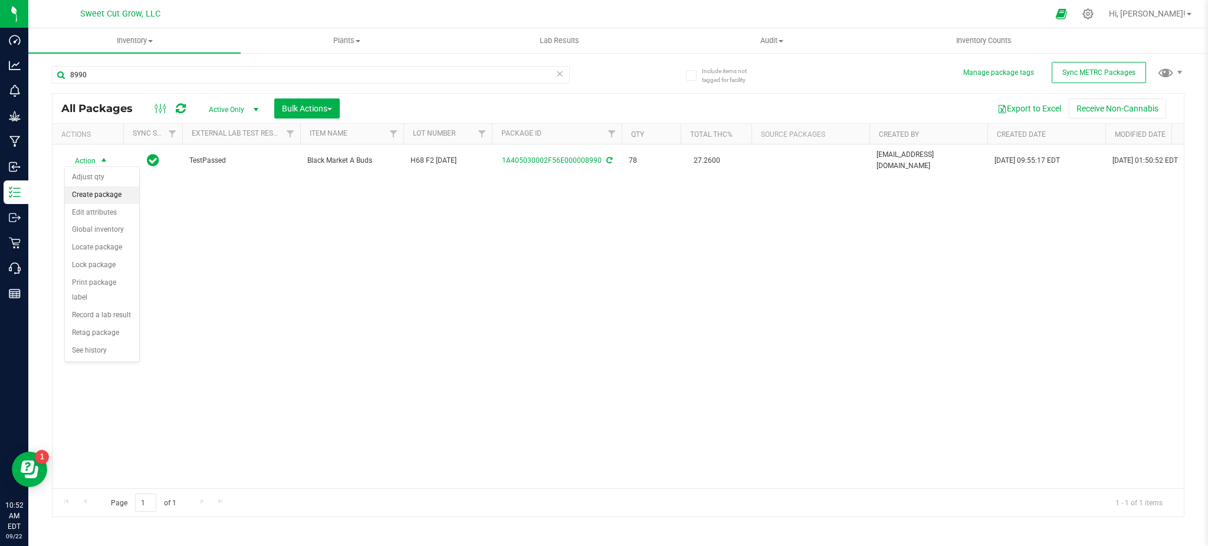
click at [113, 196] on li "Create package" at bounding box center [102, 195] width 74 height 18
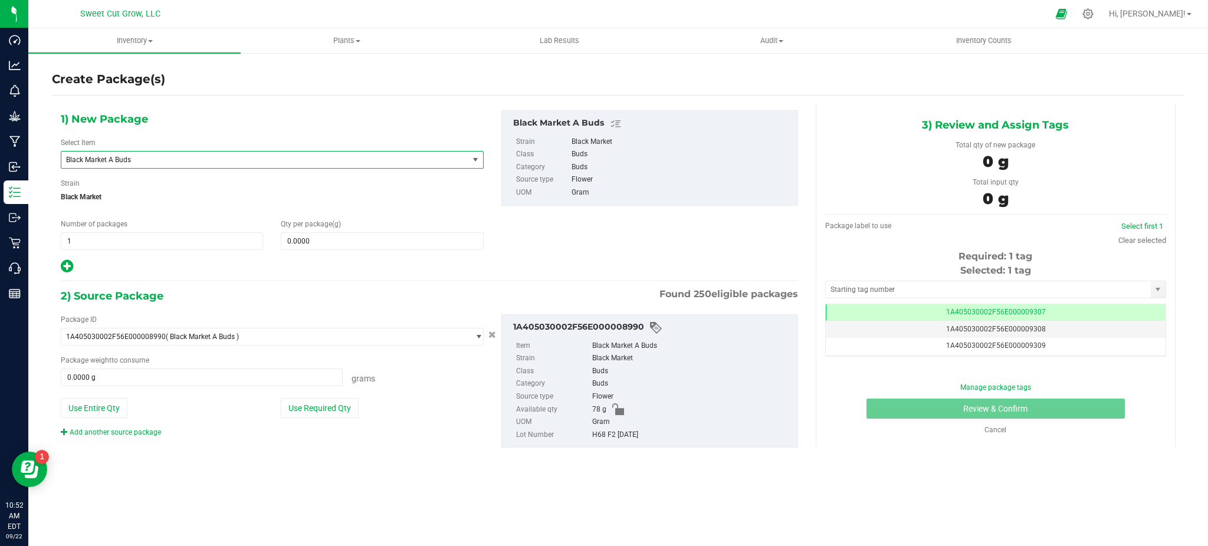
click at [387, 155] on span "Black Market A Buds" at bounding box center [264, 160] width 407 height 17
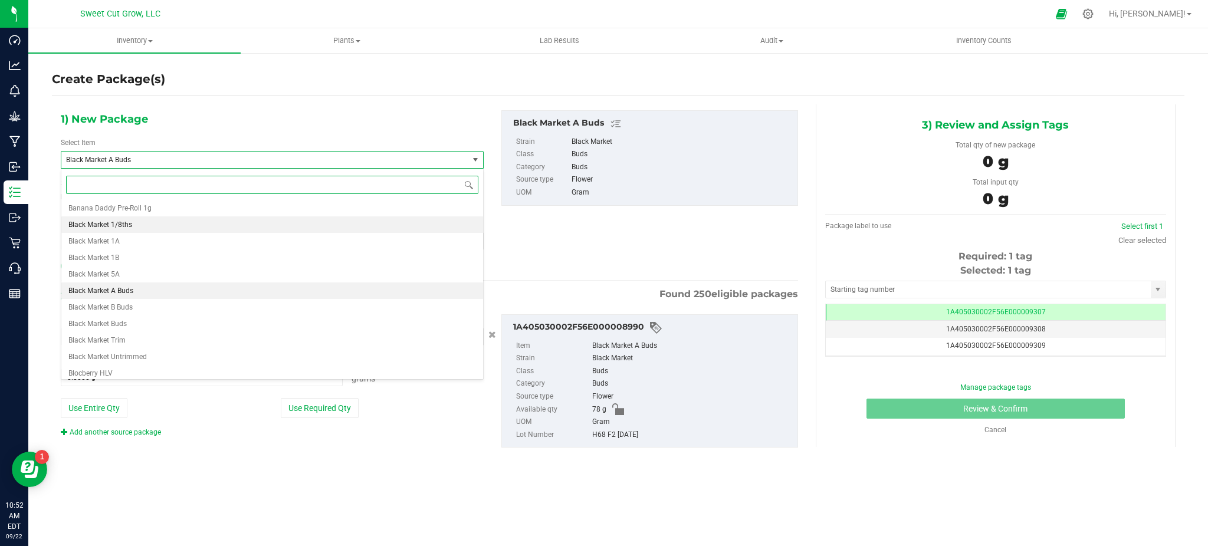
click at [165, 226] on li "Black Market 1/8ths" at bounding box center [272, 224] width 422 height 17
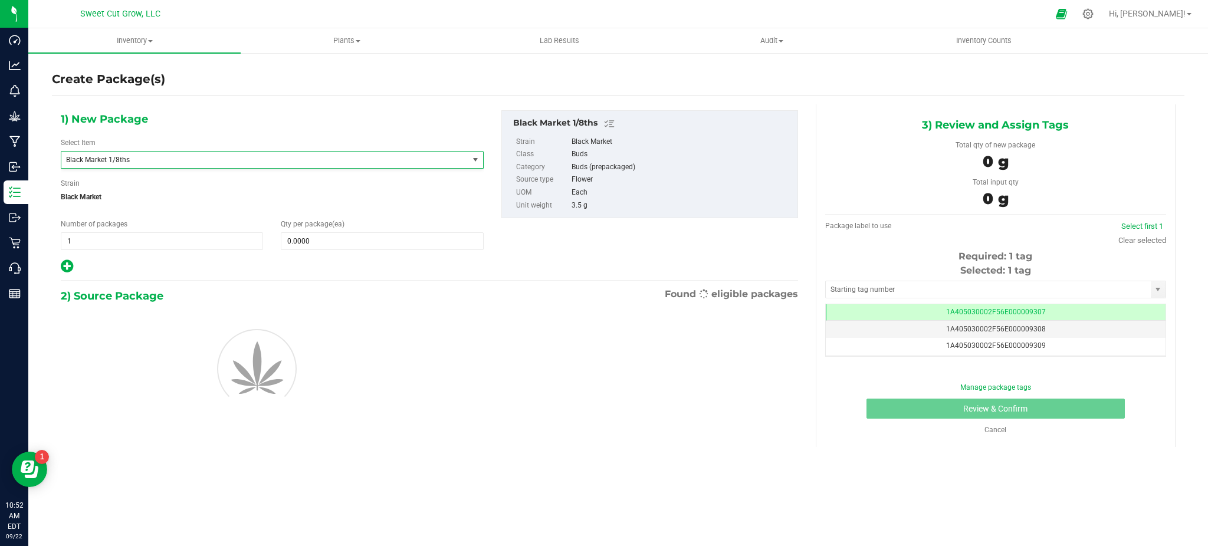
type input "0"
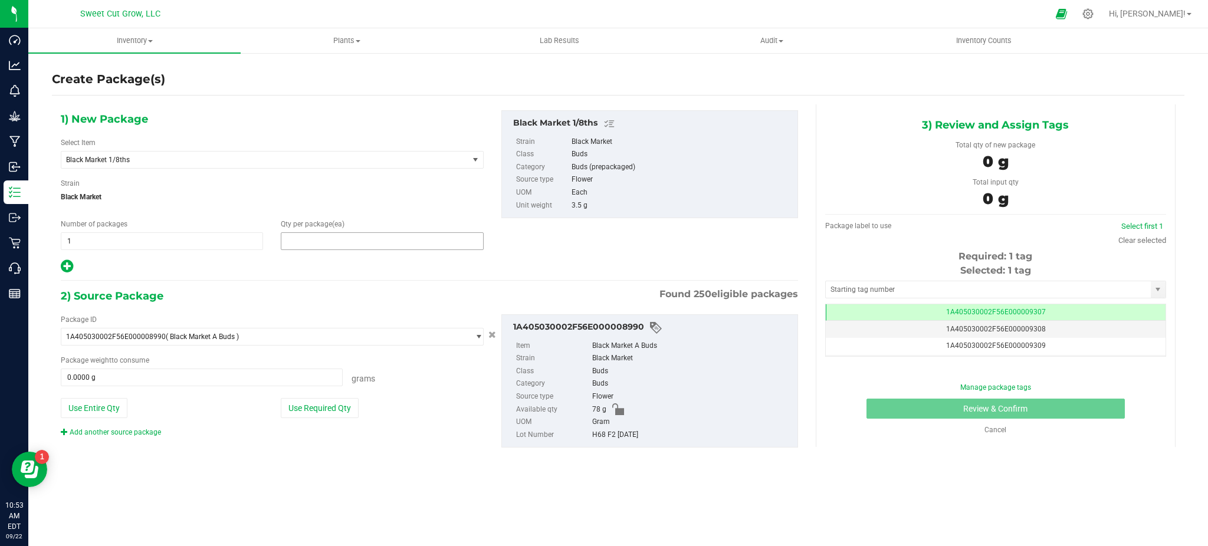
click at [319, 237] on span at bounding box center [382, 241] width 202 height 18
type input "0"
click at [306, 285] on div "1) New Package Select Item Black Market 1/8ths Banana Daddy Pre-Roll 1g Black M…" at bounding box center [429, 288] width 755 height 369
click at [318, 243] on span at bounding box center [382, 241] width 202 height 18
type input "1"
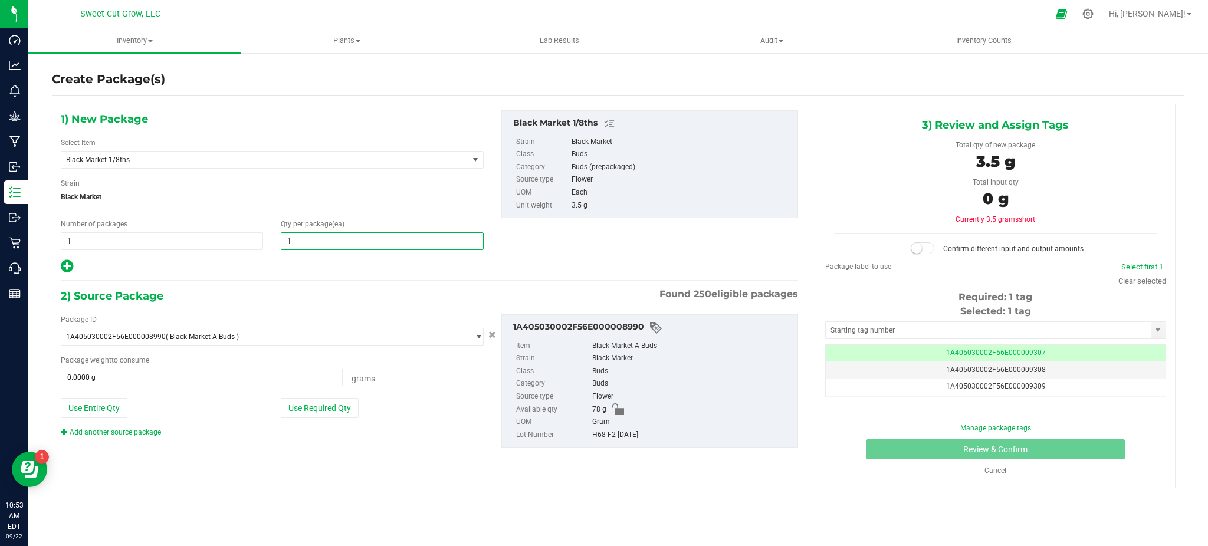
type input "1"
click at [251, 286] on div "1) New Package Select Item Black Market 1/8ths Banana Daddy Pre-Roll 1g Black M…" at bounding box center [429, 288] width 755 height 369
click at [327, 414] on button "Use Required Qty" at bounding box center [320, 408] width 78 height 20
type input "3.5000 g"
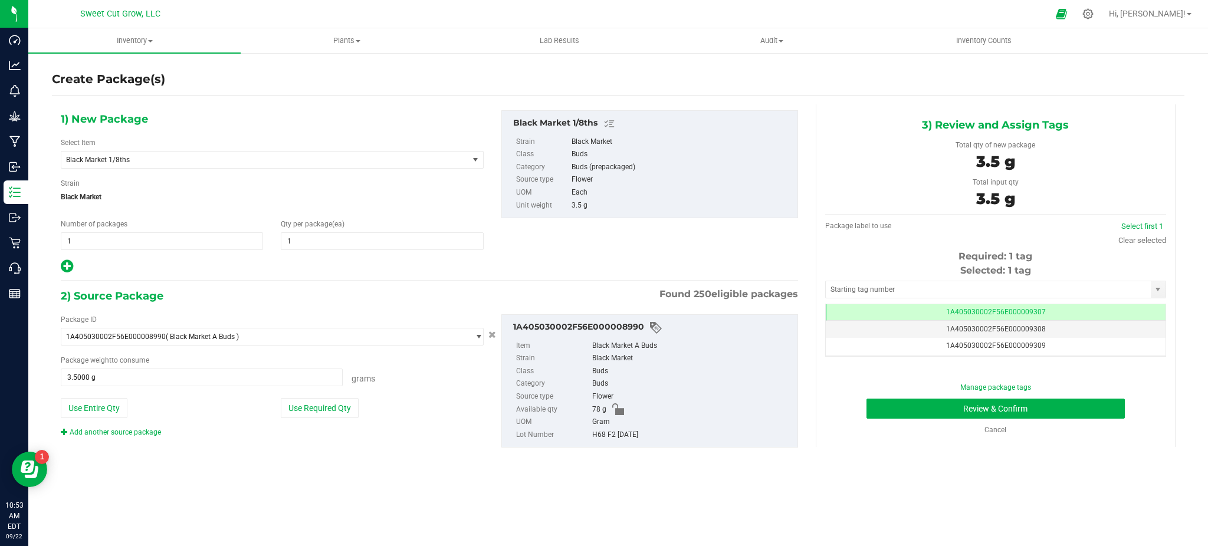
click at [400, 448] on div "Package ID 1A405030002F56E000008990 ( Black Market A Buds ) 1A405030002F56E0000…" at bounding box center [429, 381] width 755 height 153
click at [957, 411] on button "Review & Confirm" at bounding box center [995, 409] width 258 height 20
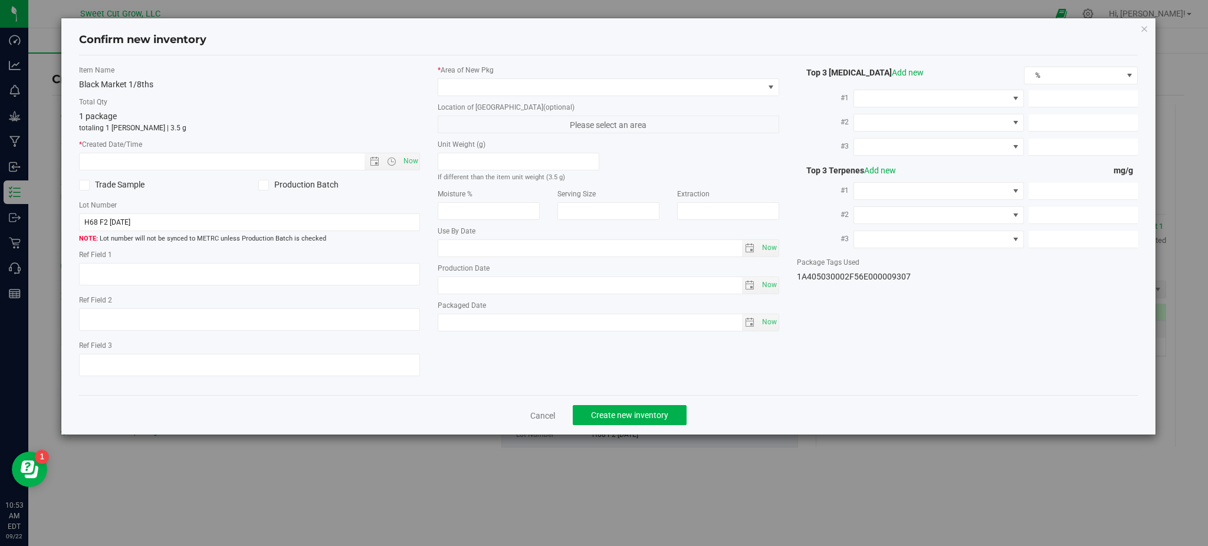
click at [733, 97] on div "* Area of [GEOGRAPHIC_DATA] Location of [GEOGRAPHIC_DATA] (optional) Please sel…" at bounding box center [608, 201] width 359 height 272
click at [737, 89] on span at bounding box center [600, 87] width 325 height 17
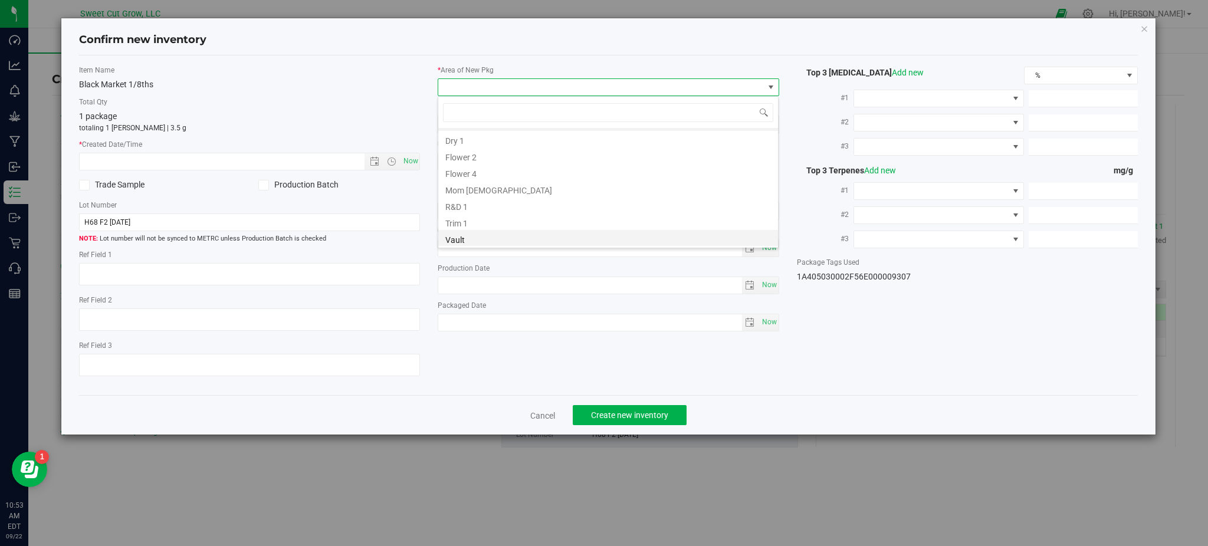
click at [561, 238] on li "Vault" at bounding box center [608, 238] width 340 height 17
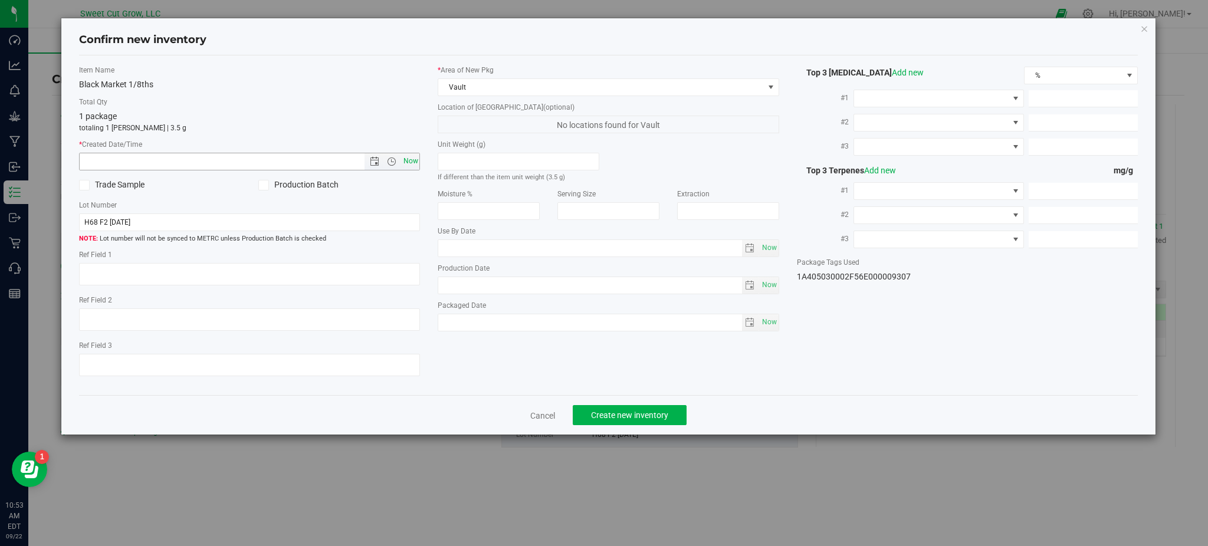
click at [406, 163] on span "Now" at bounding box center [410, 161] width 20 height 17
type input "[DATE] 10:53 AM"
click at [648, 412] on button "Create new inventory" at bounding box center [630, 415] width 114 height 20
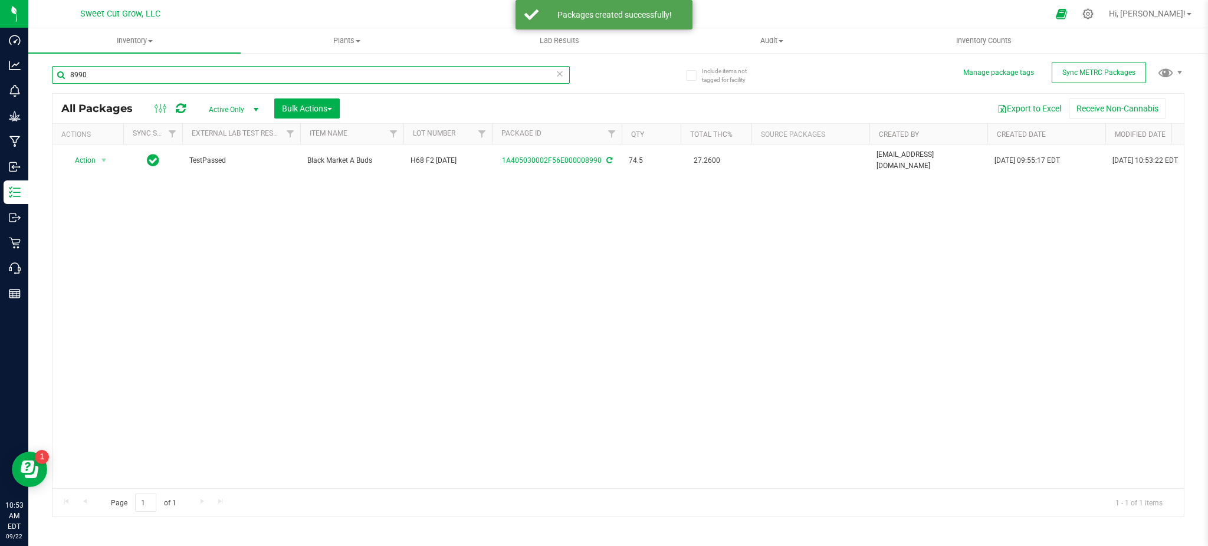
click at [237, 74] on input "8990" at bounding box center [311, 75] width 518 height 18
type input "8980"
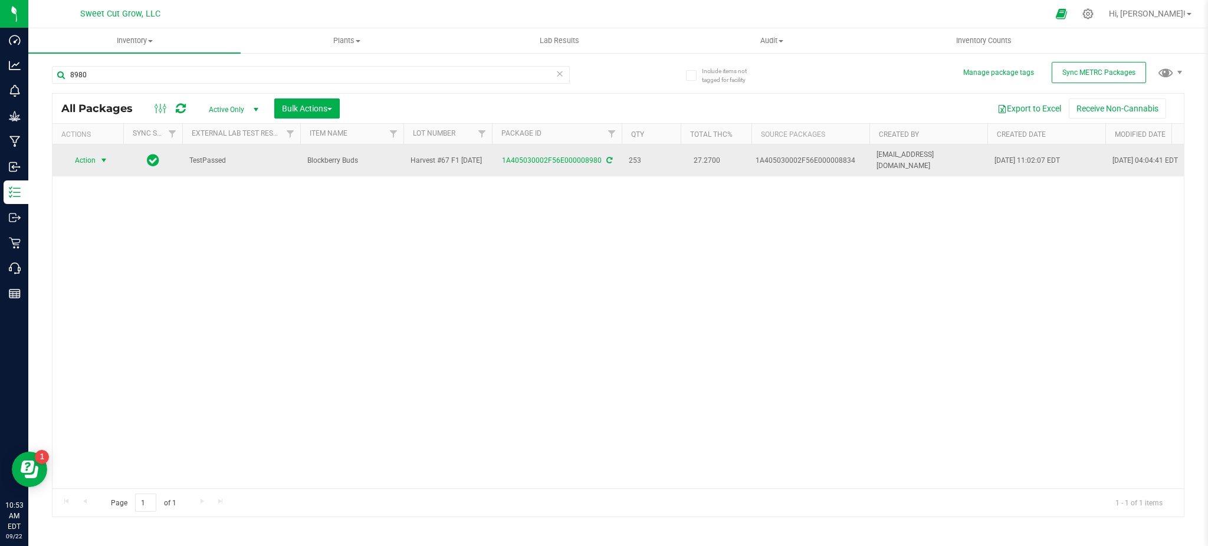
click at [79, 159] on span "Action" at bounding box center [80, 160] width 32 height 17
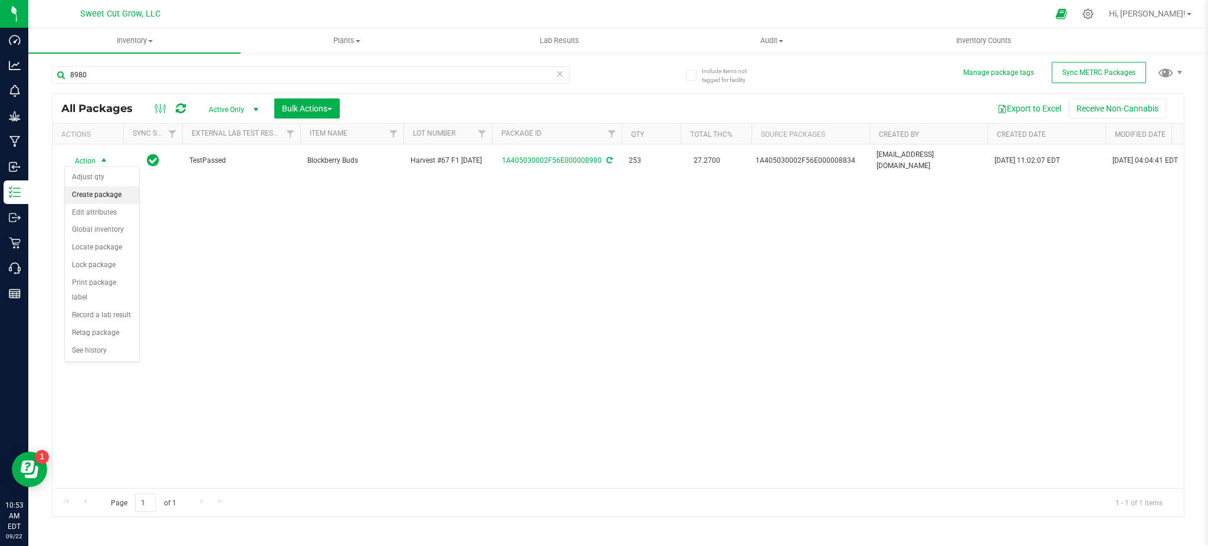
click at [103, 195] on li "Create package" at bounding box center [102, 195] width 74 height 18
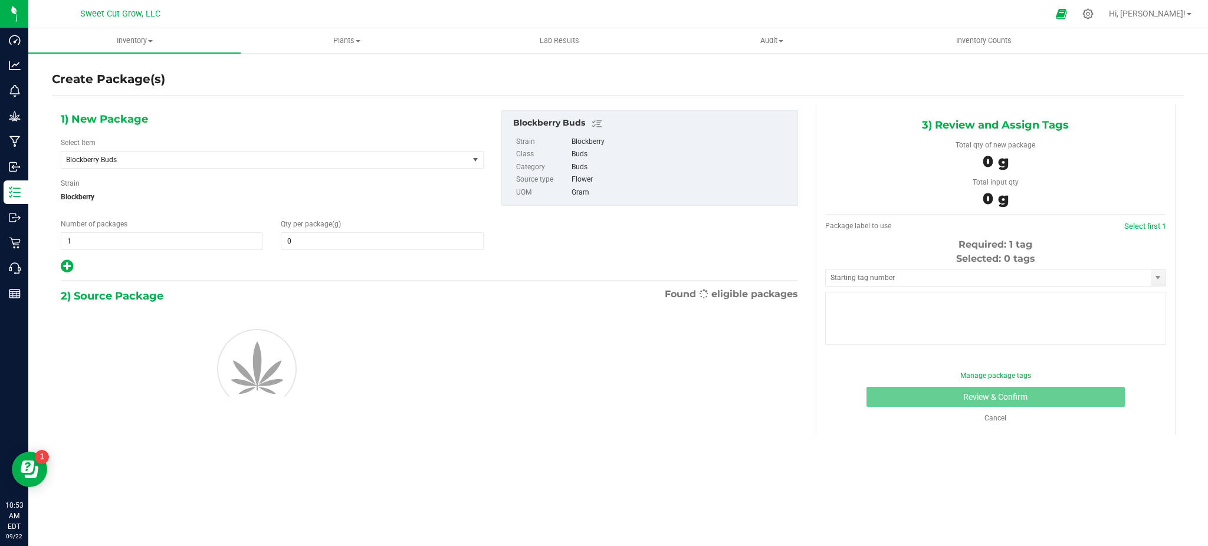
type input "0.0000"
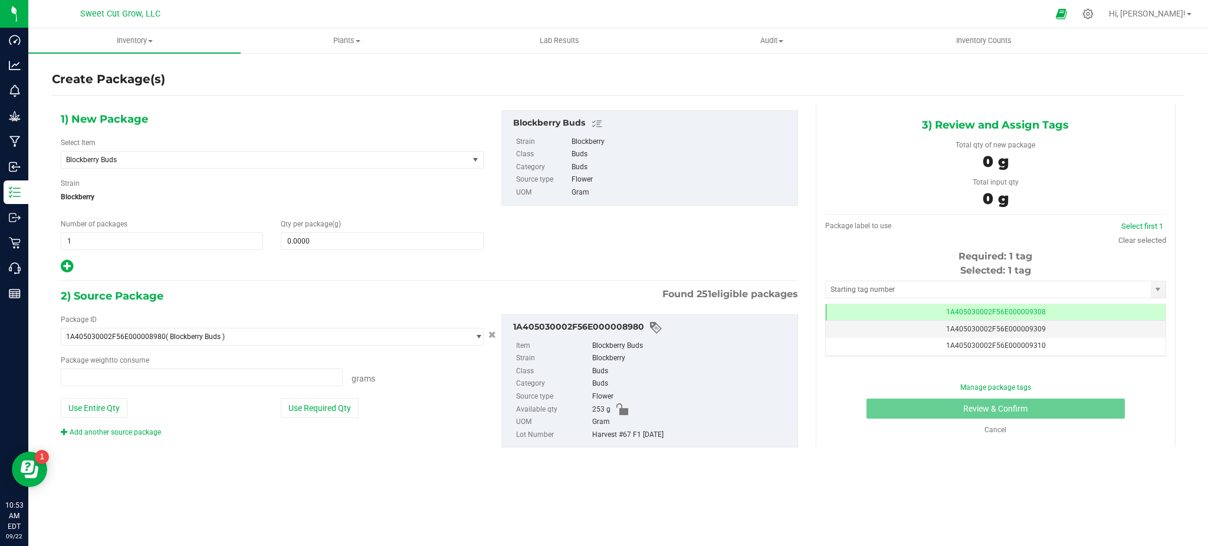
type input "0.0000 g"
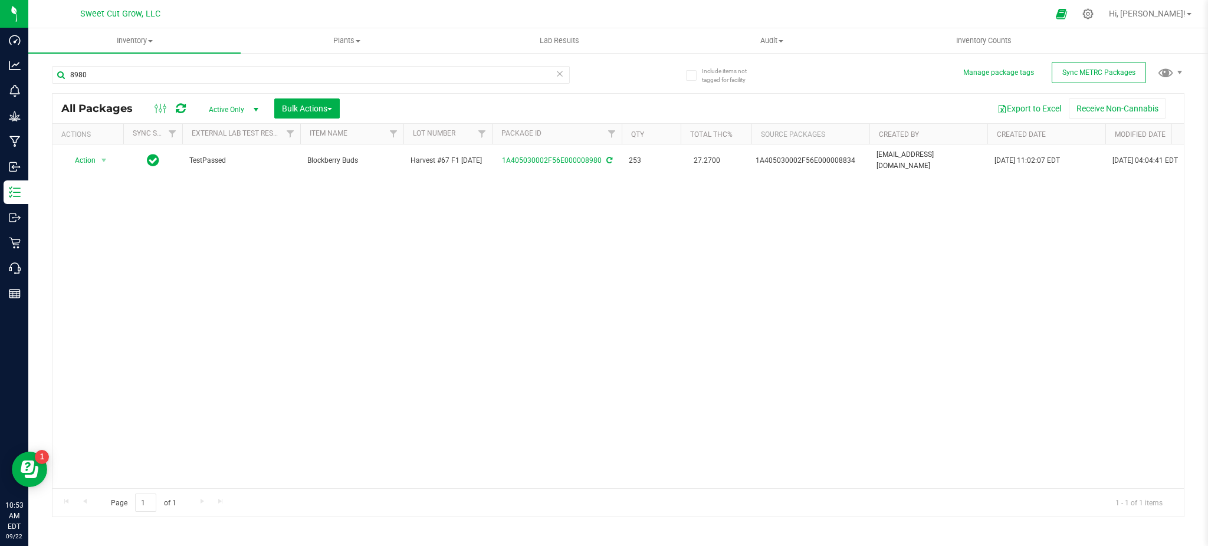
click at [316, 238] on div "Action Action Adjust qty Create package Edit attributes Global inventory Locate…" at bounding box center [617, 317] width 1131 height 344
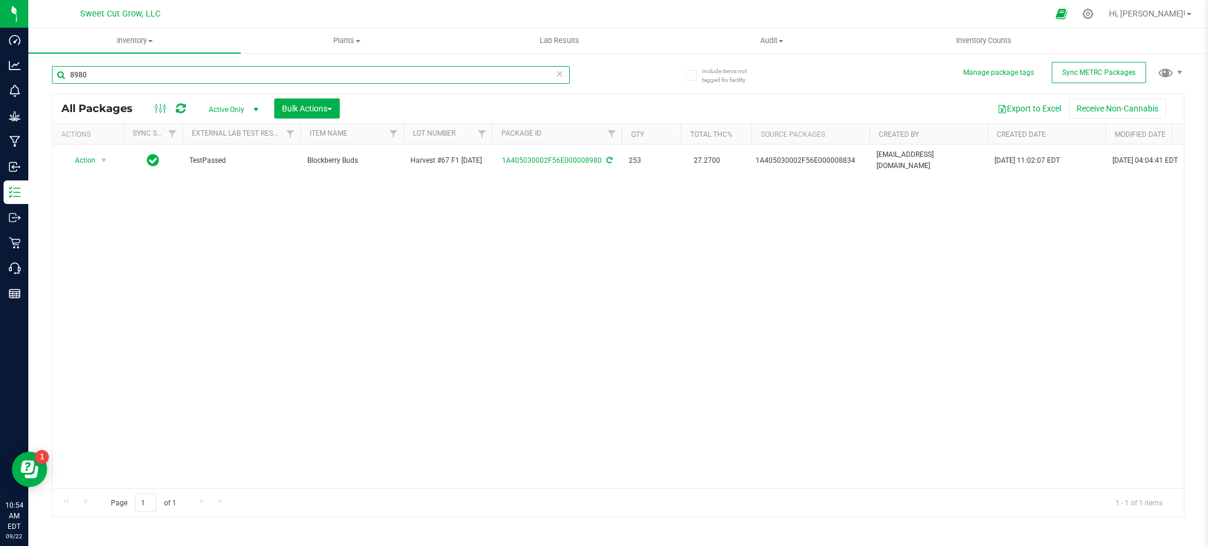
click at [215, 72] on input "8980" at bounding box center [311, 75] width 518 height 18
type input "8"
type input "blockberry"
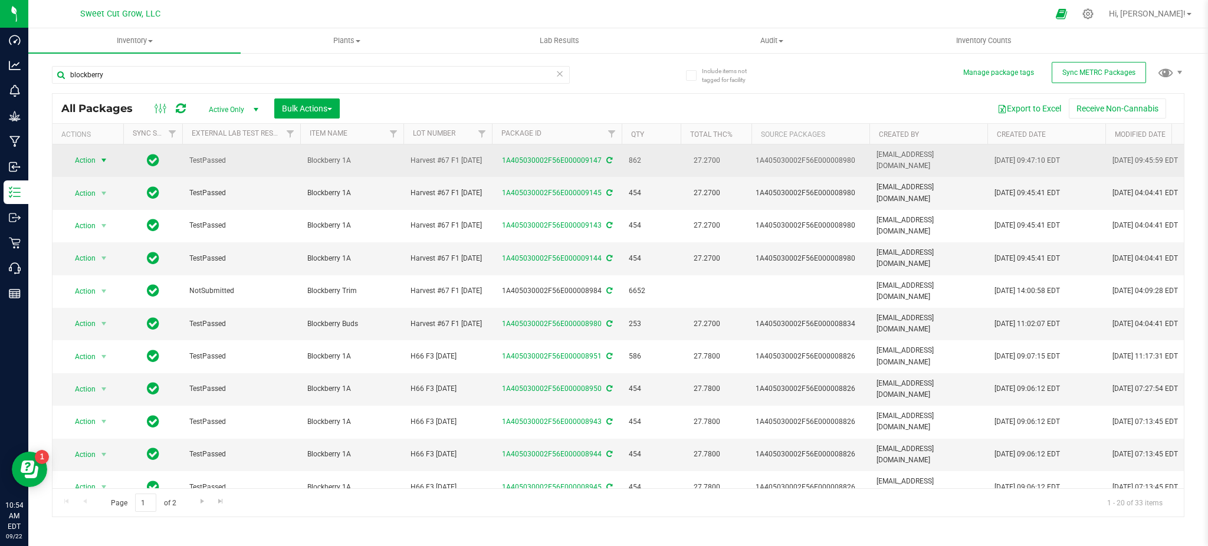
click at [102, 163] on span "select" at bounding box center [104, 160] width 15 height 17
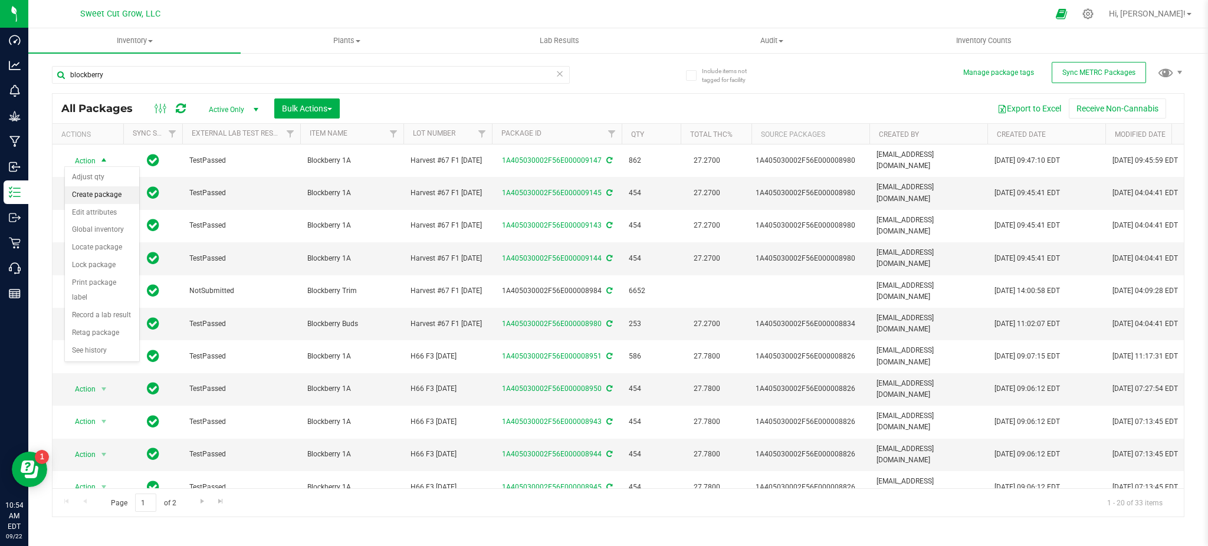
click at [101, 189] on li "Create package" at bounding box center [102, 195] width 74 height 18
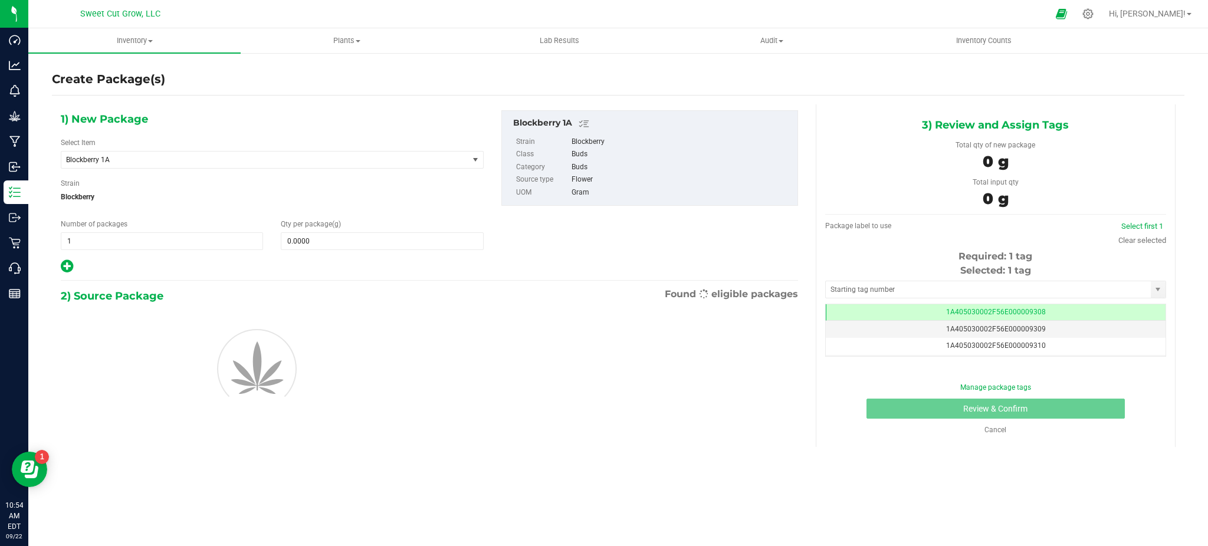
scroll to position [0, -1]
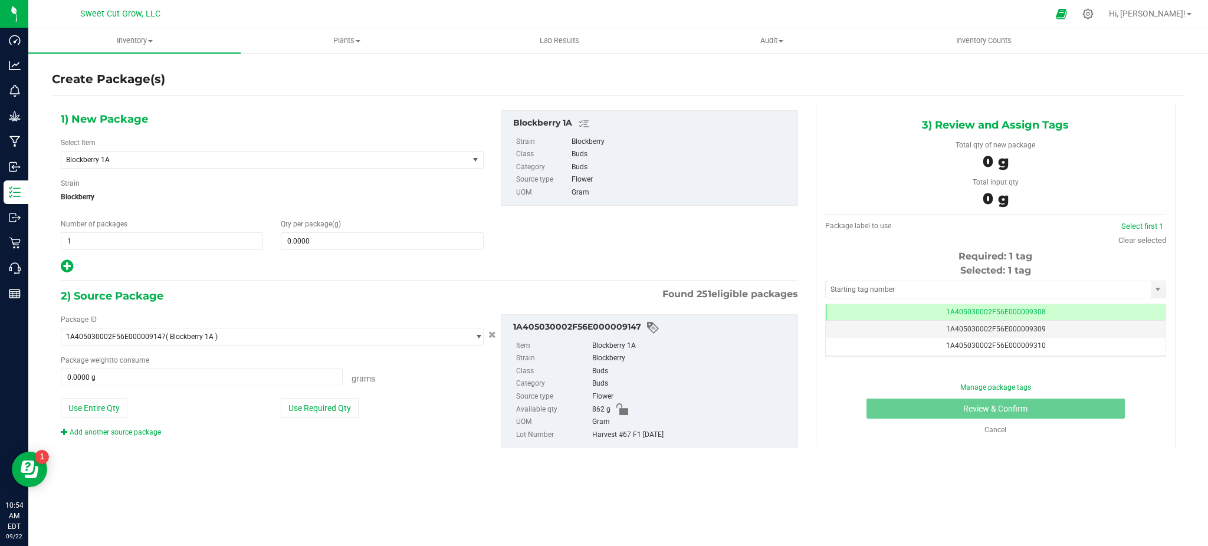
click at [524, 243] on div "1) New Package Select Item Blockberry 1A Banana Daddy Pre-Roll 1g Black Market …" at bounding box center [429, 192] width 755 height 164
click at [342, 245] on span at bounding box center [382, 241] width 202 height 18
click at [306, 153] on span "Blockberry 1A" at bounding box center [264, 160] width 407 height 17
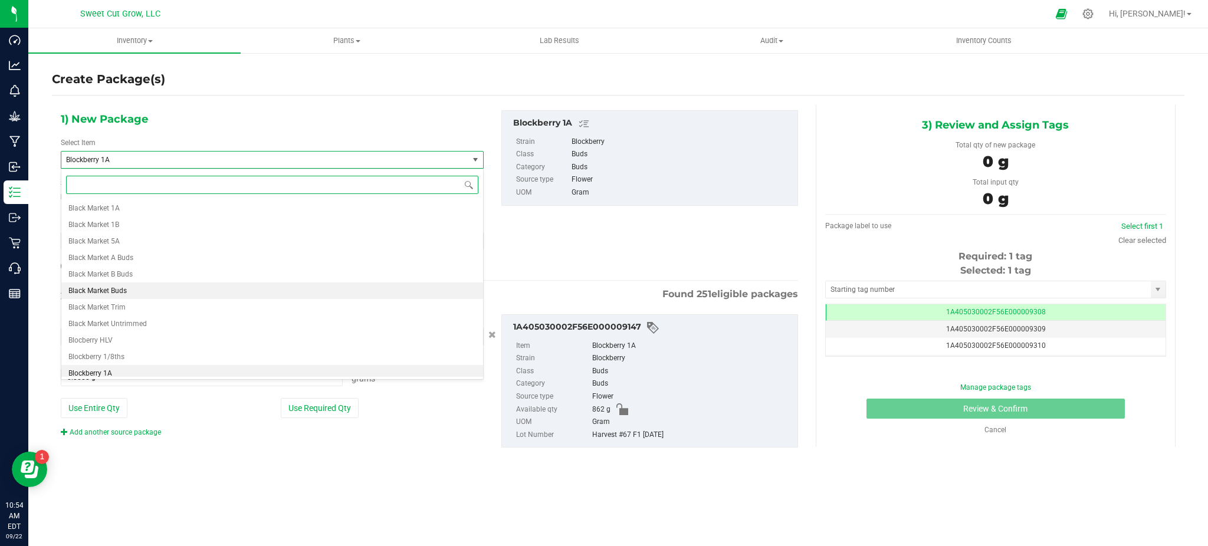
scroll to position [46, 0]
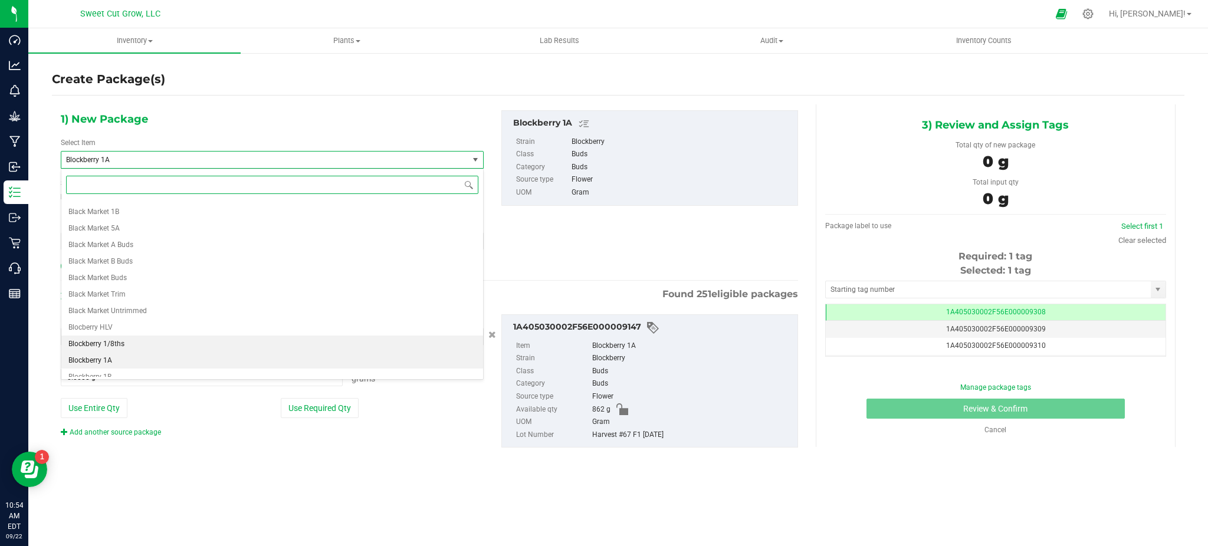
click at [136, 340] on li "Blockberry 1/8ths" at bounding box center [272, 344] width 422 height 17
type input "0"
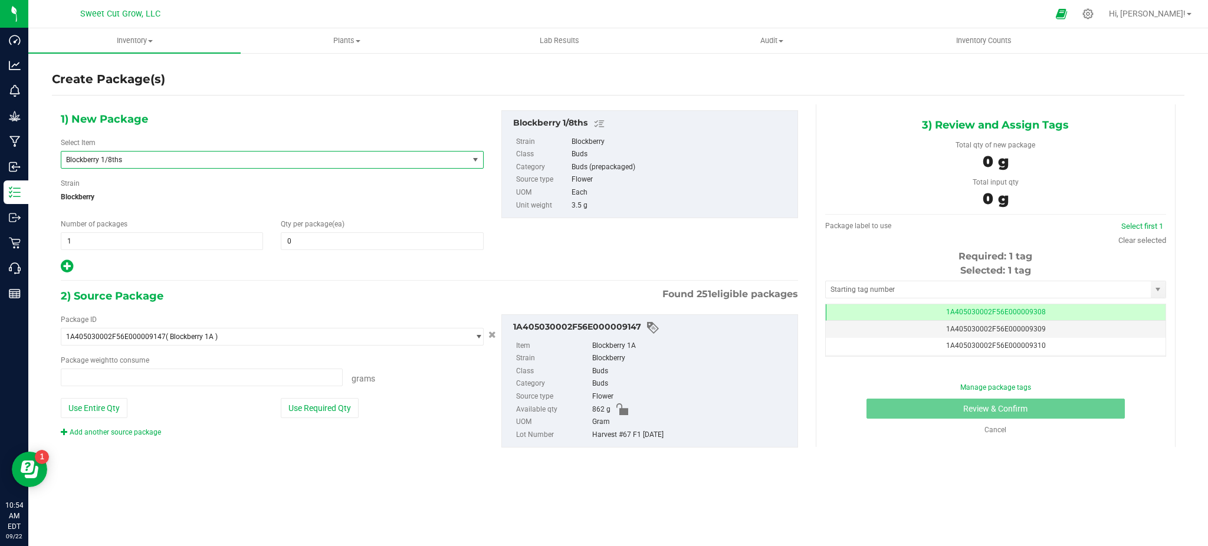
type input "0.0000 g"
click at [365, 252] on div "1) New Package Select Item Blockberry 1/8ths Banana Daddy Pre-Roll 1g Black Mar…" at bounding box center [272, 192] width 441 height 164
click at [366, 248] on span at bounding box center [382, 241] width 202 height 18
type input "1"
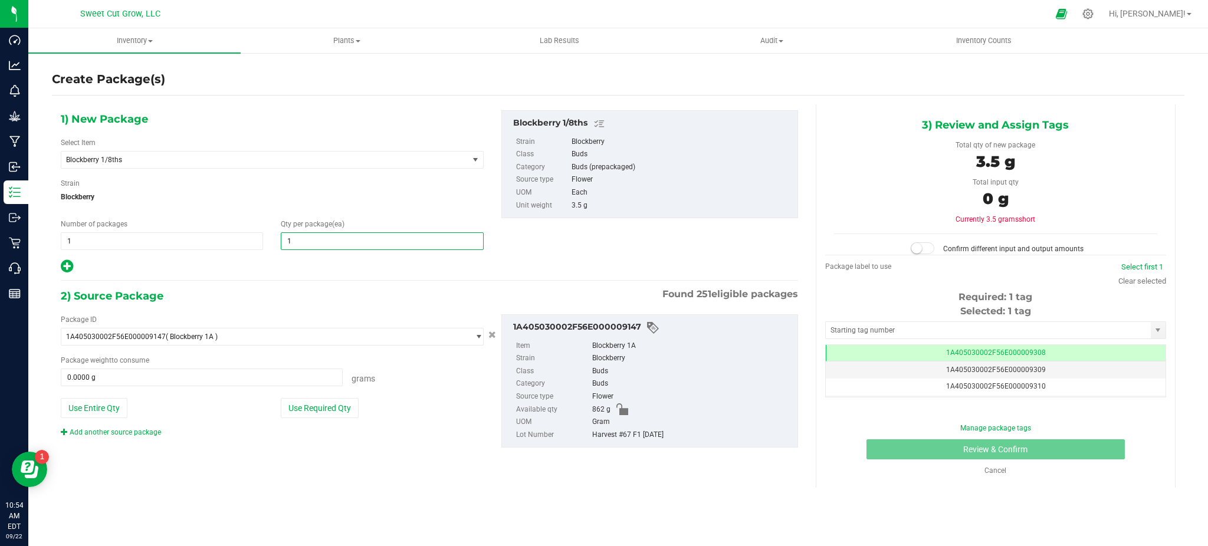
type input "1"
click at [334, 256] on div "1) New Package Select Item Blockberry 1/8ths Banana Daddy Pre-Roll 1g Black Mar…" at bounding box center [272, 192] width 441 height 164
click at [311, 413] on button "Use Required Qty" at bounding box center [320, 408] width 78 height 20
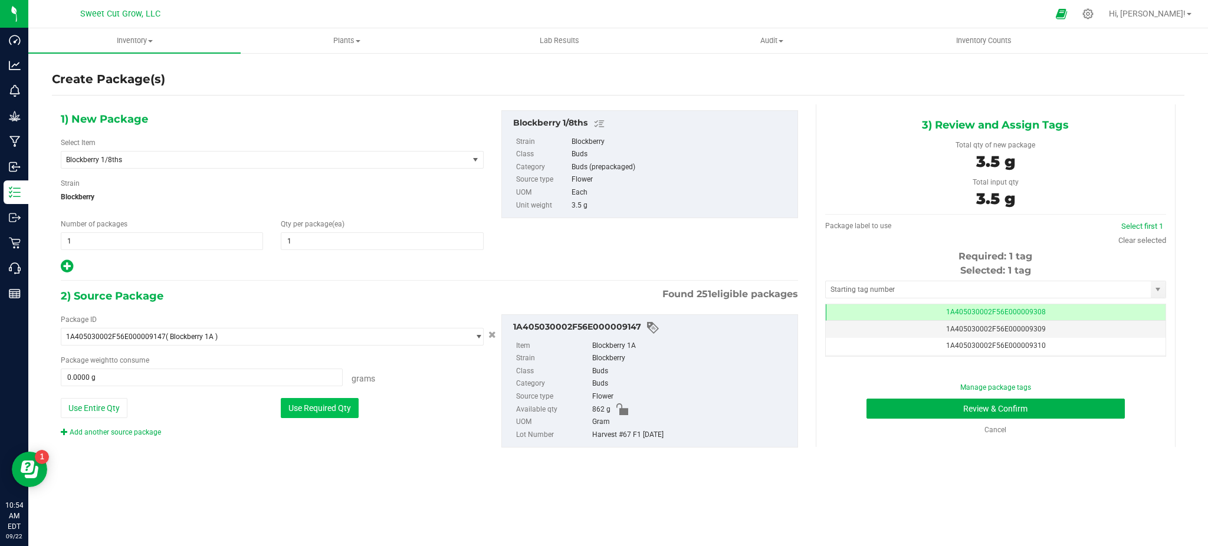
type input "3.5000 g"
click at [346, 414] on button "Use Required Qty" at bounding box center [320, 408] width 78 height 20
click at [423, 460] on div "2) Source Package Found 251 eligible packages Package ID 1A405030002F56E0000091…" at bounding box center [429, 377] width 737 height 180
click at [907, 407] on button "Review & Confirm" at bounding box center [995, 409] width 258 height 20
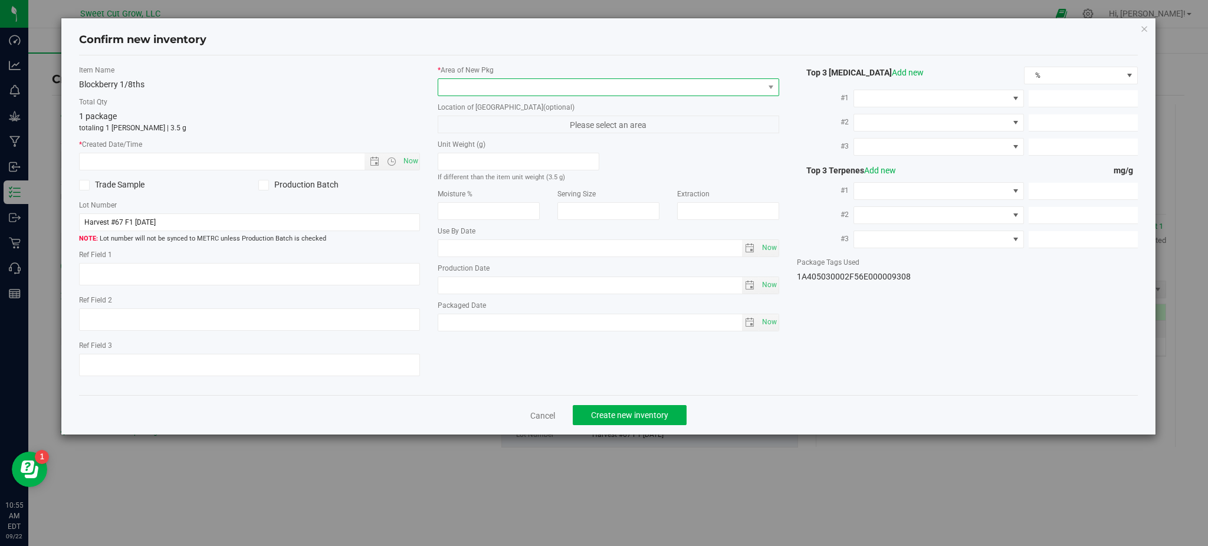
click at [626, 87] on span at bounding box center [600, 87] width 325 height 17
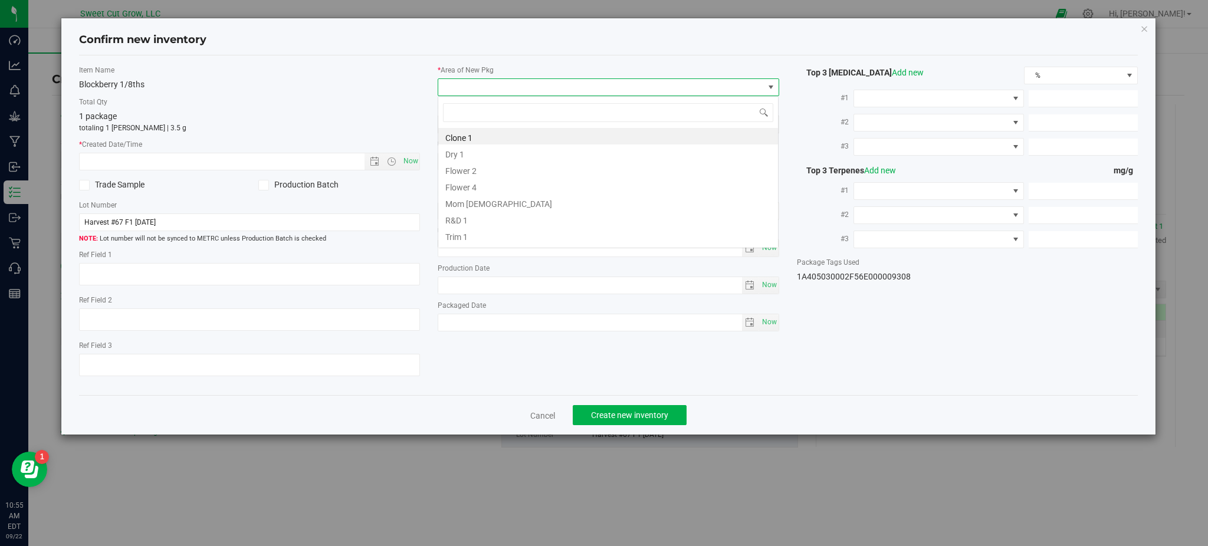
scroll to position [18, 341]
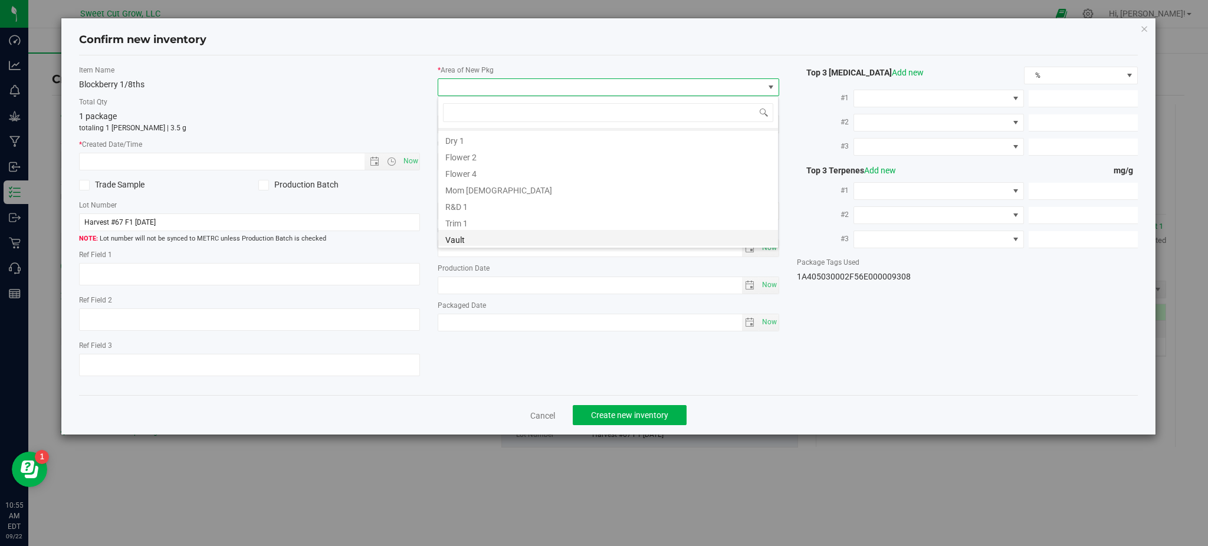
click at [499, 231] on li "Vault" at bounding box center [608, 238] width 340 height 17
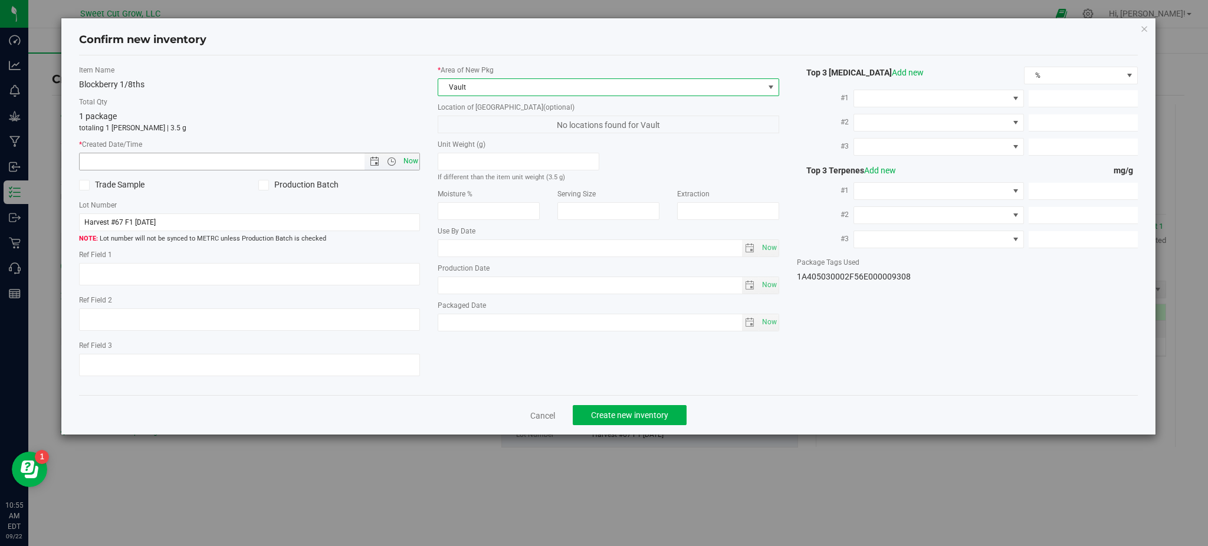
click at [406, 156] on span "Now" at bounding box center [410, 161] width 20 height 17
type input "[DATE] 10:55 AM"
click at [647, 424] on button "Create new inventory" at bounding box center [630, 415] width 114 height 20
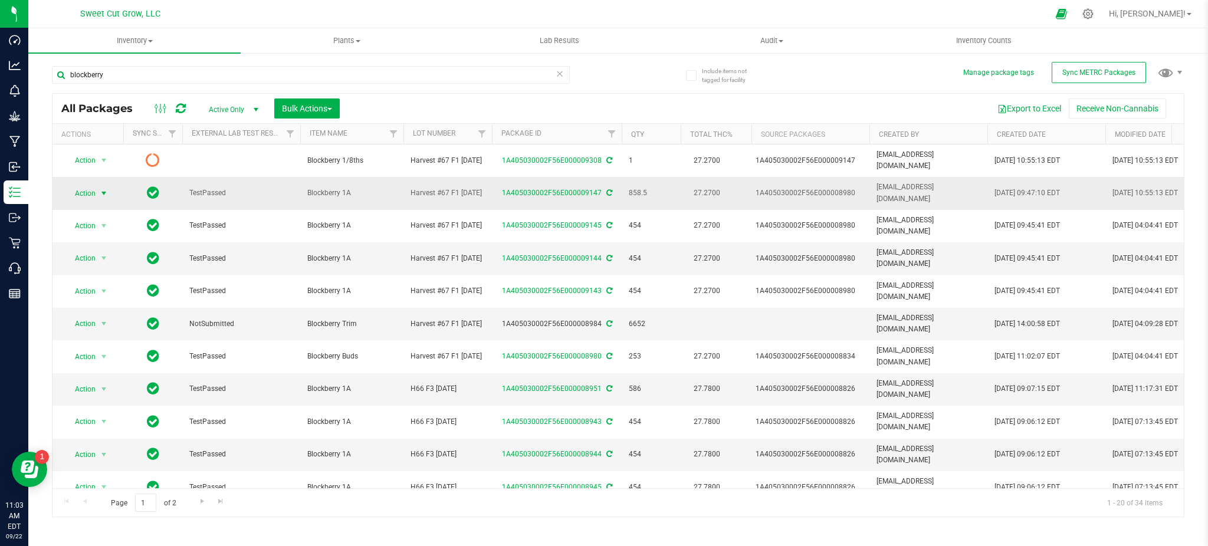
click at [107, 189] on span "select" at bounding box center [103, 193] width 9 height 9
click at [108, 203] on li "Adjust qty" at bounding box center [102, 205] width 74 height 18
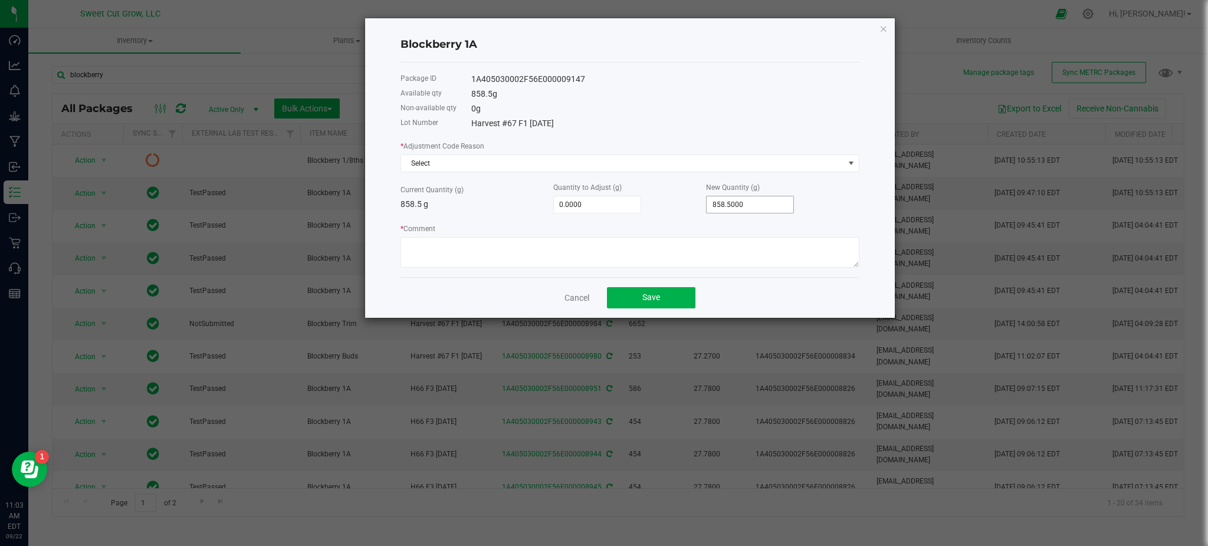
type input "858.5"
click at [757, 202] on input "858.5" at bounding box center [750, 204] width 87 height 17
type input "-850.5000"
type input "8"
type input "-773.5000"
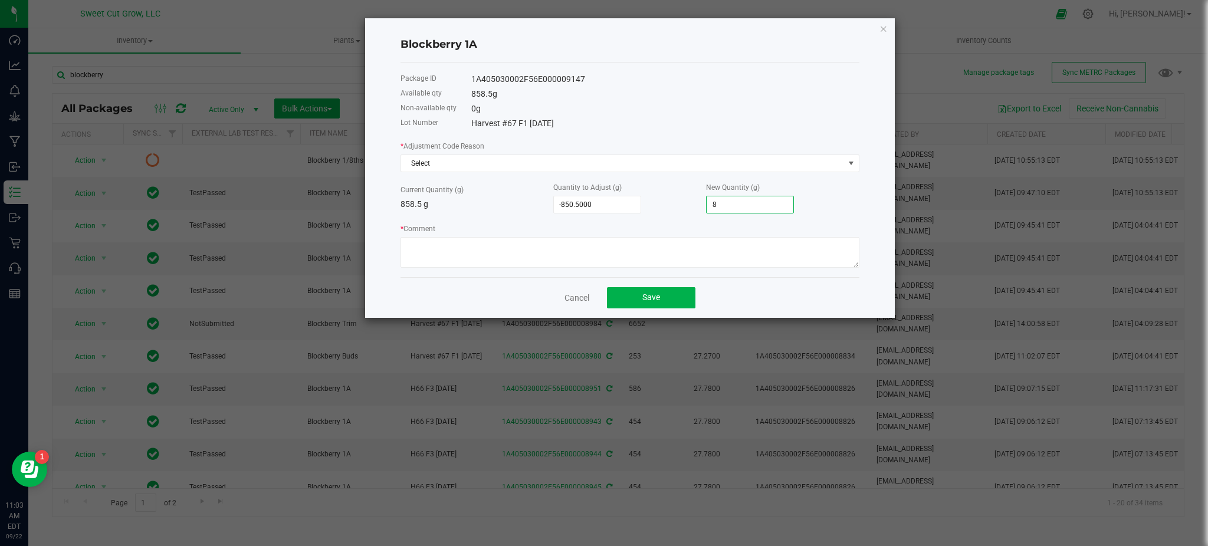
type input "85"
type input "-1.5000"
type input "857.0000"
click at [665, 181] on div "Quantity to Adjust (g) -1.5000" at bounding box center [629, 197] width 153 height 32
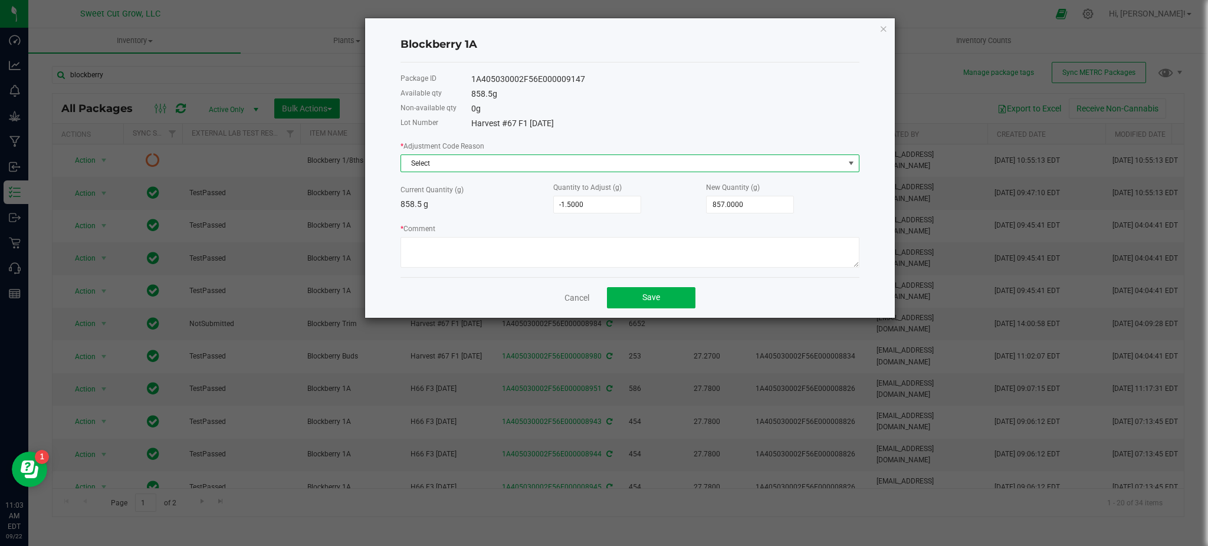
click at [619, 155] on span "Select" at bounding box center [622, 163] width 443 height 17
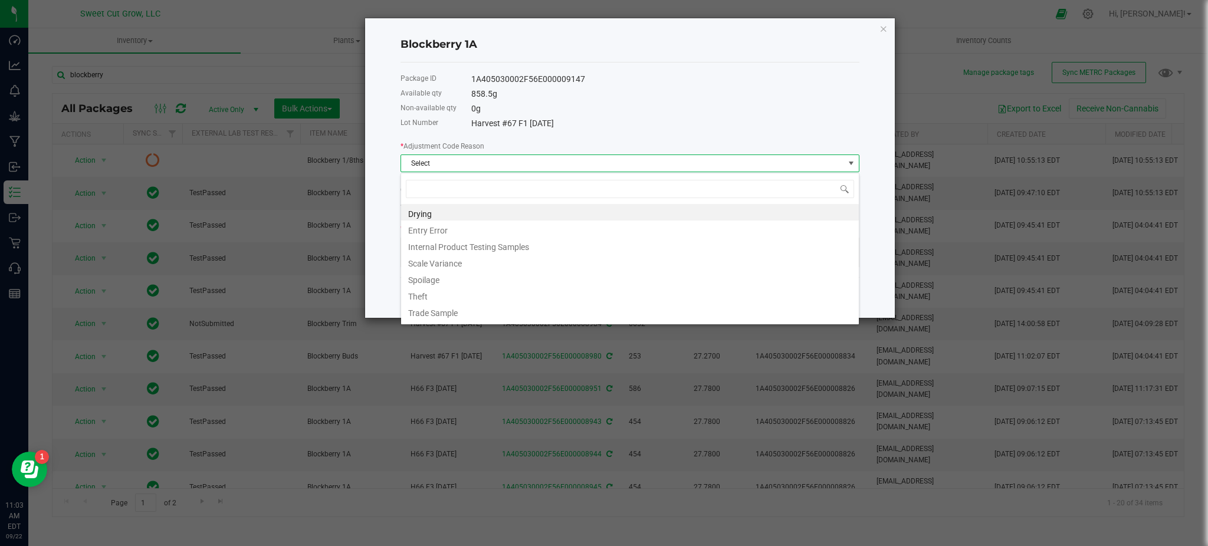
scroll to position [18, 459]
drag, startPoint x: 492, startPoint y: 317, endPoint x: 506, endPoint y: 293, distance: 28.2
click at [506, 204] on ul "Drying Entry Error Internal Product Testing Samples Scale Variance Spoilage The…" at bounding box center [630, 204] width 458 height 0
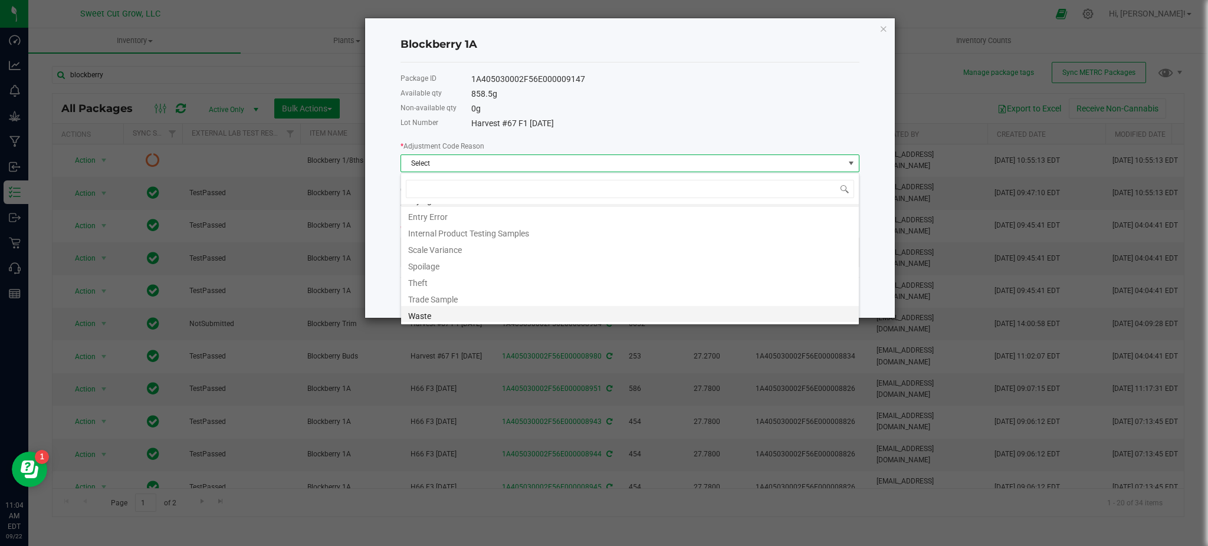
click at [498, 313] on li "Waste" at bounding box center [630, 314] width 458 height 17
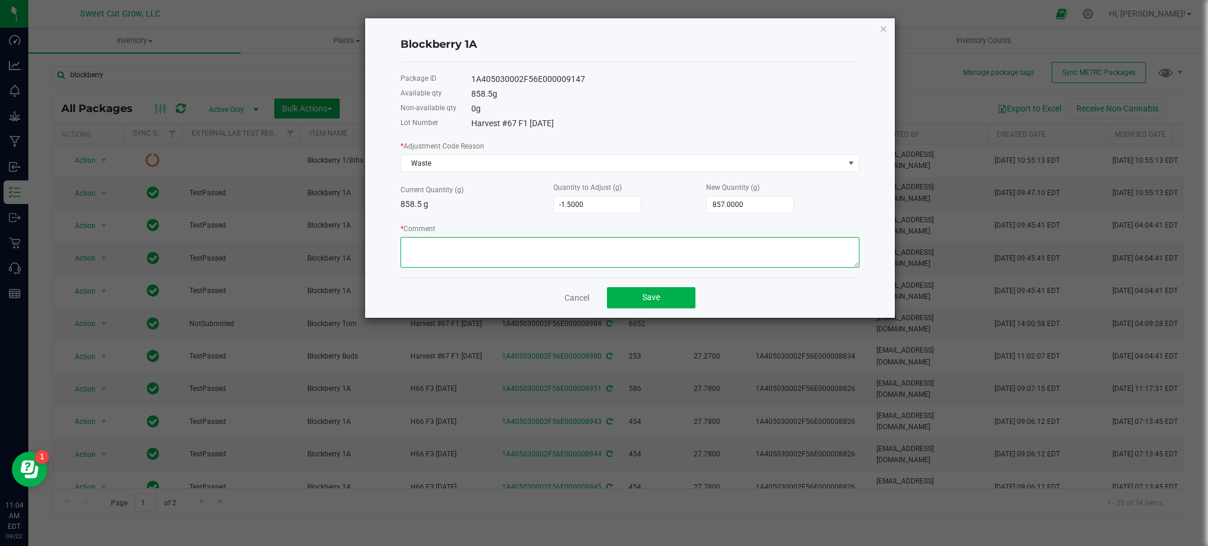
click at [517, 262] on textarea "* Comment" at bounding box center [629, 252] width 459 height 31
type textarea "waste"
click at [656, 302] on span "Save" at bounding box center [651, 297] width 18 height 9
